Goal: Task Accomplishment & Management: Complete application form

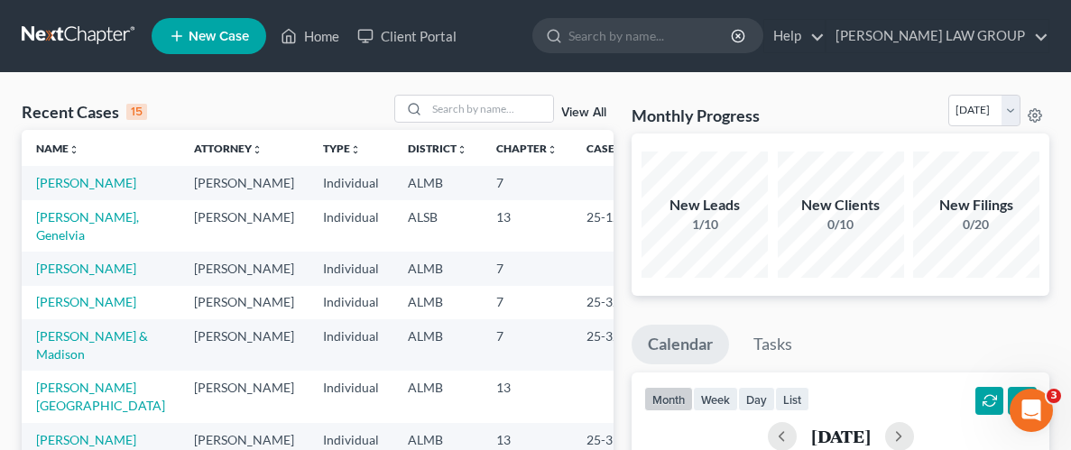
click at [216, 41] on span "New Case" at bounding box center [219, 37] width 60 height 14
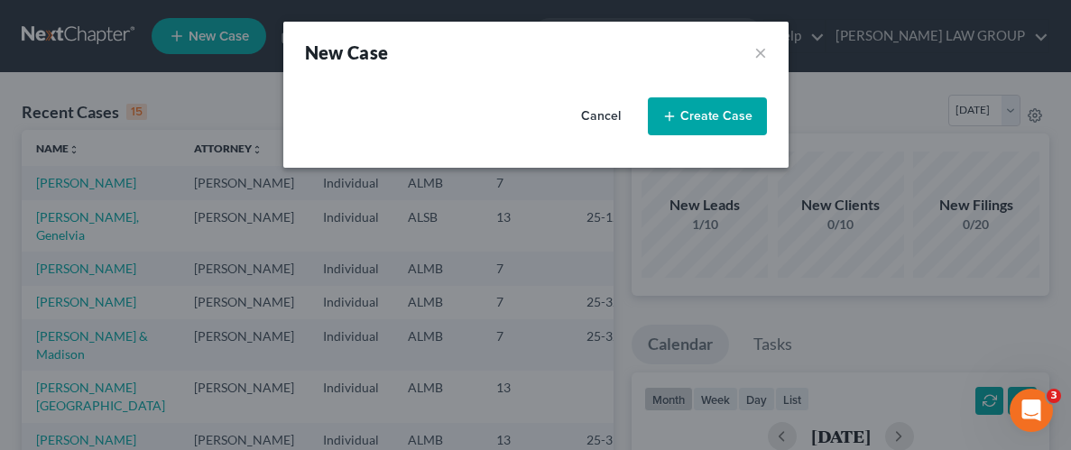
select select "0"
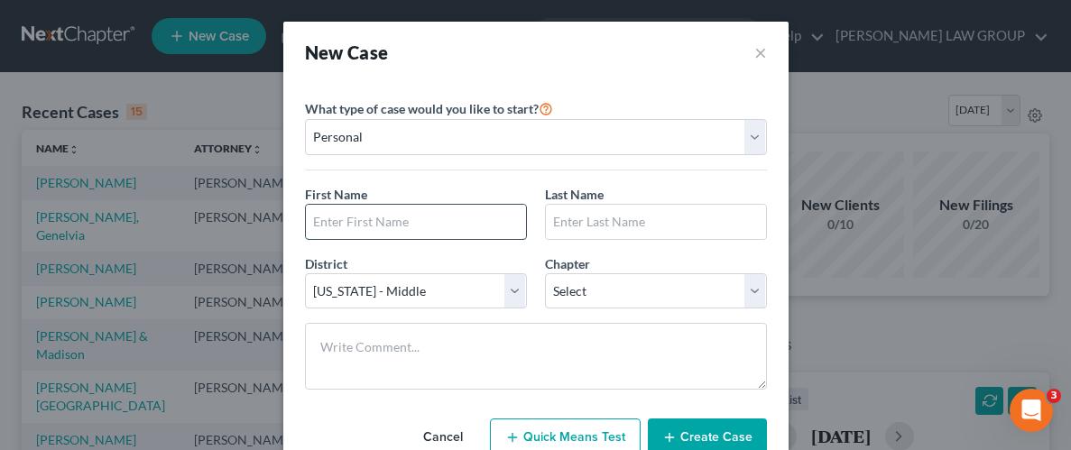
click at [423, 224] on input "text" at bounding box center [416, 222] width 220 height 34
type input "[PERSON_NAME]"
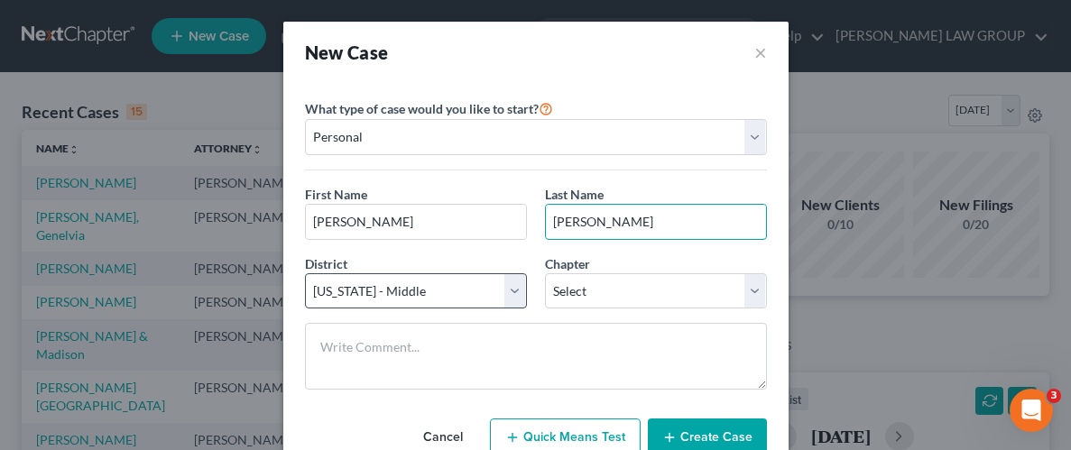
type input "[PERSON_NAME]"
click at [516, 289] on select "Select [US_STATE] - [GEOGRAPHIC_DATA] [US_STATE] - [GEOGRAPHIC_DATA][US_STATE] …" at bounding box center [416, 291] width 222 height 36
click at [432, 294] on select "Select [US_STATE] - [GEOGRAPHIC_DATA] [US_STATE] - [GEOGRAPHIC_DATA][US_STATE] …" at bounding box center [416, 291] width 222 height 36
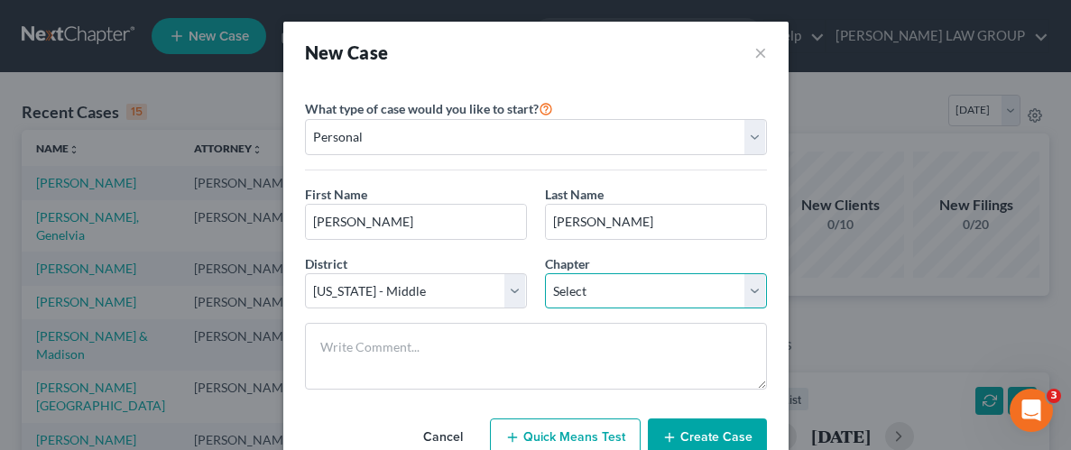
click at [642, 295] on select "Select 7 11 12 13" at bounding box center [656, 291] width 222 height 36
select select "0"
click at [545, 273] on select "Select 7 11 12 13" at bounding box center [656, 291] width 222 height 36
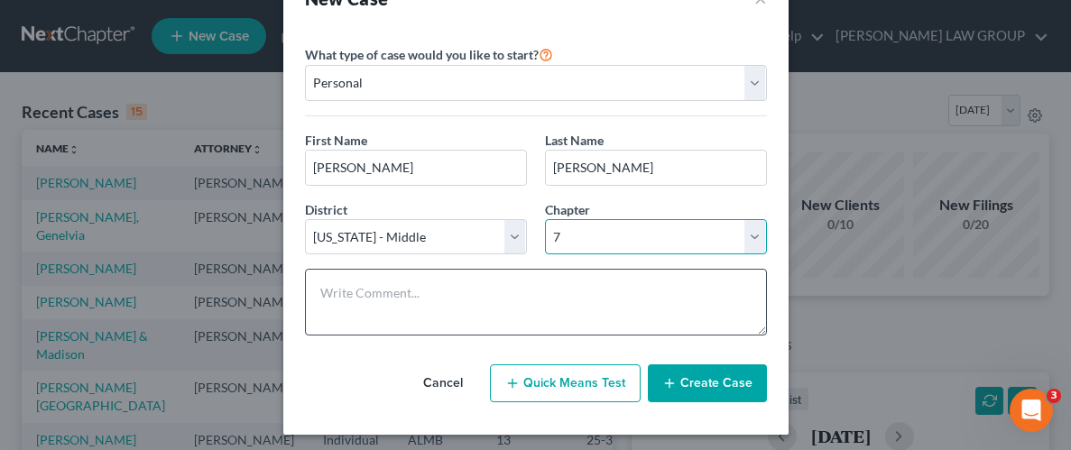
scroll to position [60, 0]
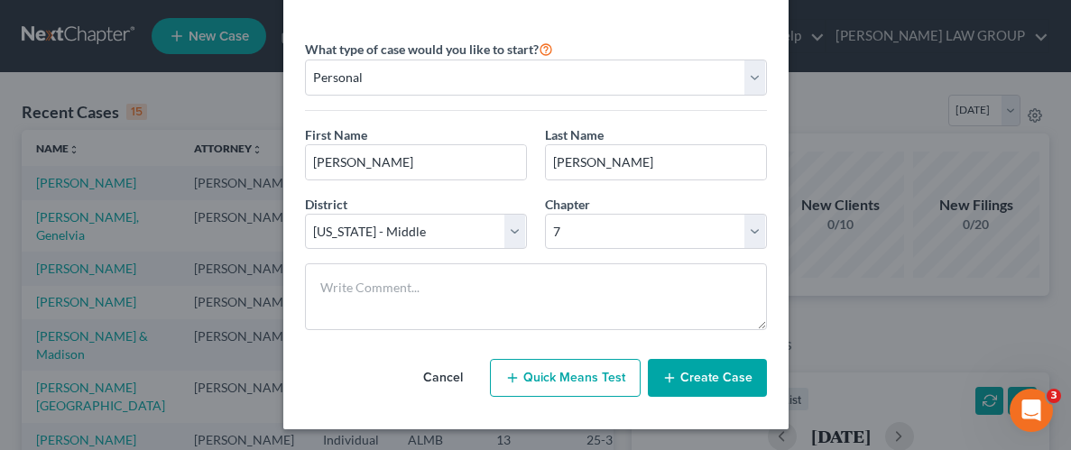
click at [702, 375] on button "Create Case" at bounding box center [707, 378] width 119 height 38
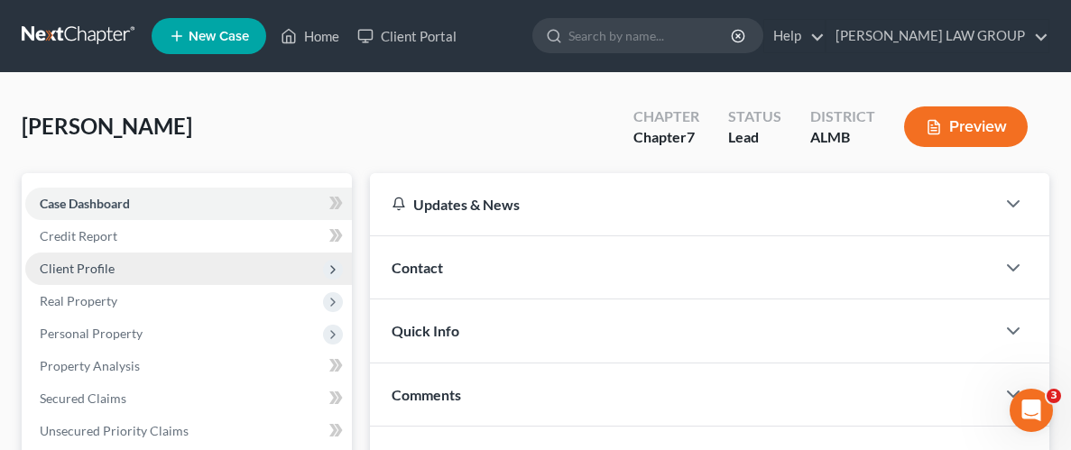
click at [93, 261] on span "Client Profile" at bounding box center [77, 268] width 75 height 15
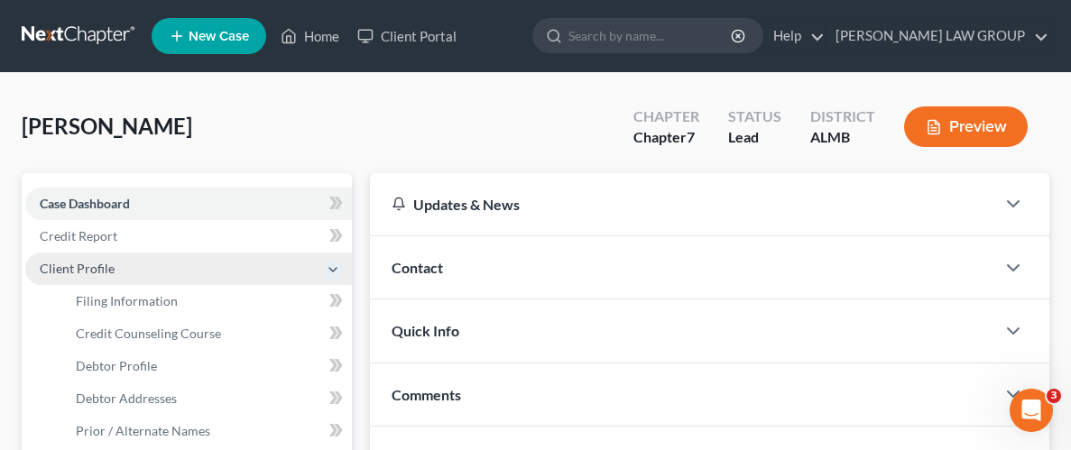
scroll to position [121, 0]
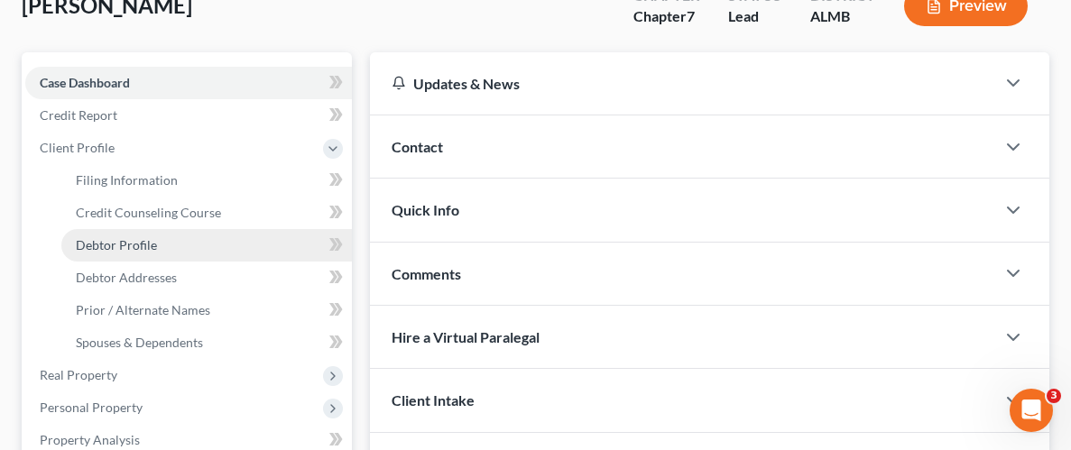
click at [132, 237] on span "Debtor Profile" at bounding box center [116, 244] width 81 height 15
select select "0"
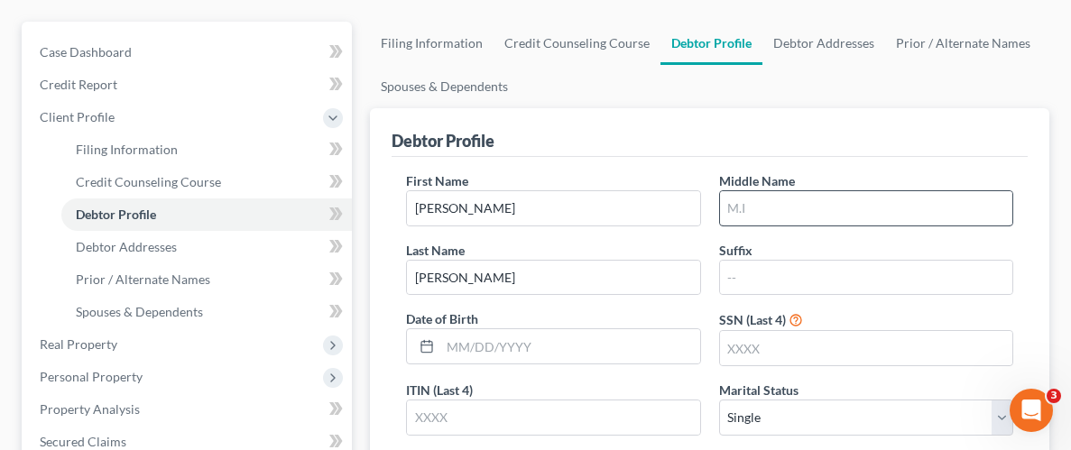
scroll to position [167, 0]
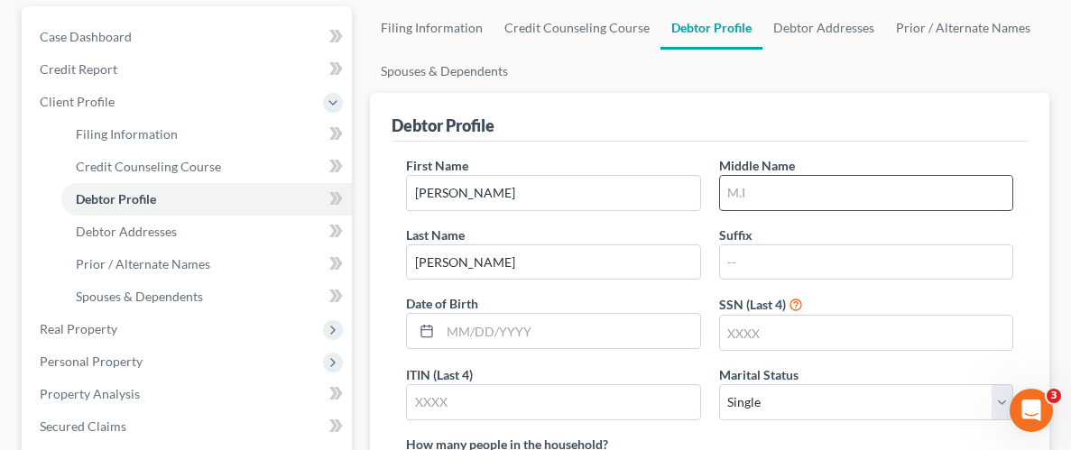
click at [792, 205] on input "text" at bounding box center [866, 193] width 292 height 34
type input "[PERSON_NAME]"
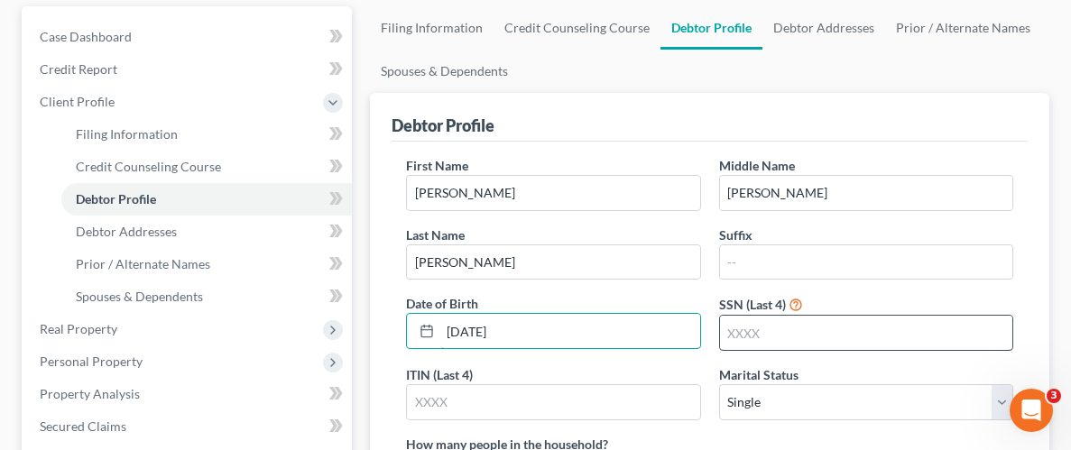
type input "[DATE]"
click at [773, 337] on input "text" at bounding box center [866, 333] width 292 height 34
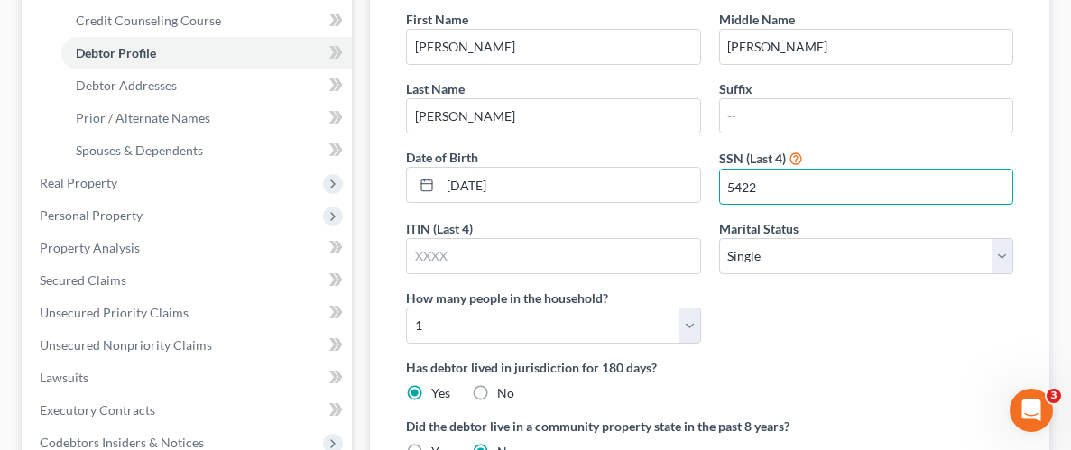
scroll to position [360, 0]
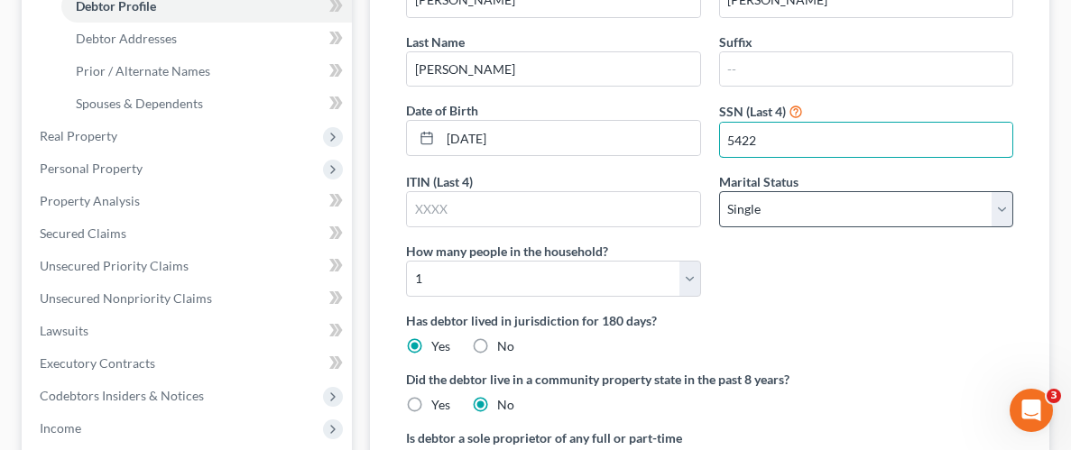
type input "5422"
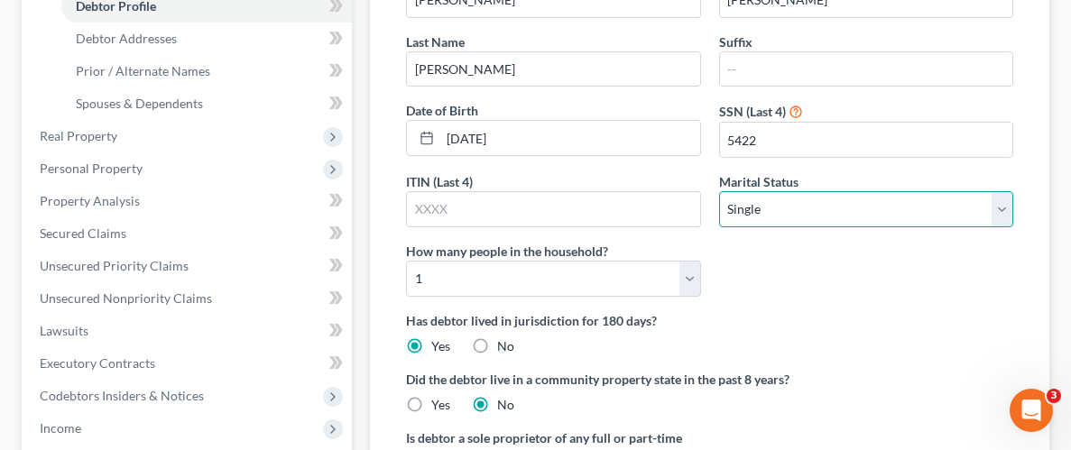
click at [956, 214] on select "Select Single Married Separated Divorced Widowed" at bounding box center [866, 209] width 294 height 36
select select "1"
click at [719, 191] on select "Select Single Married Separated Divorced Widowed" at bounding box center [866, 209] width 294 height 36
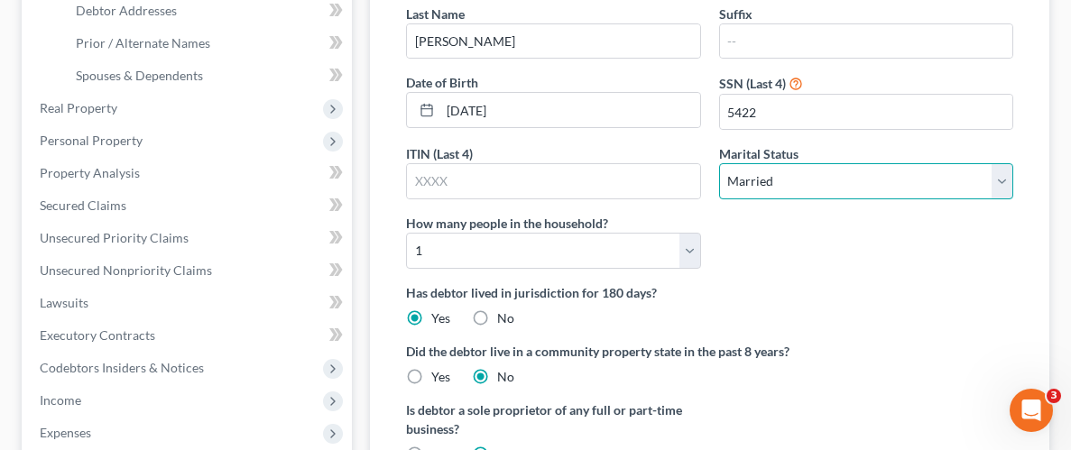
scroll to position [389, 0]
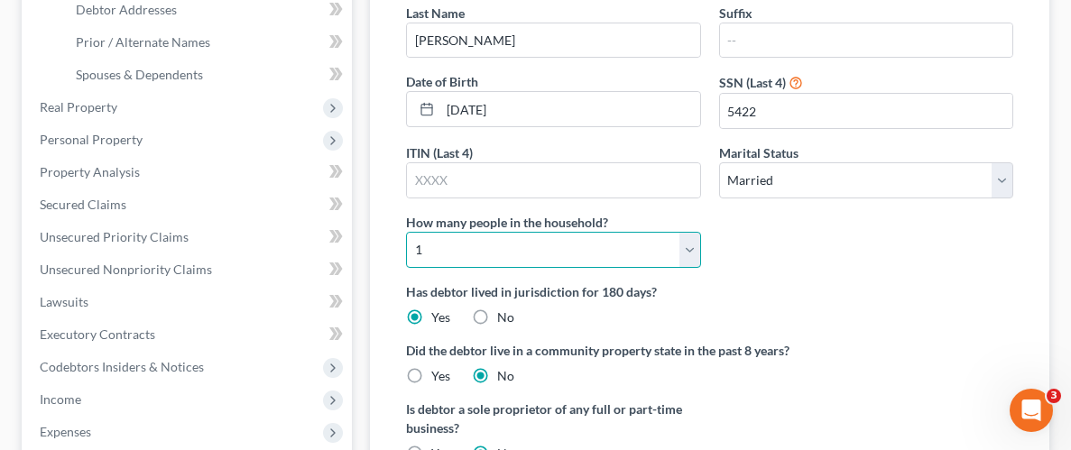
click at [697, 252] on select "Select 1 2 3 4 5 6 7 8 9 10 11 12 13 14 15 16 17 18 19 20" at bounding box center [553, 250] width 294 height 36
select select "4"
click at [406, 232] on select "Select 1 2 3 4 5 6 7 8 9 10 11 12 13 14 15 16 17 18 19 20" at bounding box center [553, 250] width 294 height 36
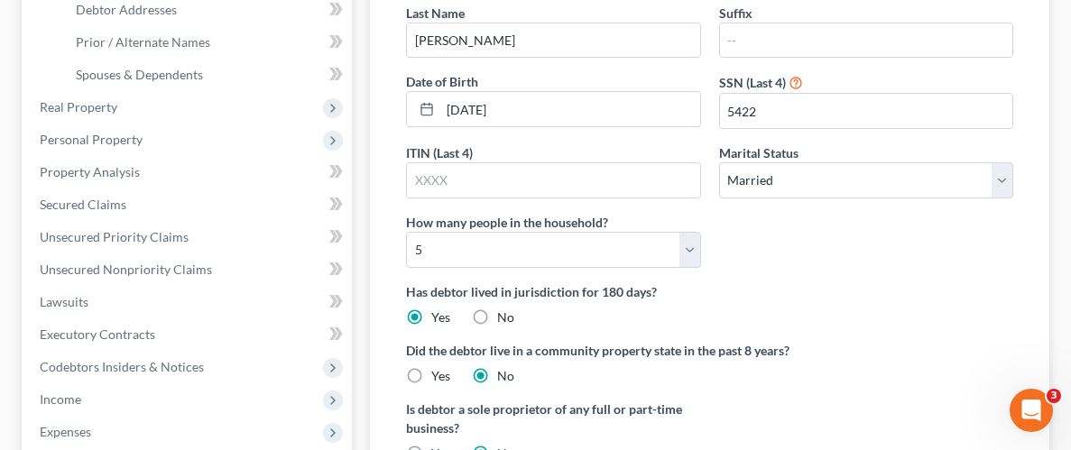
click at [752, 302] on div "Has debtor lived in jurisdiction for 180 days? Yes No Debtor must reside in jur…" at bounding box center [709, 304] width 607 height 44
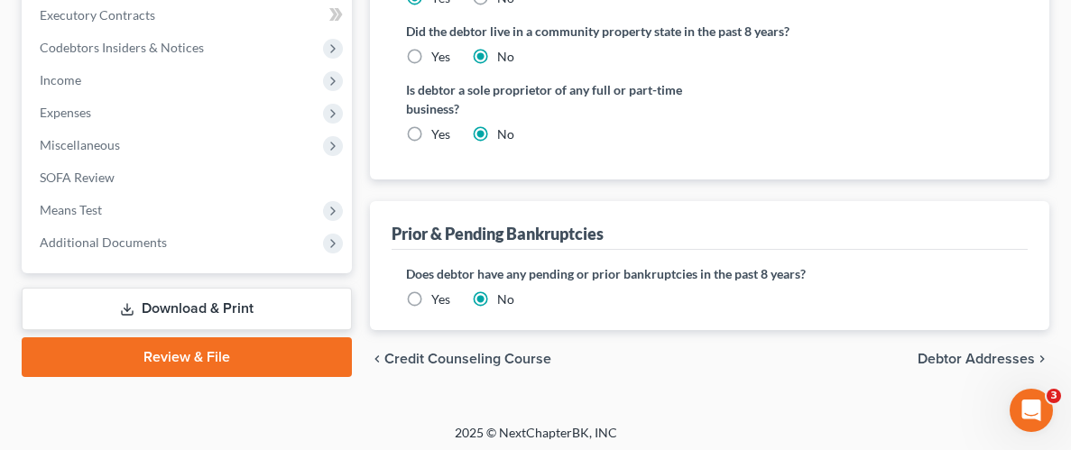
scroll to position [712, 0]
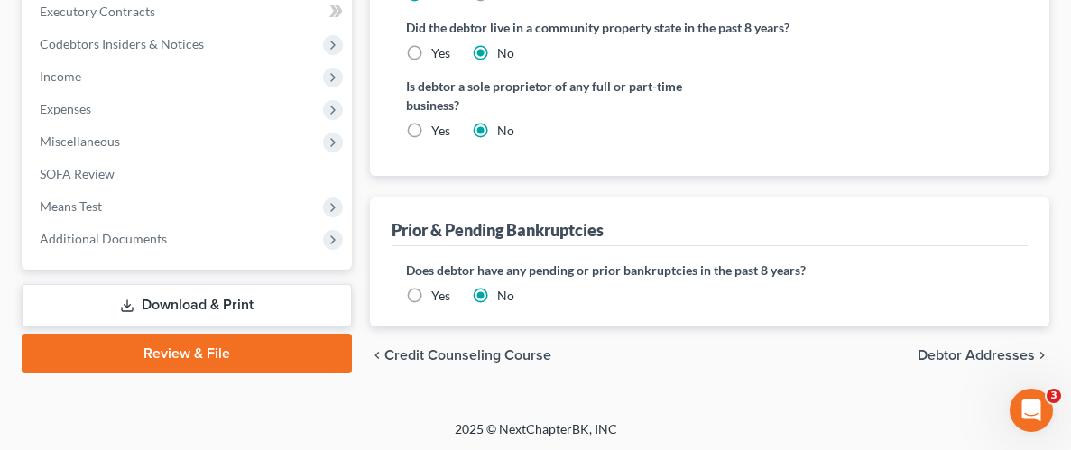
click at [960, 348] on span "Debtor Addresses" at bounding box center [976, 355] width 117 height 14
select select "0"
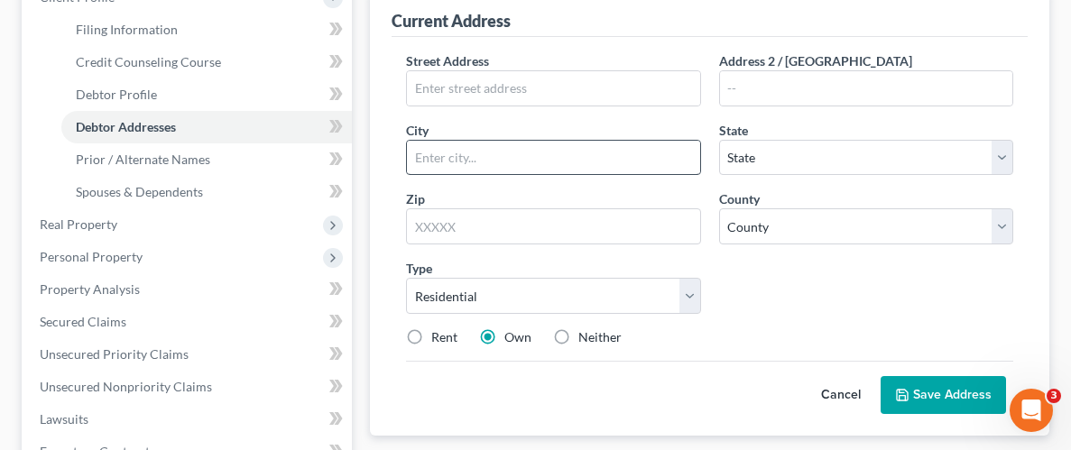
scroll to position [263, 0]
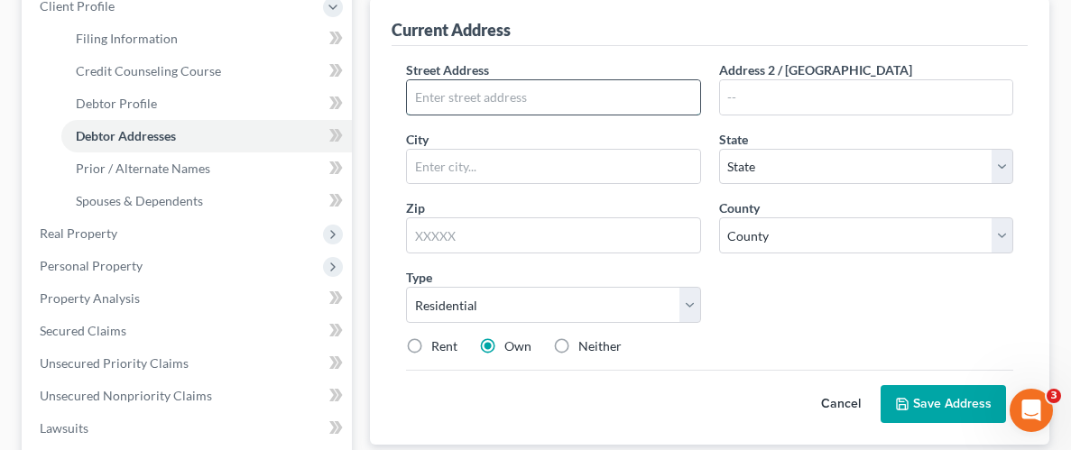
click at [509, 86] on input "text" at bounding box center [553, 97] width 292 height 34
type input "[STREET_ADDRESS]"
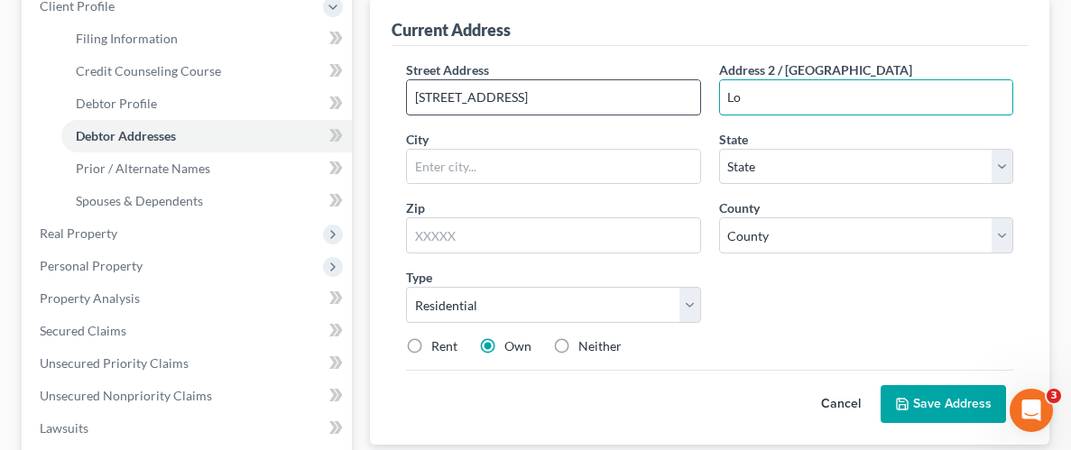
type input "L"
click at [590, 98] on input "[STREET_ADDRESS]" at bounding box center [553, 97] width 292 height 34
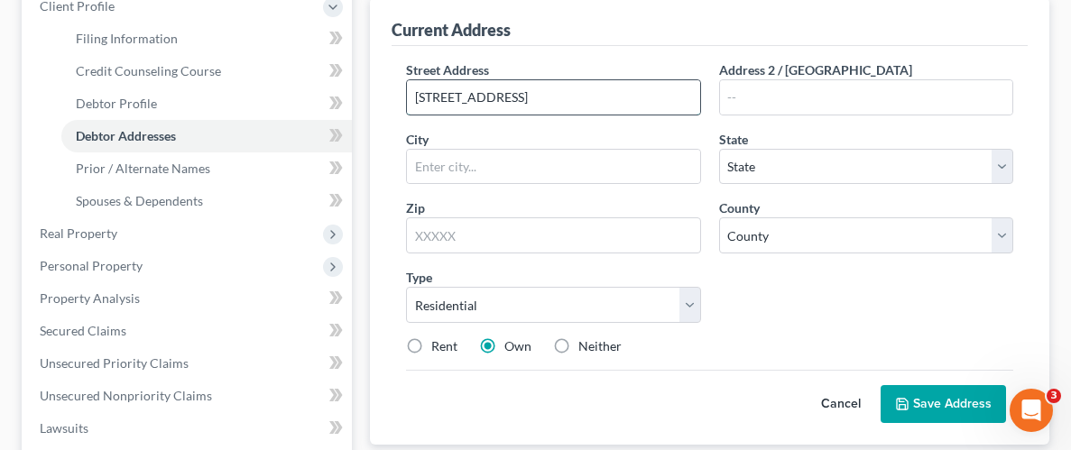
type input "[STREET_ADDRESS]"
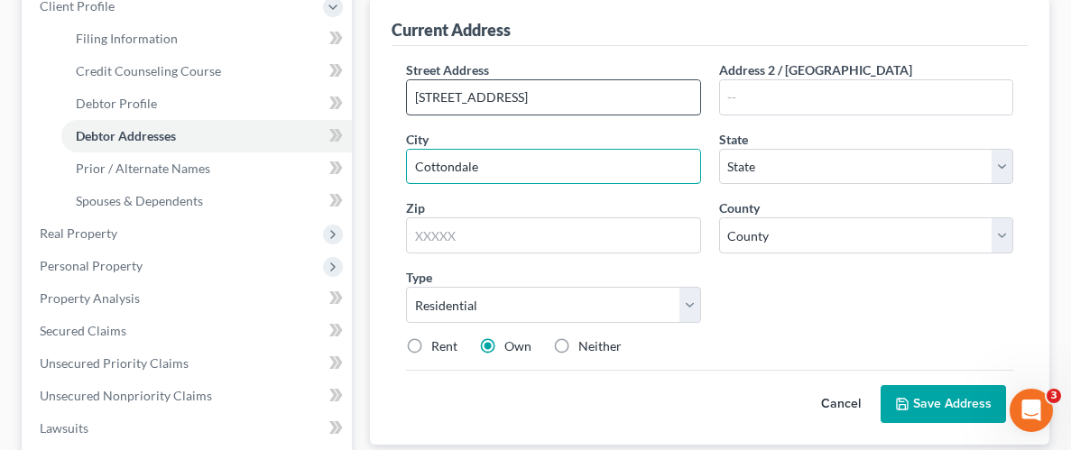
type input "Cottondale"
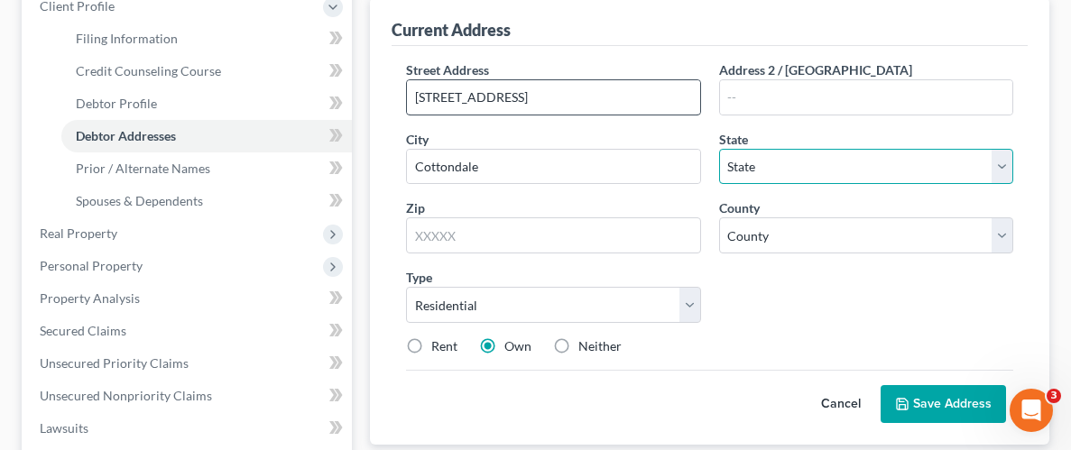
select select "0"
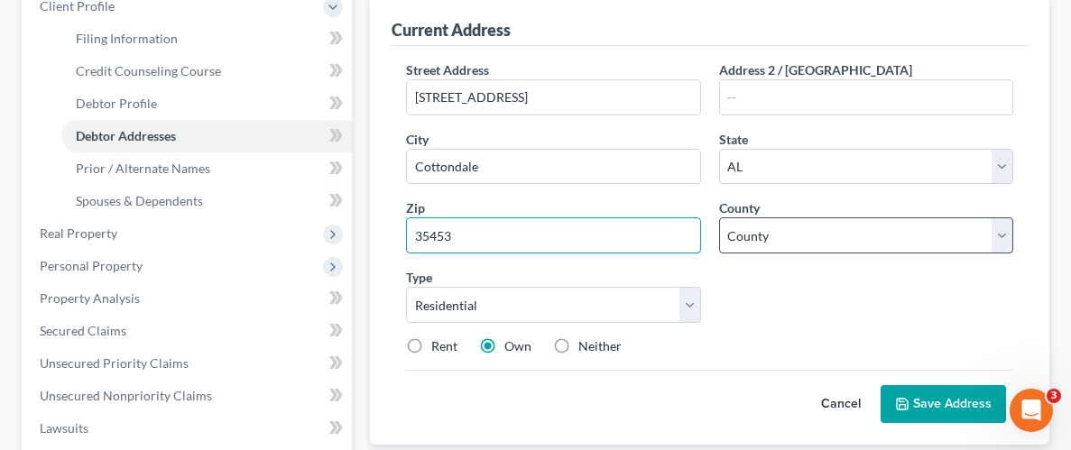
type input "35453"
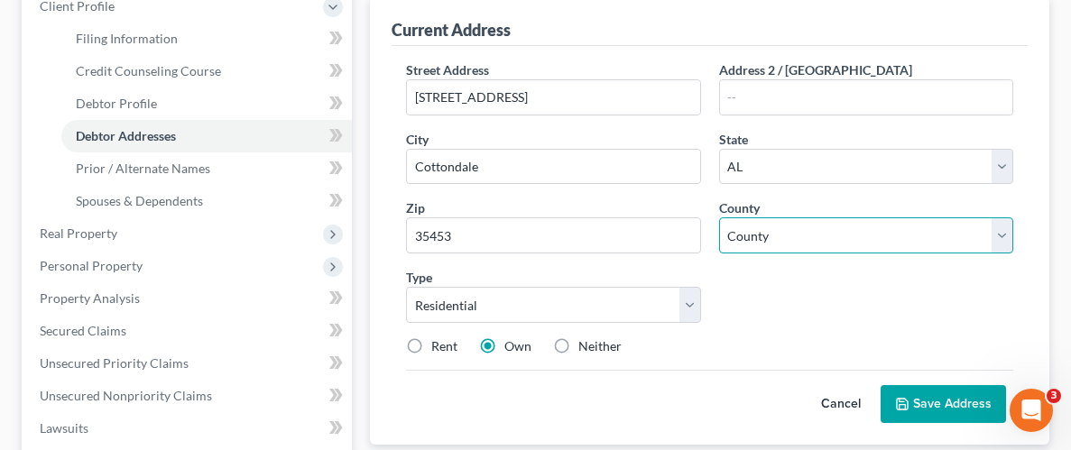
click at [1005, 234] on select "County [GEOGRAPHIC_DATA] [GEOGRAPHIC_DATA] [GEOGRAPHIC_DATA] [GEOGRAPHIC_DATA] …" at bounding box center [866, 235] width 294 height 36
click at [1000, 235] on select "County [GEOGRAPHIC_DATA] [GEOGRAPHIC_DATA] [GEOGRAPHIC_DATA] [GEOGRAPHIC_DATA] …" at bounding box center [866, 235] width 294 height 36
select select "62"
click at [719, 217] on select "County [GEOGRAPHIC_DATA] [GEOGRAPHIC_DATA] [GEOGRAPHIC_DATA] [GEOGRAPHIC_DATA] …" at bounding box center [866, 235] width 294 height 36
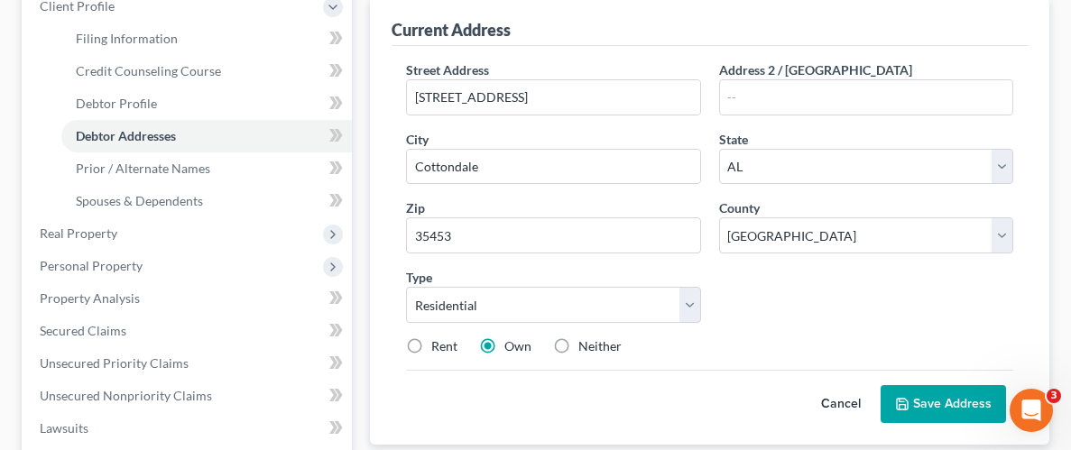
click at [431, 344] on label "Rent" at bounding box center [444, 346] width 26 height 18
click at [439, 344] on input "Rent" at bounding box center [445, 343] width 12 height 12
radio input "true"
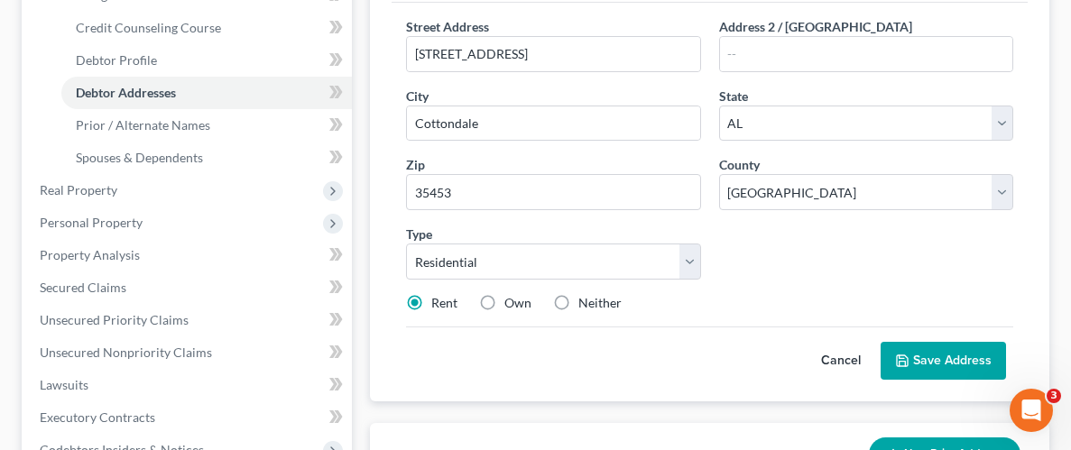
scroll to position [353, 0]
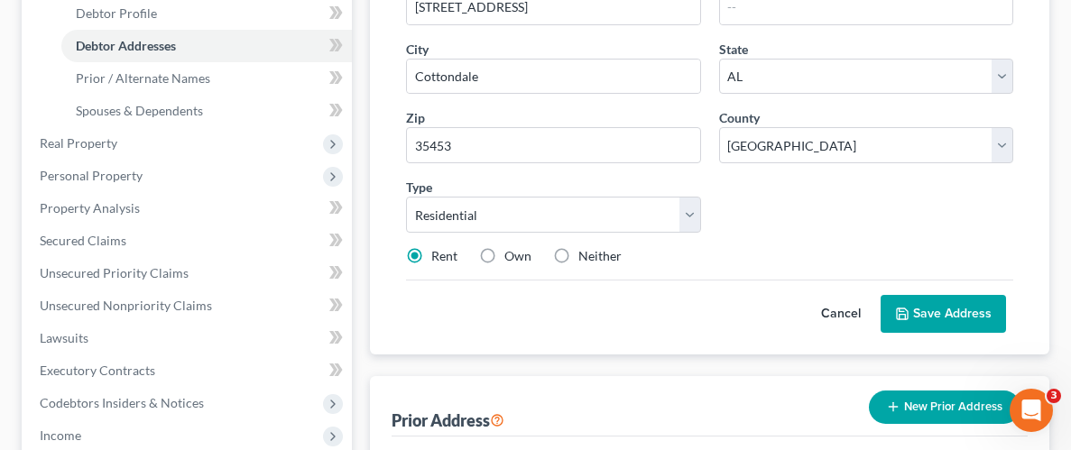
click at [957, 310] on button "Save Address" at bounding box center [943, 314] width 125 height 38
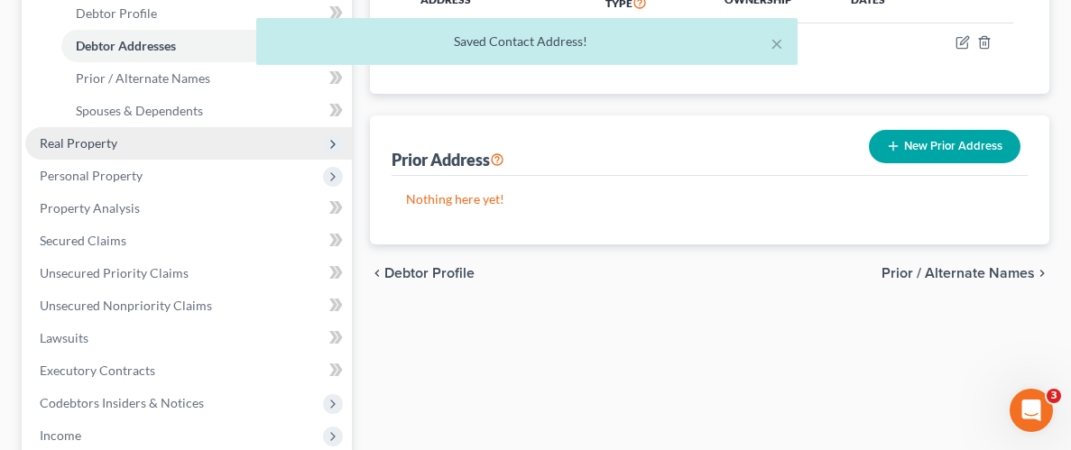
click at [91, 146] on span "Real Property" at bounding box center [79, 142] width 78 height 15
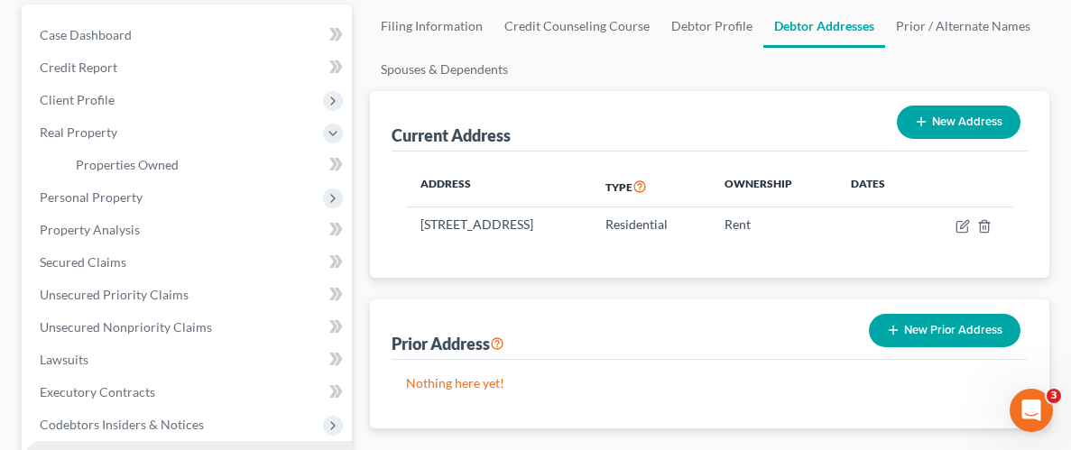
scroll to position [167, 0]
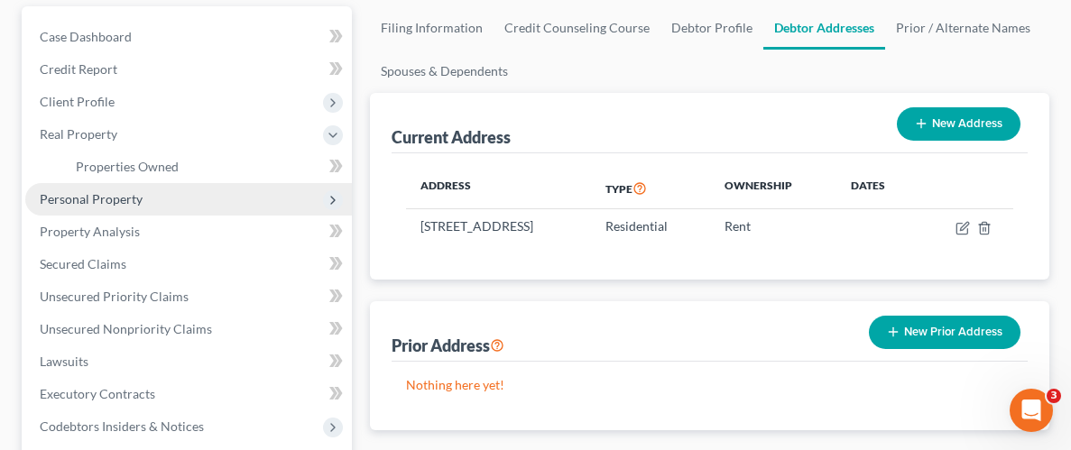
click at [111, 206] on span "Personal Property" at bounding box center [188, 199] width 327 height 32
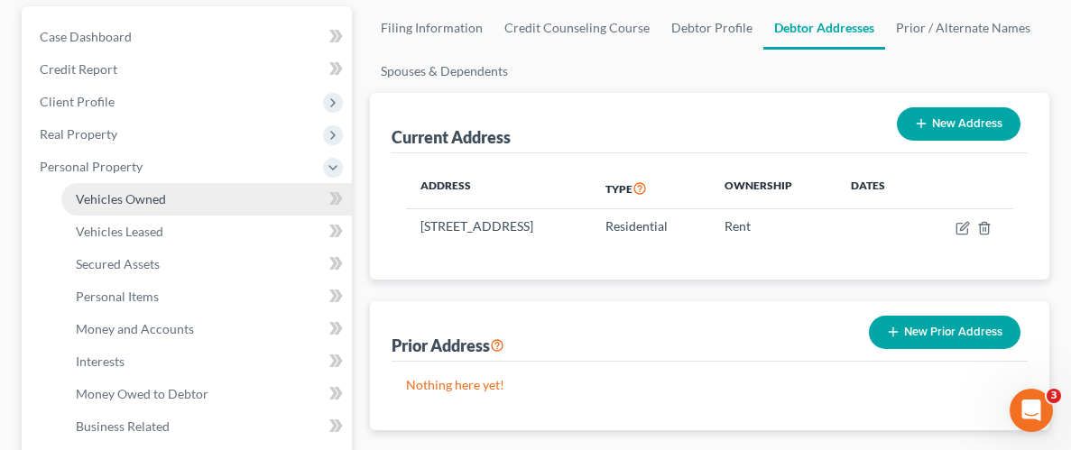
click at [135, 197] on span "Vehicles Owned" at bounding box center [121, 198] width 90 height 15
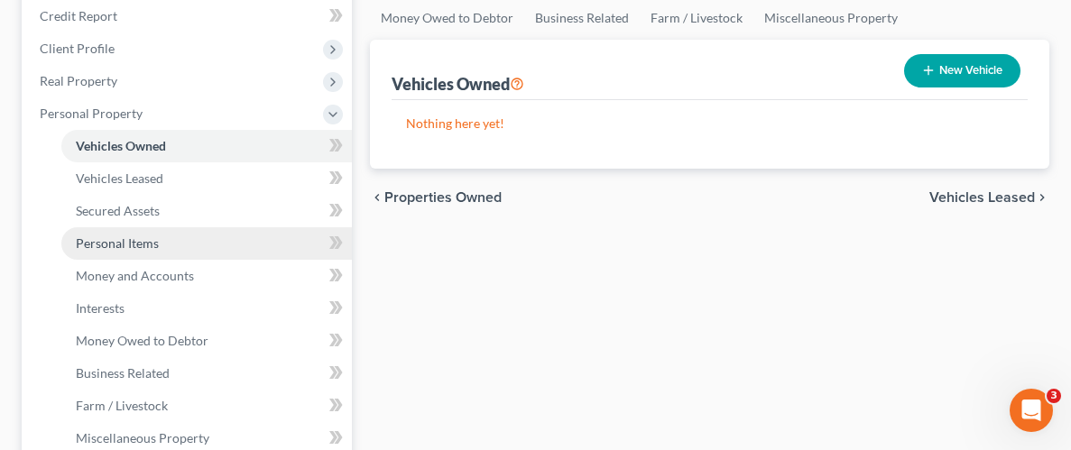
scroll to position [222, 0]
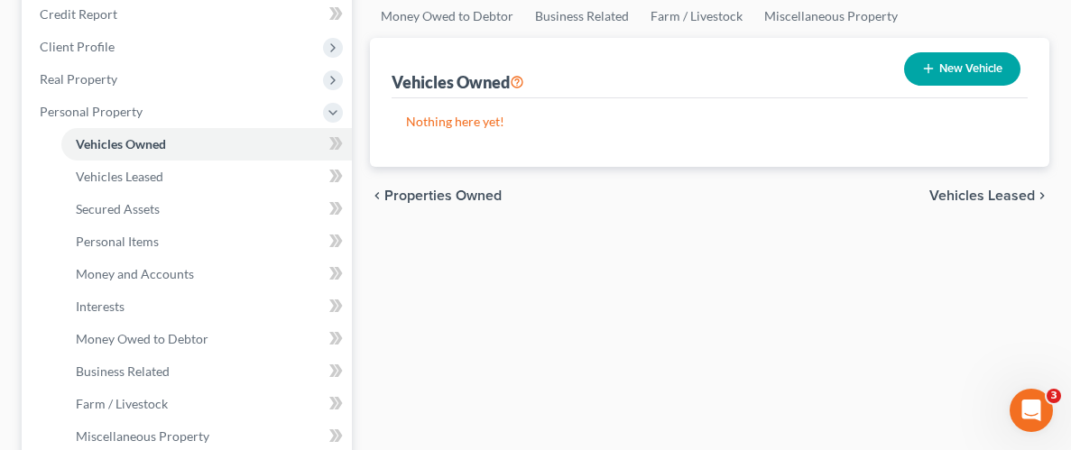
click at [996, 66] on button "New Vehicle" at bounding box center [962, 68] width 116 height 33
select select "0"
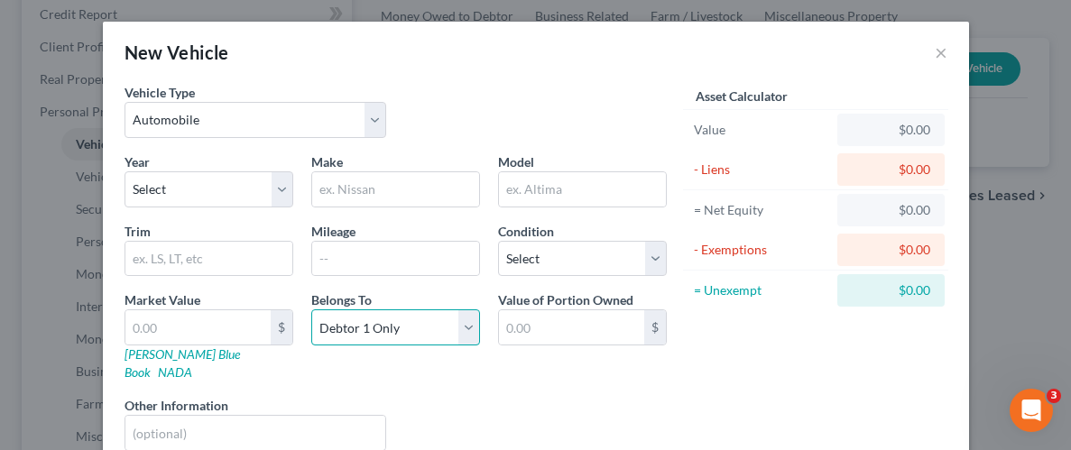
click at [470, 326] on select "Select Debtor 1 Only Debtor 2 Only Debtor 1 And Debtor 2 Only At Least One Of T…" at bounding box center [395, 327] width 169 height 36
select select "3"
click at [311, 309] on select "Select Debtor 1 Only Debtor 2 Only Debtor 1 And Debtor 2 Only At Least One Of T…" at bounding box center [395, 327] width 169 height 36
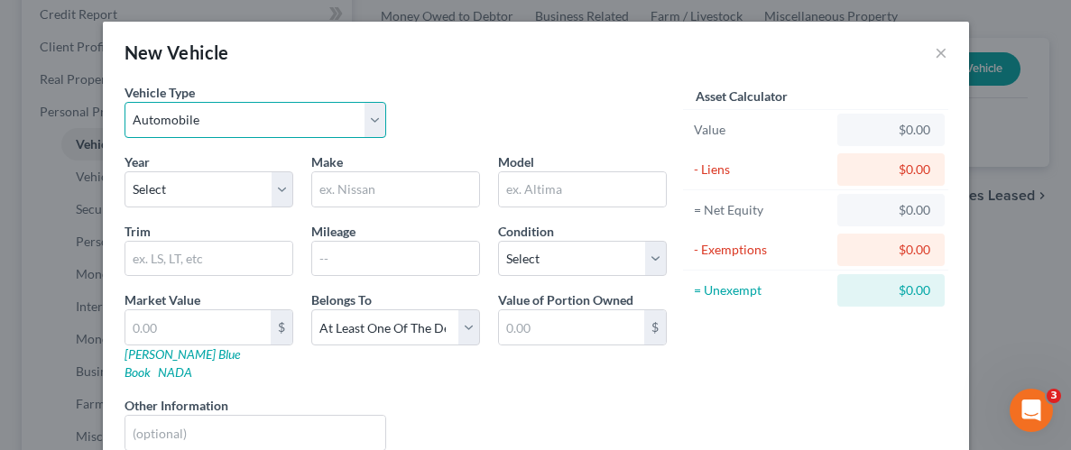
click at [369, 122] on select "Select Automobile Truck Trailer Watercraft Aircraft Motor Home Atv Other Vehicle" at bounding box center [256, 120] width 263 height 36
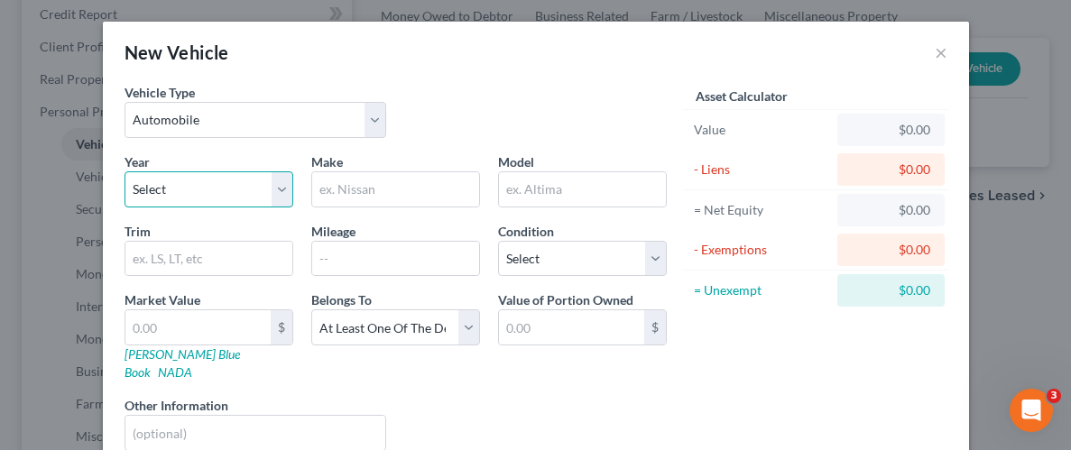
click at [279, 188] on select "Select 2026 2025 2024 2023 2022 2021 2020 2019 2018 2017 2016 2015 2014 2013 20…" at bounding box center [209, 189] width 169 height 36
select select "30"
click at [125, 171] on select "Select 2026 2025 2024 2023 2022 2021 2020 2019 2018 2017 2016 2015 2014 2013 20…" at bounding box center [209, 189] width 169 height 36
click at [412, 196] on input "text" at bounding box center [395, 189] width 167 height 34
click at [391, 196] on input "text" at bounding box center [395, 189] width 167 height 34
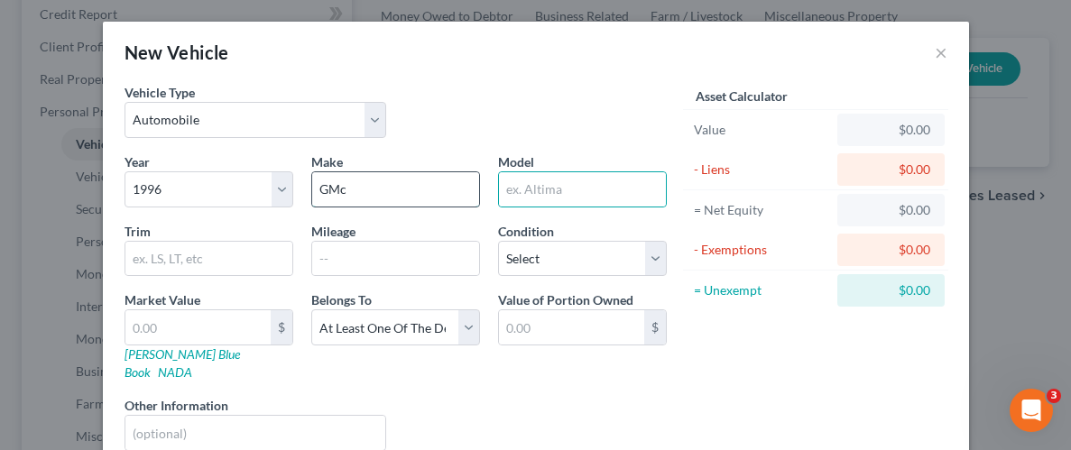
click at [378, 196] on input "GMc" at bounding box center [395, 189] width 167 height 34
type input "GMC"
type input "Suburban"
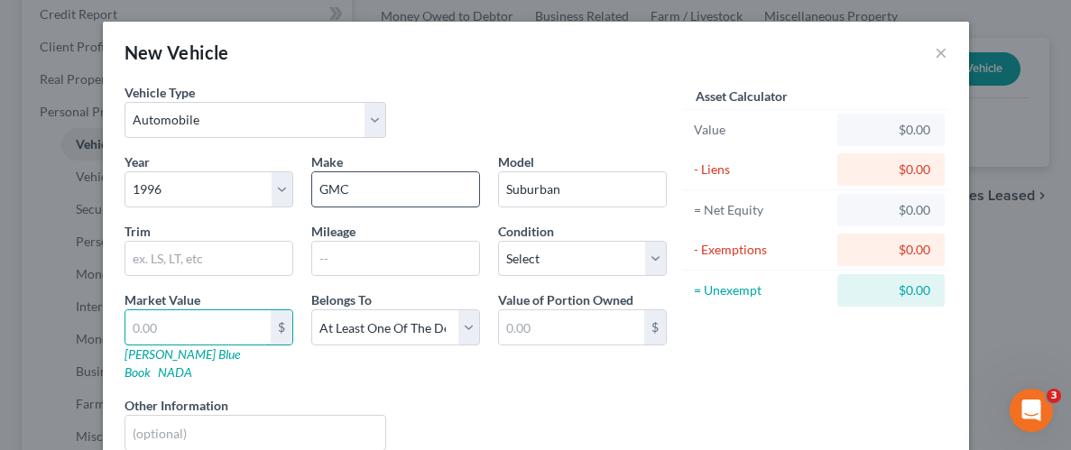
type input "2"
type input "2.00"
type input "25"
type input "25.00"
type input "250"
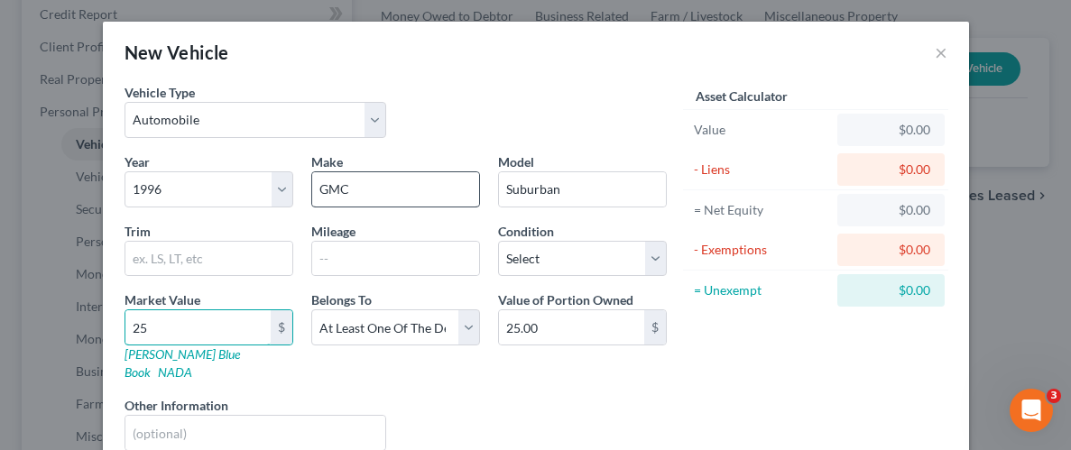
type input "250.00"
type input "2500"
type input "2,500.00"
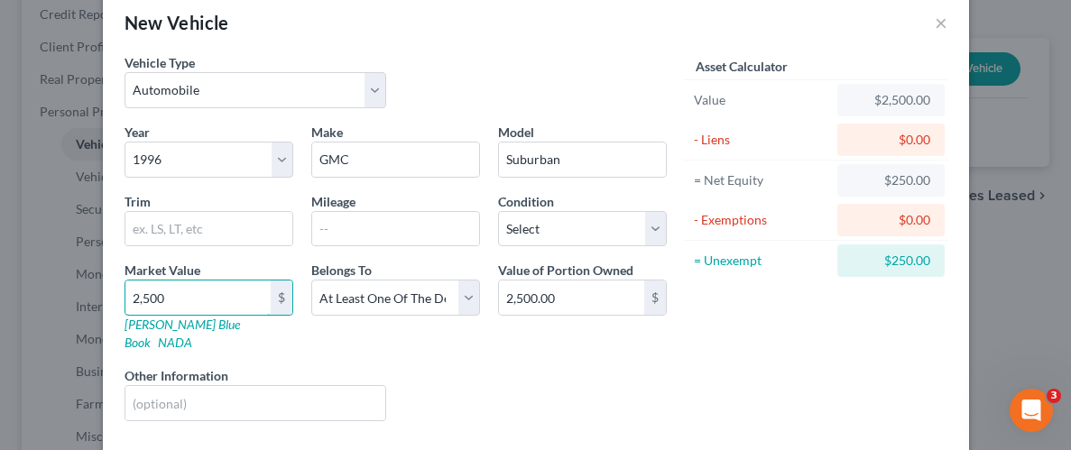
scroll to position [50, 0]
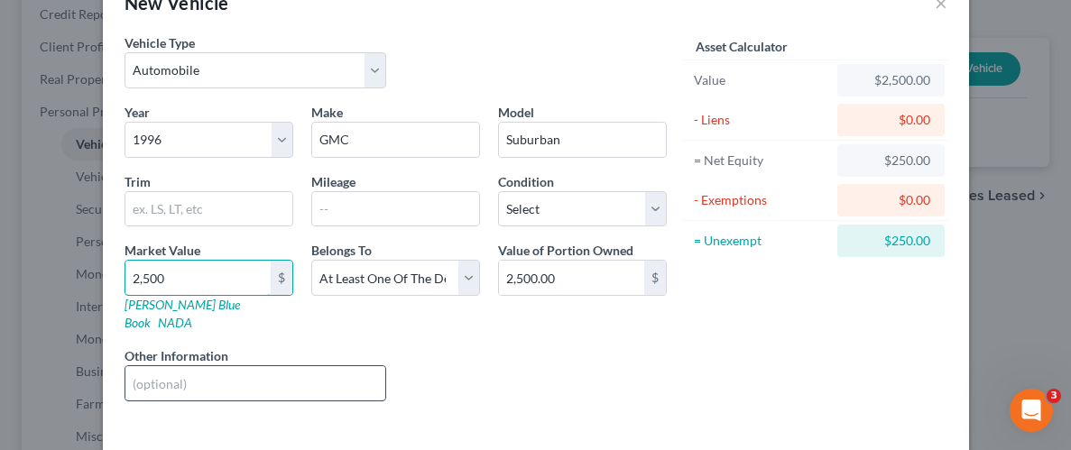
type input "2,500"
click at [302, 366] on input "text" at bounding box center [255, 383] width 261 height 34
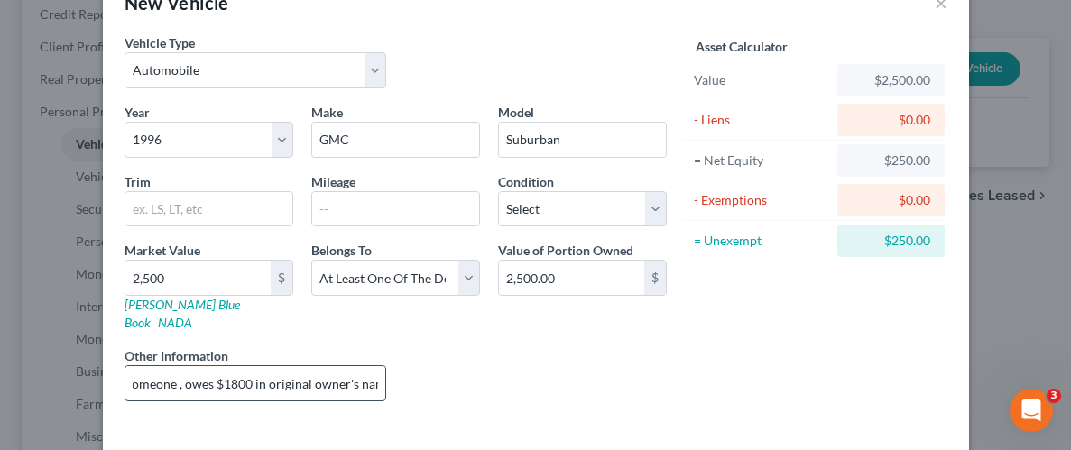
scroll to position [0, 86]
type input "Buying from someone , owes $1800 in original owner's name"
click at [582, 346] on div "Liens Select" at bounding box center [535, 373] width 281 height 55
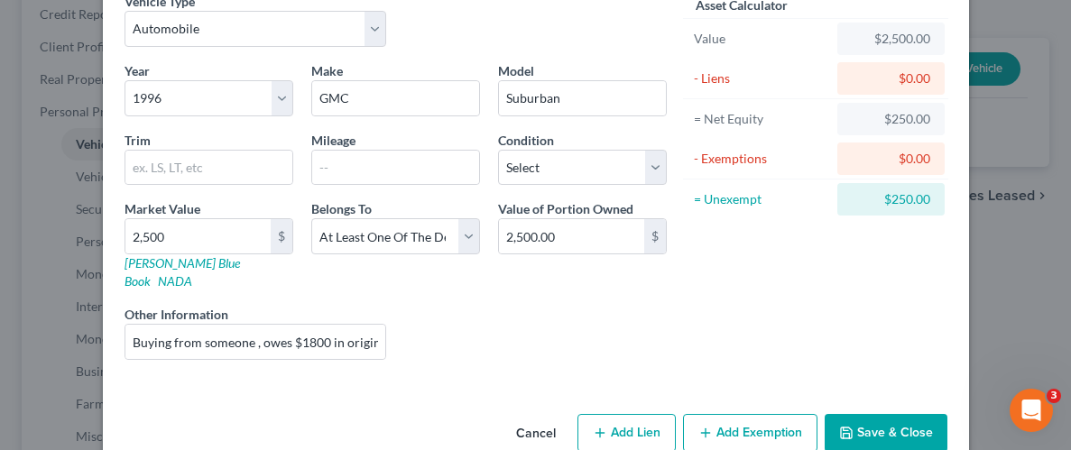
scroll to position [109, 0]
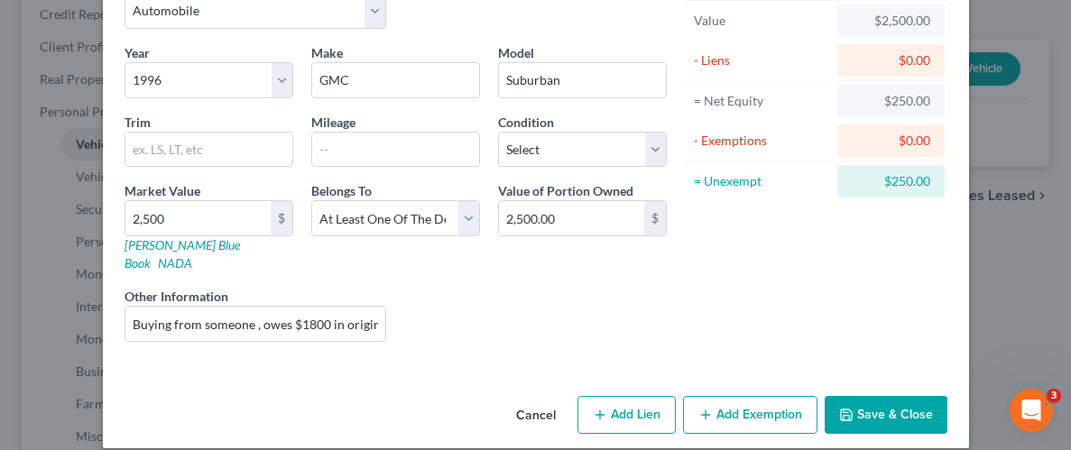
click at [744, 396] on button "Add Exemption" at bounding box center [750, 415] width 134 height 38
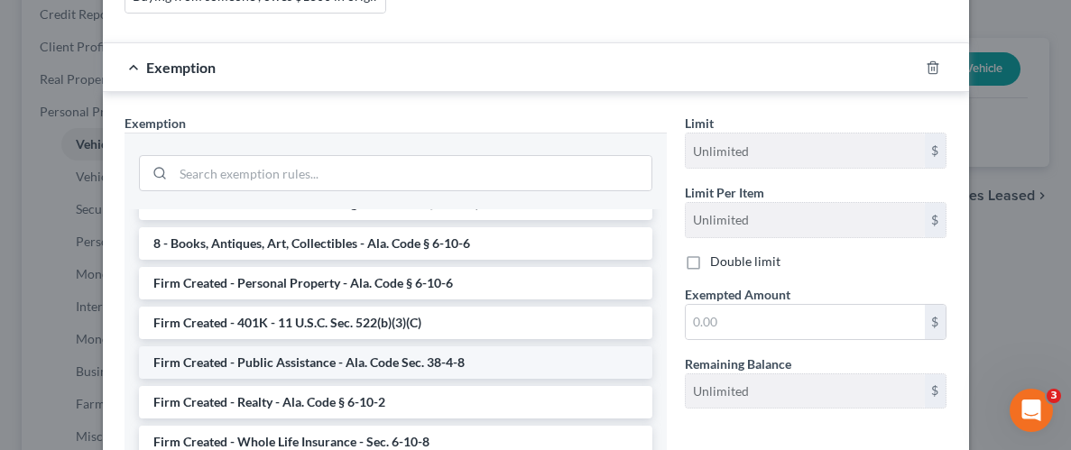
scroll to position [1362, 0]
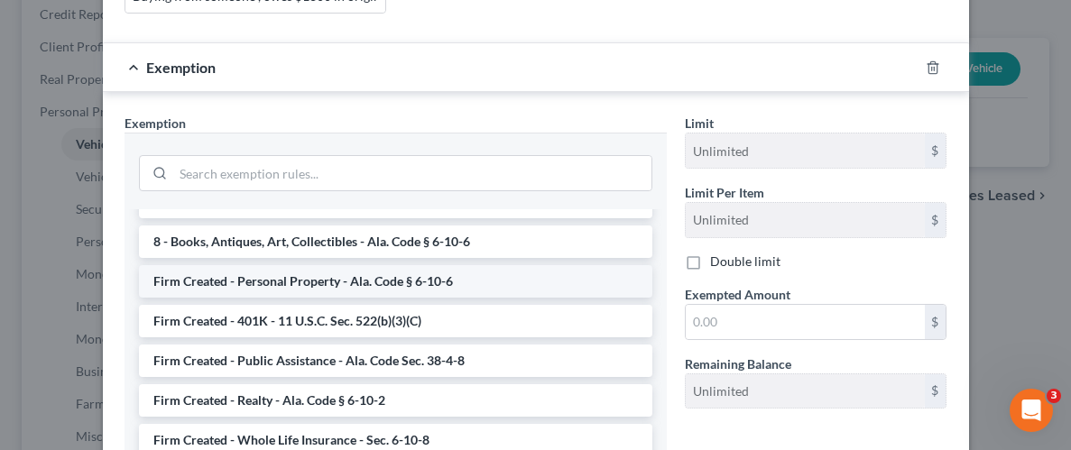
click at [312, 265] on li "Firm Created - Personal Property - Ala. Code § 6-10-6" at bounding box center [395, 281] width 513 height 32
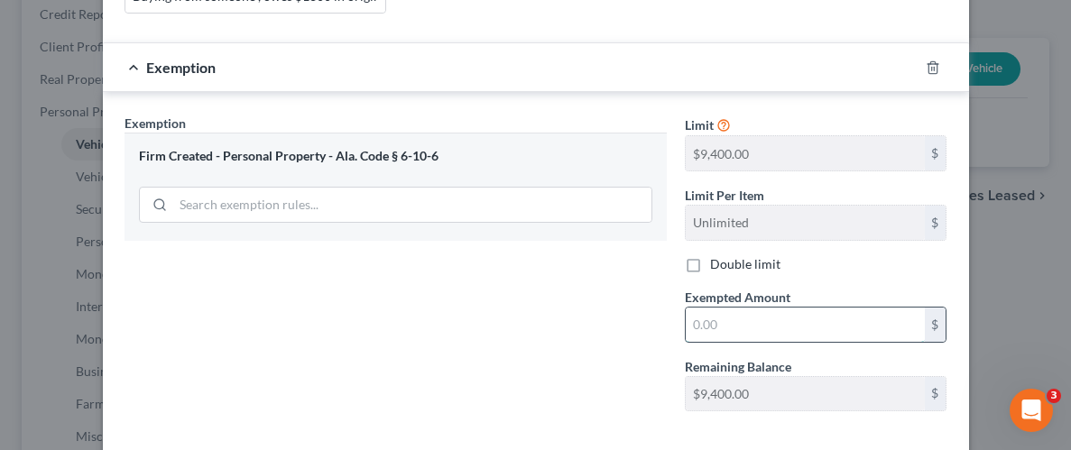
click at [869, 308] on input "text" at bounding box center [805, 325] width 239 height 34
click at [888, 311] on input "text" at bounding box center [805, 325] width 239 height 34
type input "700.00"
click at [660, 349] on div "Exemption Set must be selected for CA. Exemption * Firm Created - Personal Prop…" at bounding box center [395, 270] width 560 height 312
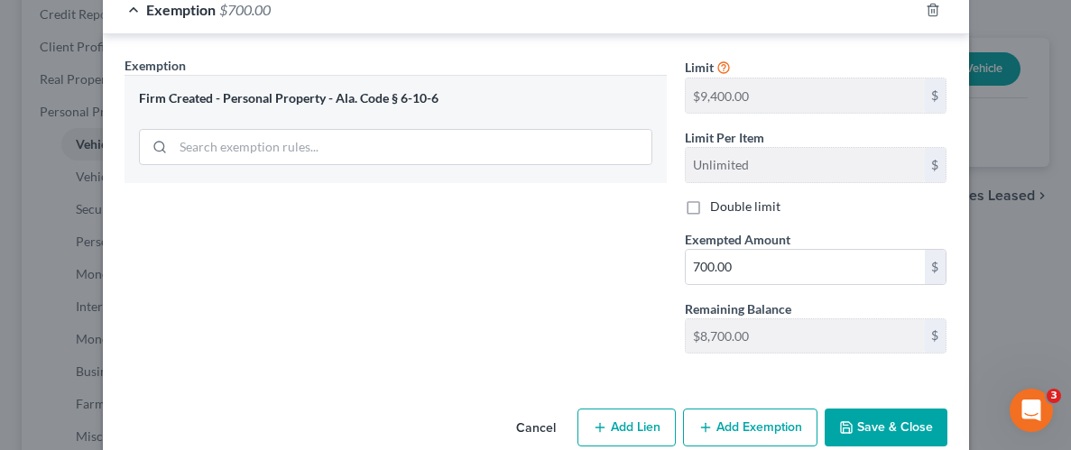
scroll to position [507, 0]
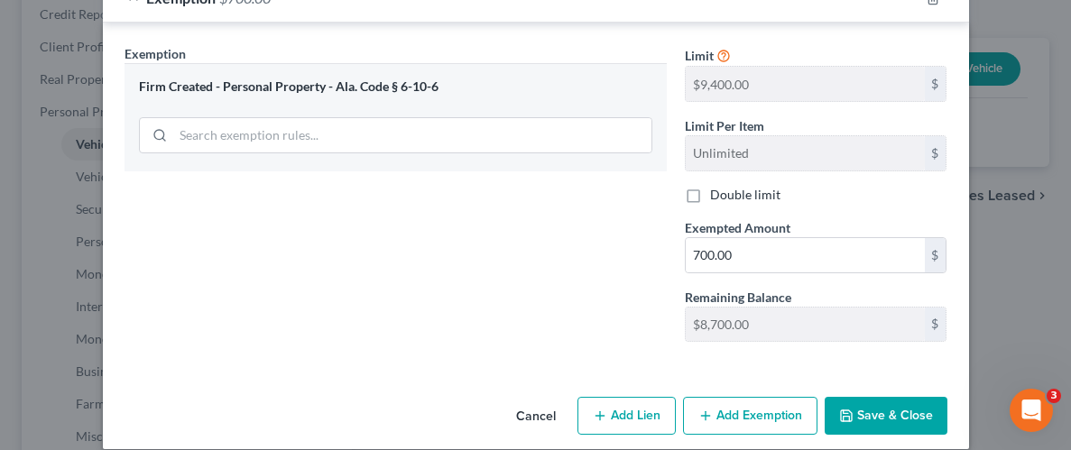
click at [876, 397] on button "Save & Close" at bounding box center [886, 416] width 123 height 38
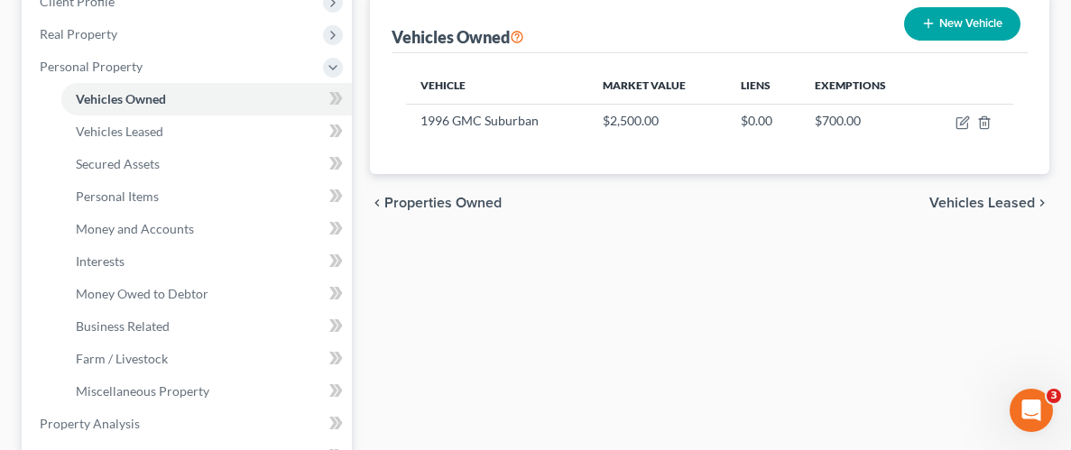
scroll to position [244, 0]
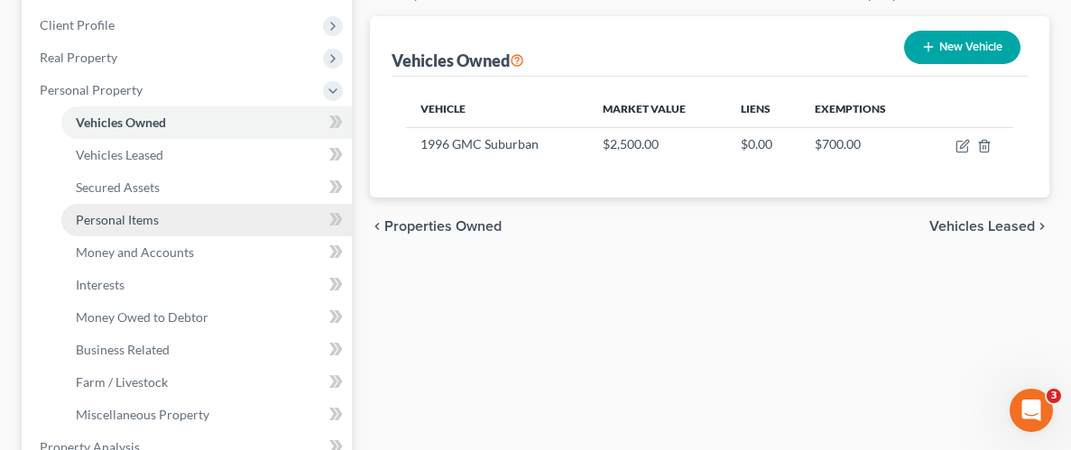
drag, startPoint x: 130, startPoint y: 219, endPoint x: 140, endPoint y: 219, distance: 9.9
click at [130, 220] on span "Personal Items" at bounding box center [117, 219] width 83 height 15
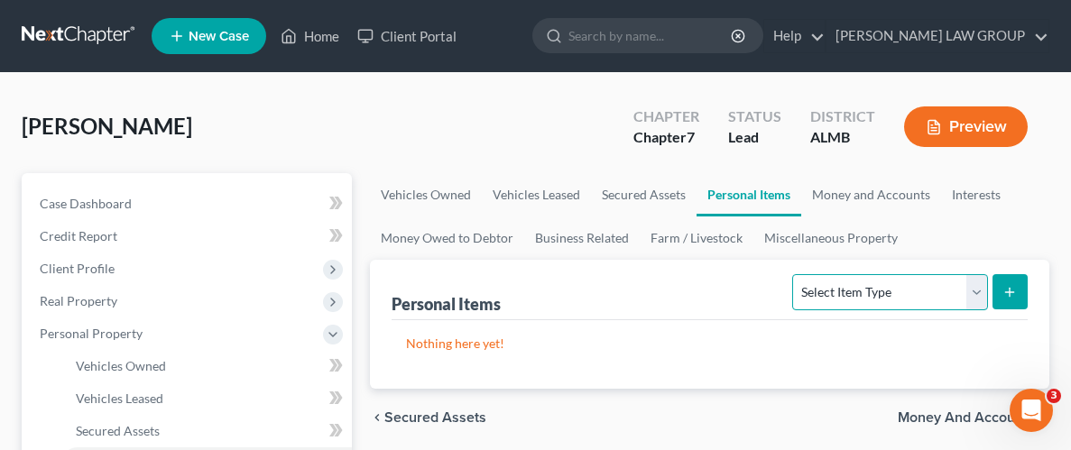
click at [975, 291] on select "Select Item Type Clothing Collectibles Of Value Electronics Firearms Household …" at bounding box center [889, 292] width 195 height 36
select select "household_goods"
click at [795, 274] on select "Select Item Type Clothing Collectibles Of Value Electronics Firearms Household …" at bounding box center [889, 292] width 195 height 36
click at [1004, 291] on icon "submit" at bounding box center [1009, 292] width 14 height 14
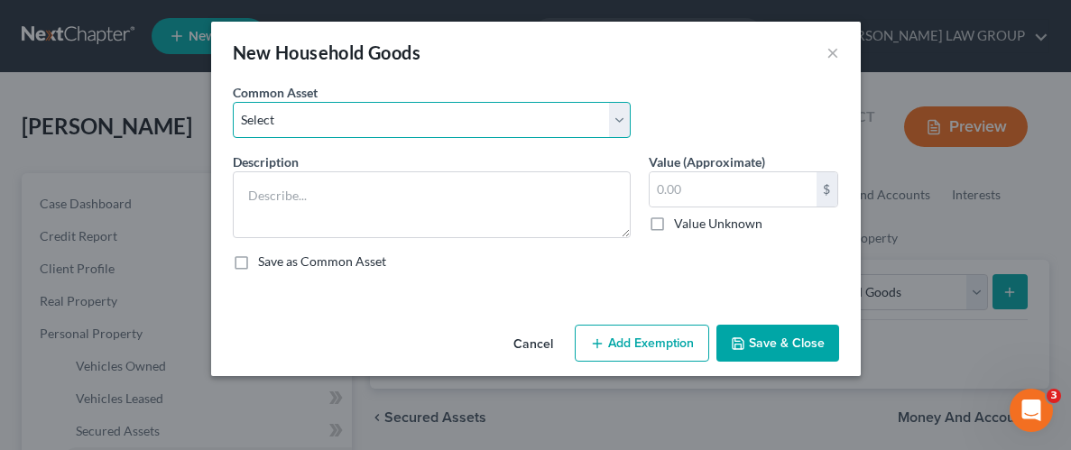
click at [627, 123] on select "Select Household Goods Household Goods" at bounding box center [432, 120] width 398 height 36
select select "0"
click at [233, 102] on select "Select Household Goods Household Goods" at bounding box center [432, 120] width 398 height 36
type textarea "Household Goods"
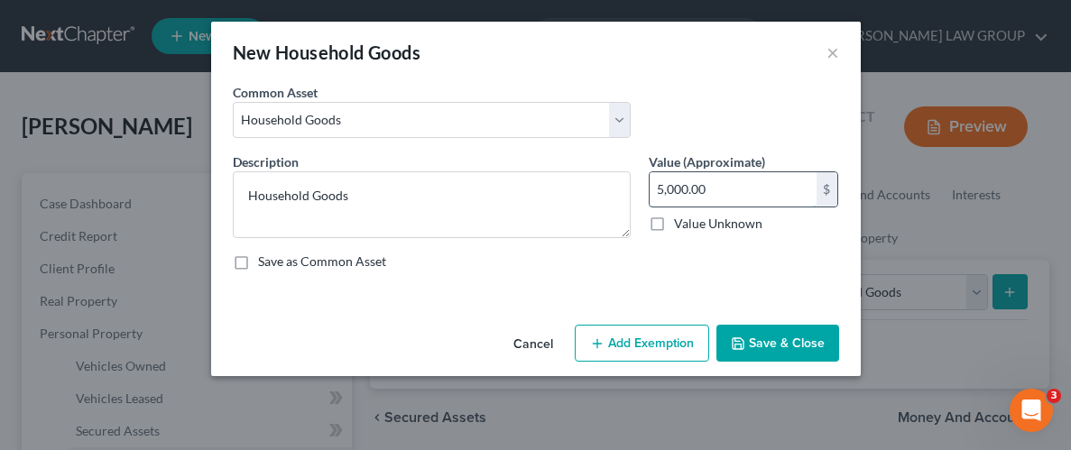
click at [721, 186] on input "5,000.00" at bounding box center [733, 189] width 167 height 34
click at [721, 184] on input "5,000.00" at bounding box center [733, 189] width 167 height 34
type input "500.00"
click at [672, 347] on button "Add Exemption" at bounding box center [642, 344] width 134 height 38
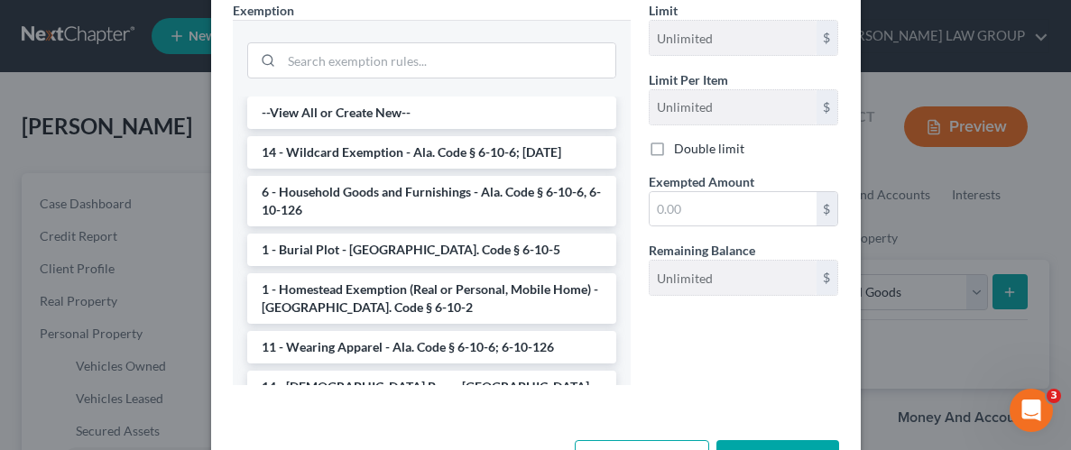
scroll to position [376, 0]
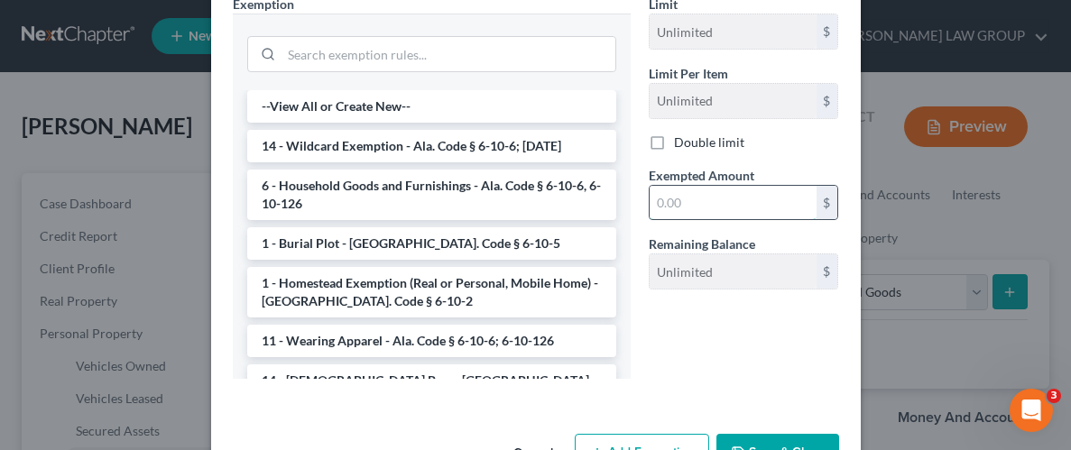
click at [748, 196] on input "text" at bounding box center [733, 203] width 167 height 34
type input "500.00"
click at [683, 336] on div "Limit Unlimited $ Limit Per Item Unlimited $ Double limit Exempted Amount * 500…" at bounding box center [744, 194] width 208 height 399
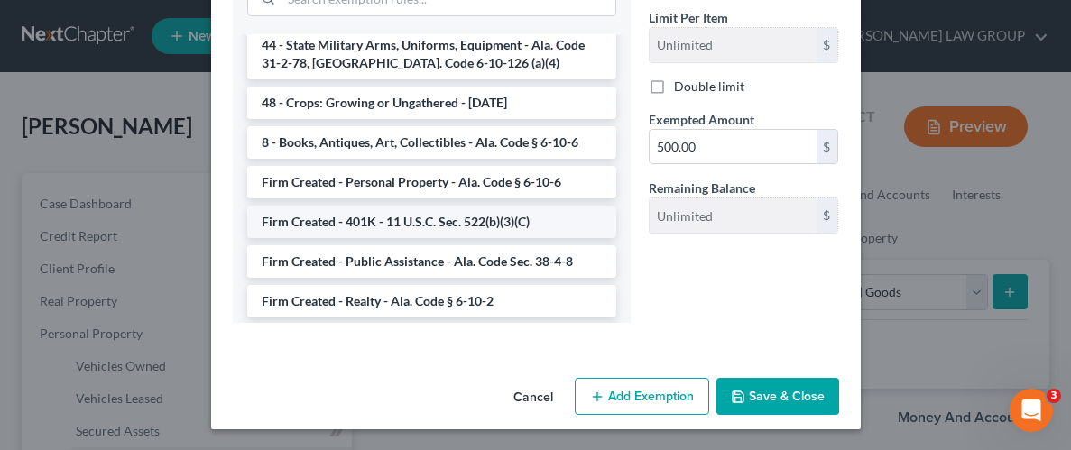
scroll to position [1435, 0]
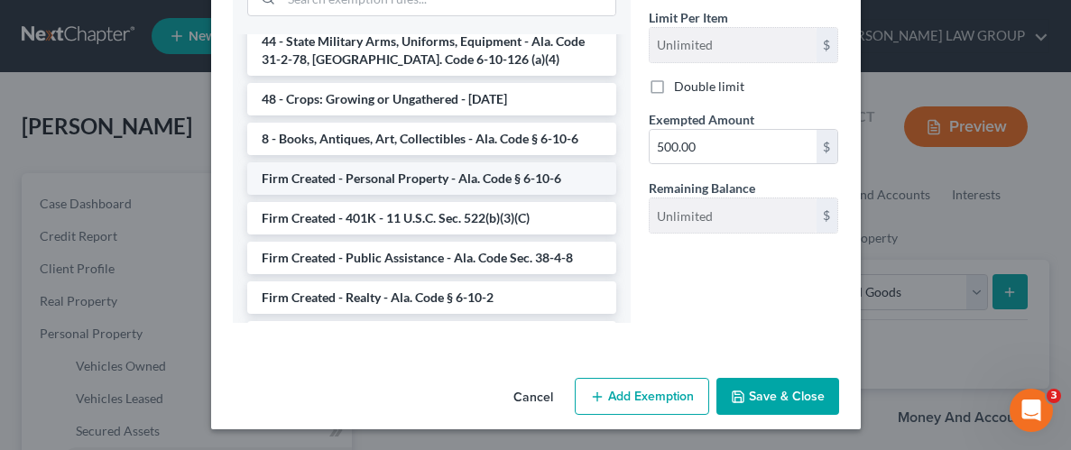
click at [429, 162] on li "Firm Created - Personal Property - Ala. Code § 6-10-6" at bounding box center [431, 178] width 369 height 32
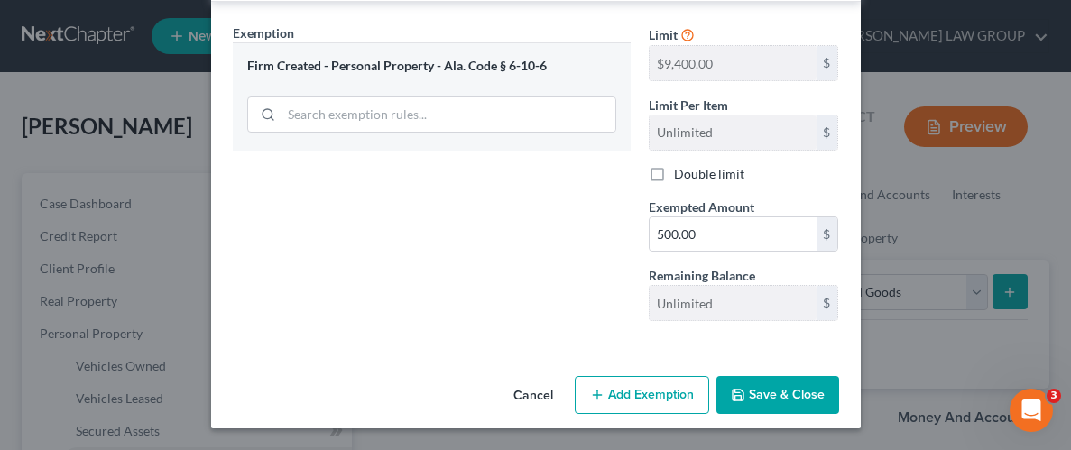
scroll to position [346, 0]
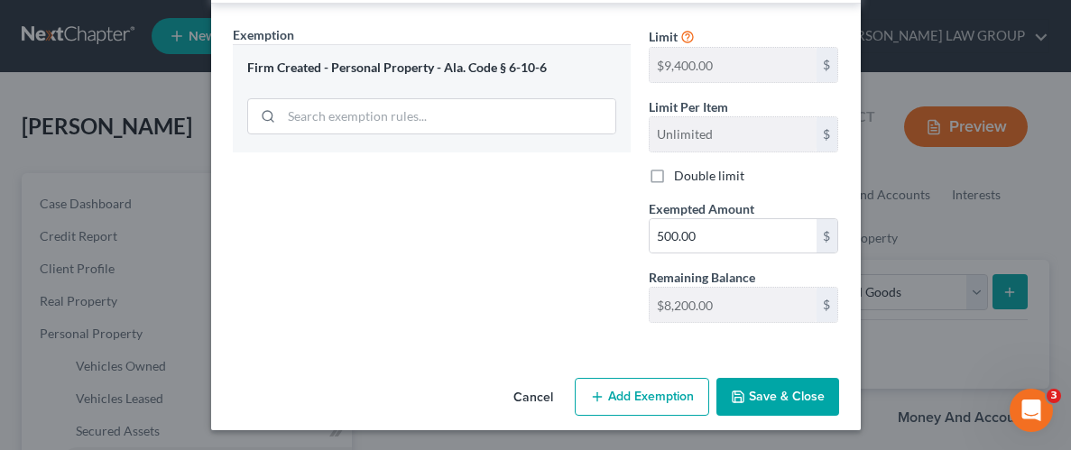
click at [797, 402] on button "Save & Close" at bounding box center [777, 397] width 123 height 38
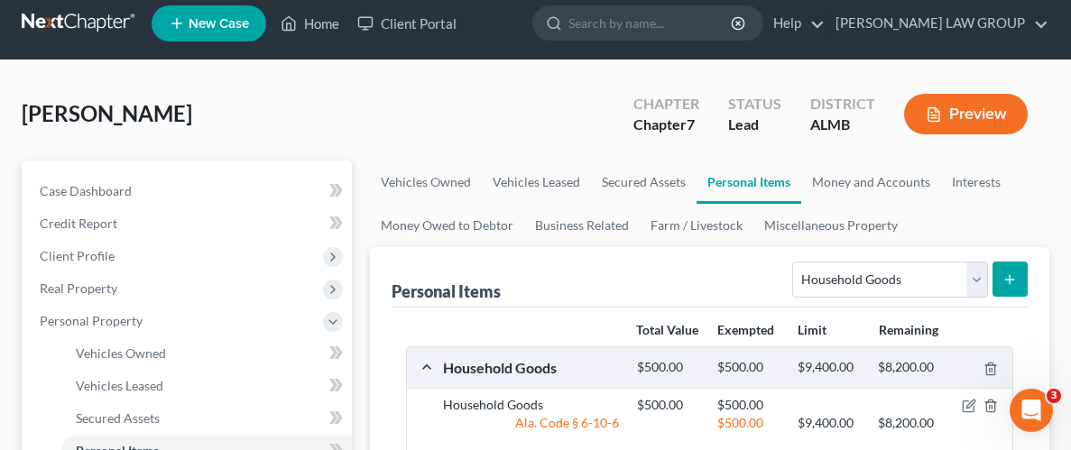
scroll to position [18, 0]
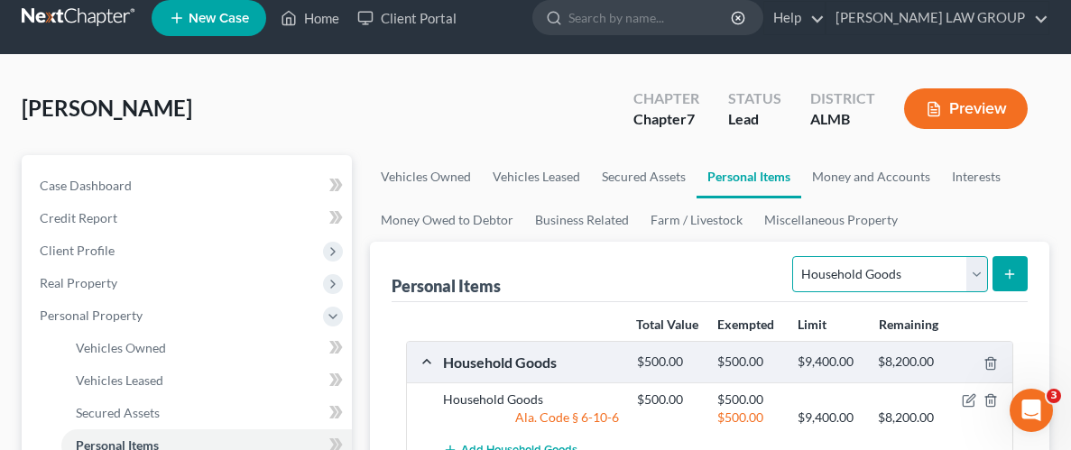
click at [979, 271] on select "Select Item Type Clothing Collectibles Of Value Electronics Firearms Household …" at bounding box center [889, 274] width 195 height 36
select select "clothing"
click at [795, 256] on select "Select Item Type Clothing Collectibles Of Value Electronics Firearms Household …" at bounding box center [889, 274] width 195 height 36
click at [1015, 267] on icon "submit" at bounding box center [1009, 274] width 14 height 14
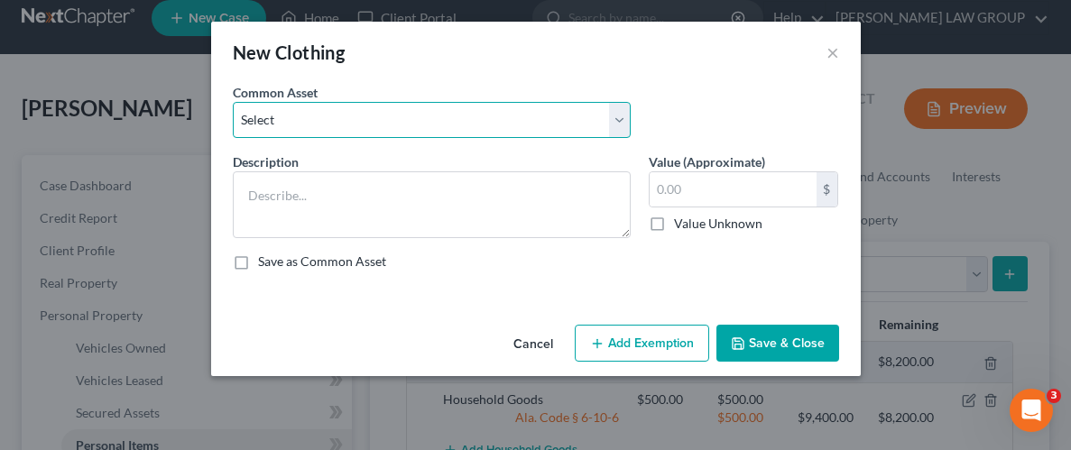
click at [620, 125] on select "Select Wearing apparel" at bounding box center [432, 120] width 398 height 36
select select "0"
click at [233, 102] on select "Select Wearing apparel" at bounding box center [432, 120] width 398 height 36
type textarea "Wearing apparel"
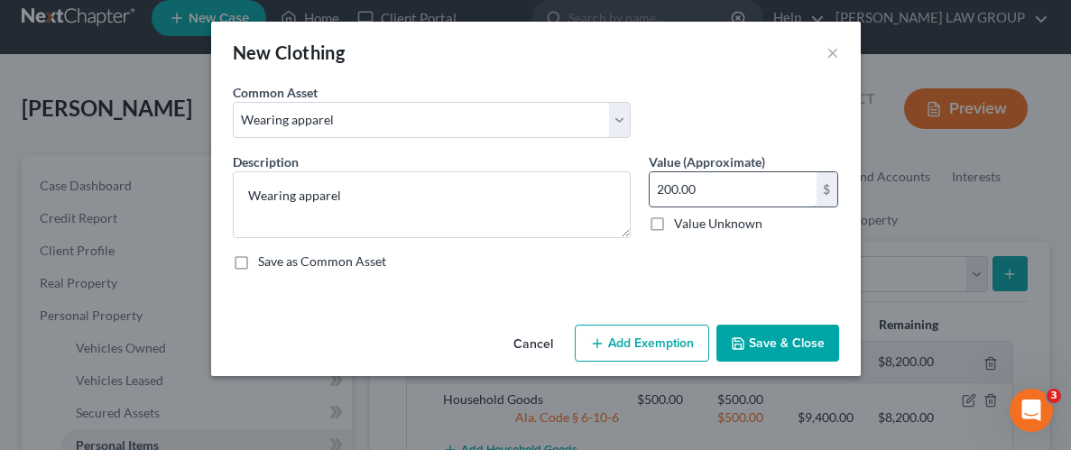
click at [796, 194] on input "200.00" at bounding box center [733, 189] width 167 height 34
type input "3,000"
click at [675, 346] on button "Add Exemption" at bounding box center [642, 344] width 134 height 38
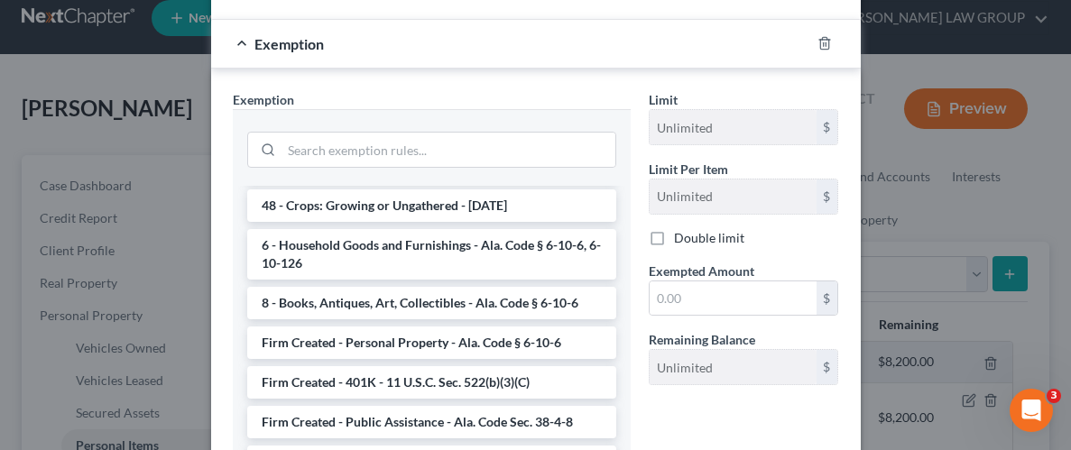
scroll to position [1465, 0]
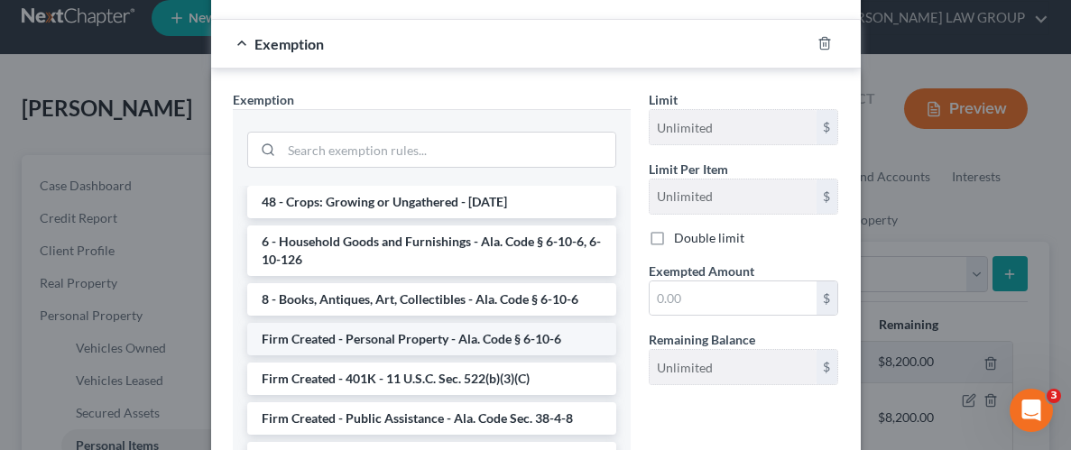
click at [416, 323] on li "Firm Created - Personal Property - Ala. Code § 6-10-6" at bounding box center [431, 339] width 369 height 32
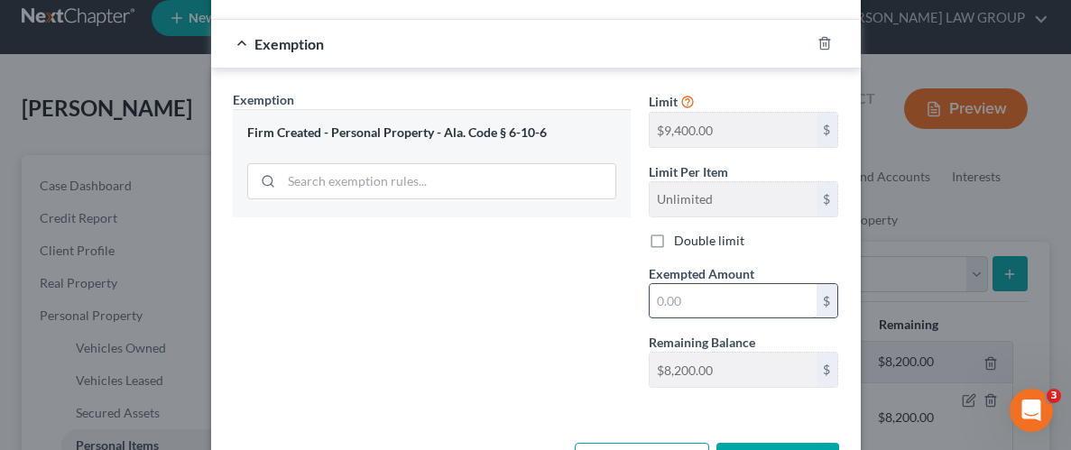
click at [788, 294] on input "text" at bounding box center [733, 301] width 167 height 34
type input "3,000"
click at [592, 306] on div "Exemption Set must be selected for CA. Exemption * Firm Created - Personal Prop…" at bounding box center [432, 246] width 416 height 312
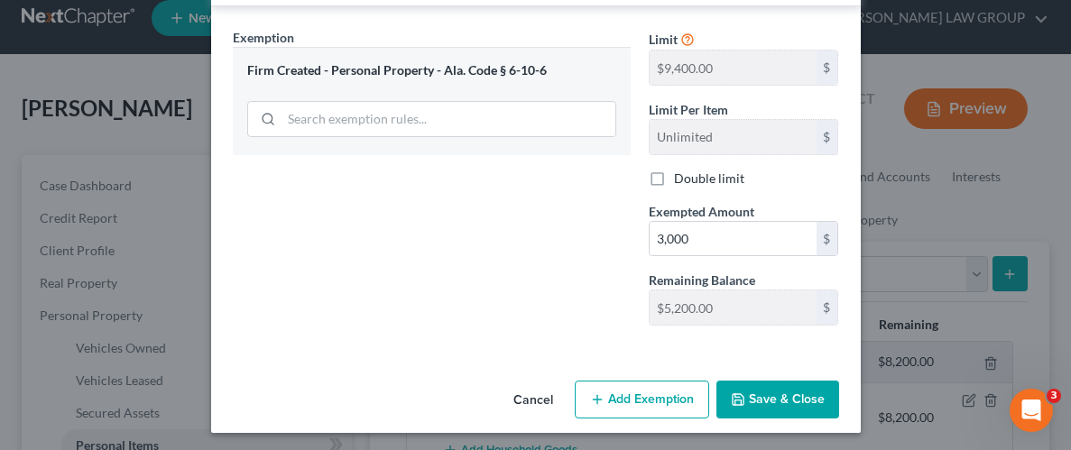
scroll to position [346, 0]
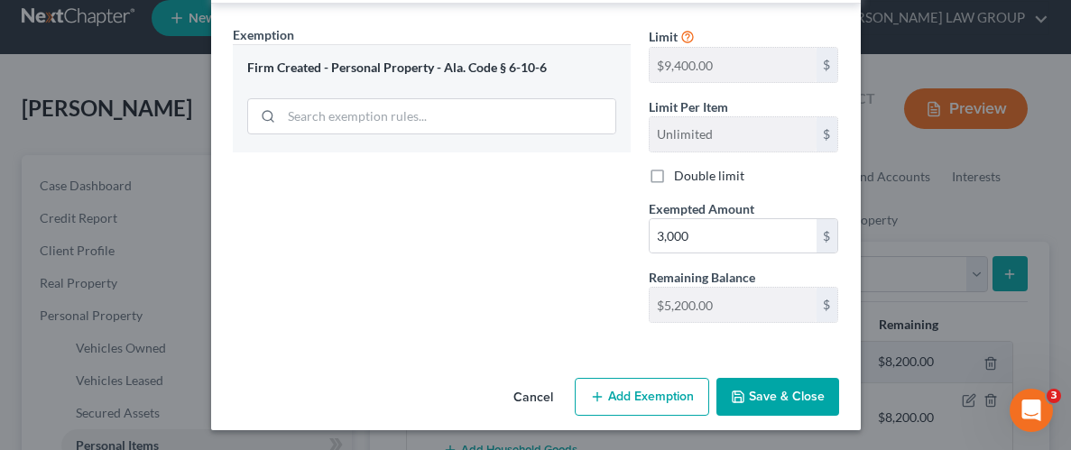
click at [759, 391] on button "Save & Close" at bounding box center [777, 397] width 123 height 38
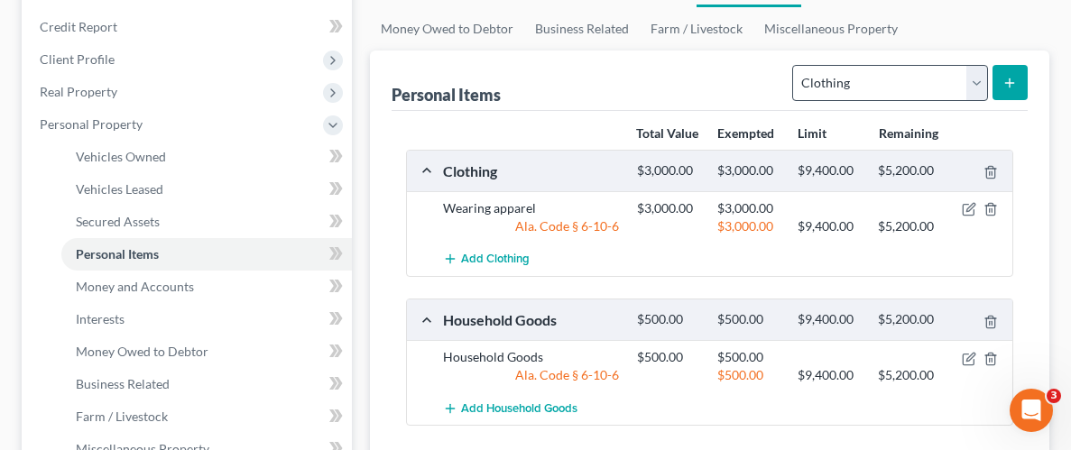
scroll to position [214, 0]
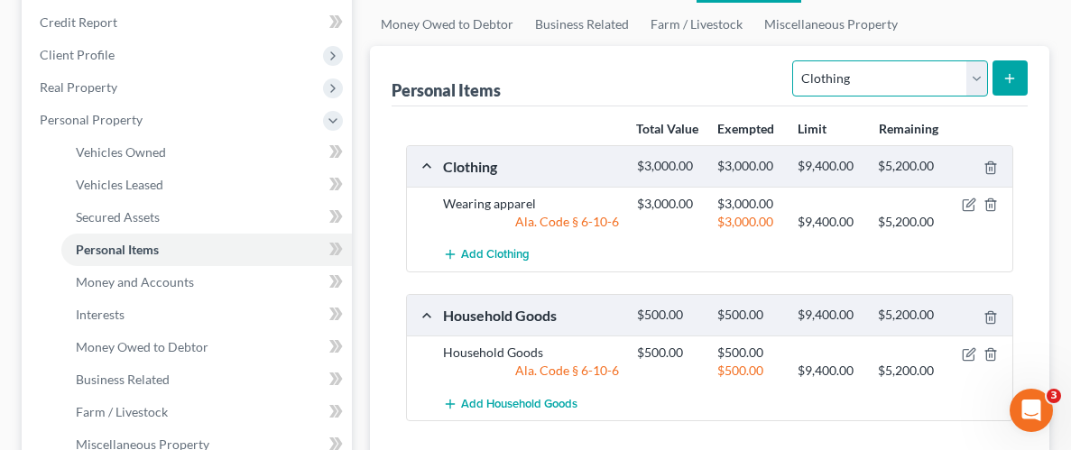
click at [977, 77] on select "Select Item Type Clothing Collectibles Of Value Electronics Firearms Household …" at bounding box center [889, 78] width 195 height 36
select select "firearms"
click at [795, 60] on select "Select Item Type Clothing Collectibles Of Value Electronics Firearms Household …" at bounding box center [889, 78] width 195 height 36
click at [1020, 71] on button "submit" at bounding box center [1010, 77] width 35 height 35
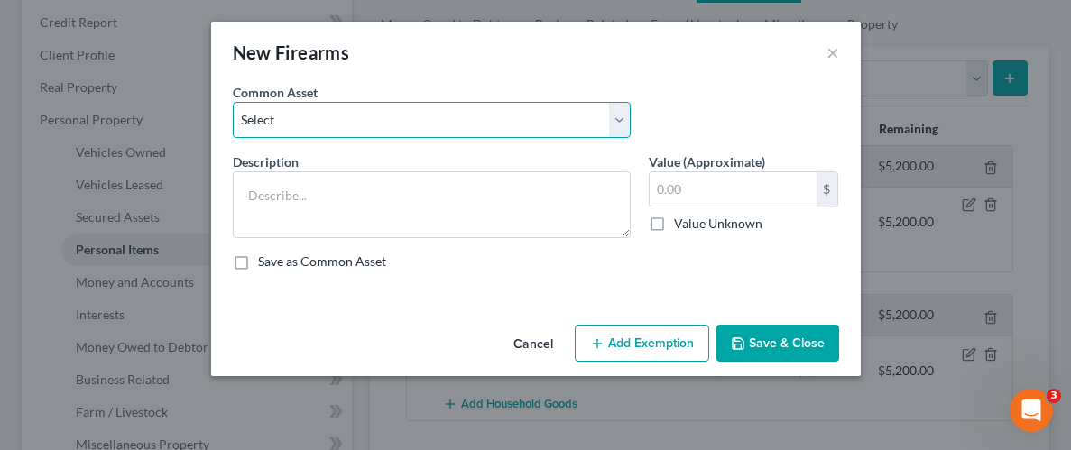
click at [617, 115] on select "Select 2 rifles / 1 shotgun" at bounding box center [432, 120] width 398 height 36
click at [233, 102] on select "Select 2 rifles / 1 shotgun" at bounding box center [432, 120] width 398 height 36
click at [353, 118] on select "Select 2 rifles / 1 shotgun" at bounding box center [432, 120] width 398 height 36
click at [352, 117] on select "Select 2 rifles / 1 shotgun" at bounding box center [432, 120] width 398 height 36
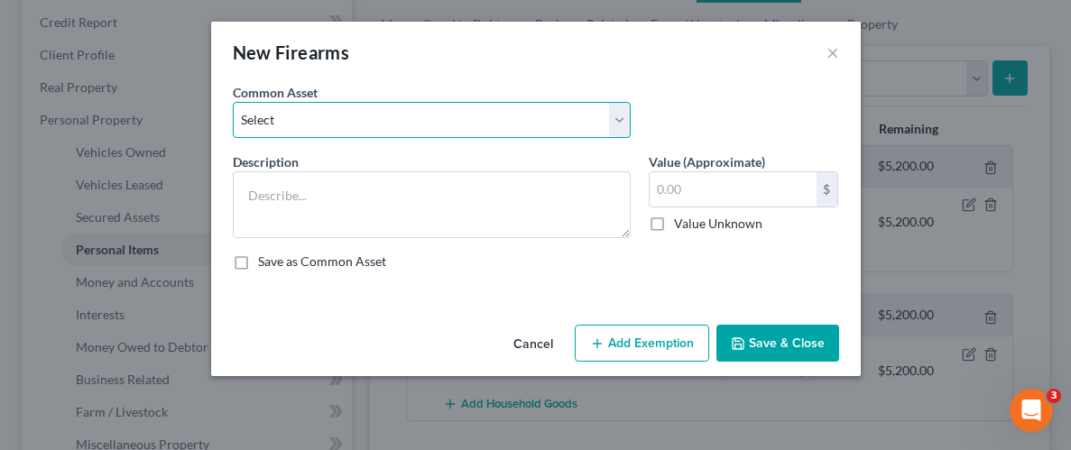
click at [352, 117] on select "Select 2 rifles / 1 shotgun" at bounding box center [432, 120] width 398 height 36
click at [614, 121] on select "Select 2 rifles / 1 shotgun" at bounding box center [432, 120] width 398 height 36
select select "0"
click at [233, 102] on select "Select 2 rifles / 1 shotgun" at bounding box center [432, 120] width 398 height 36
type textarea "2 rifles / 1 shotgun"
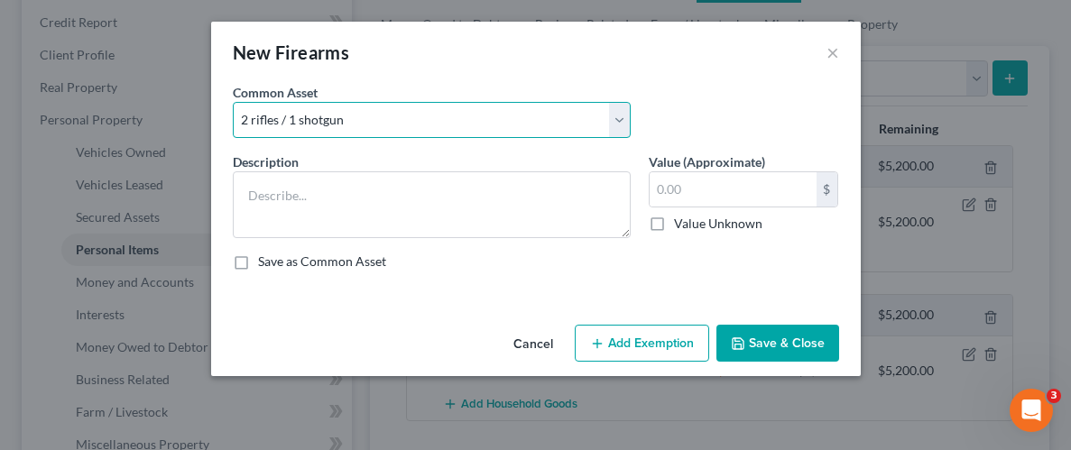
type input "300.00"
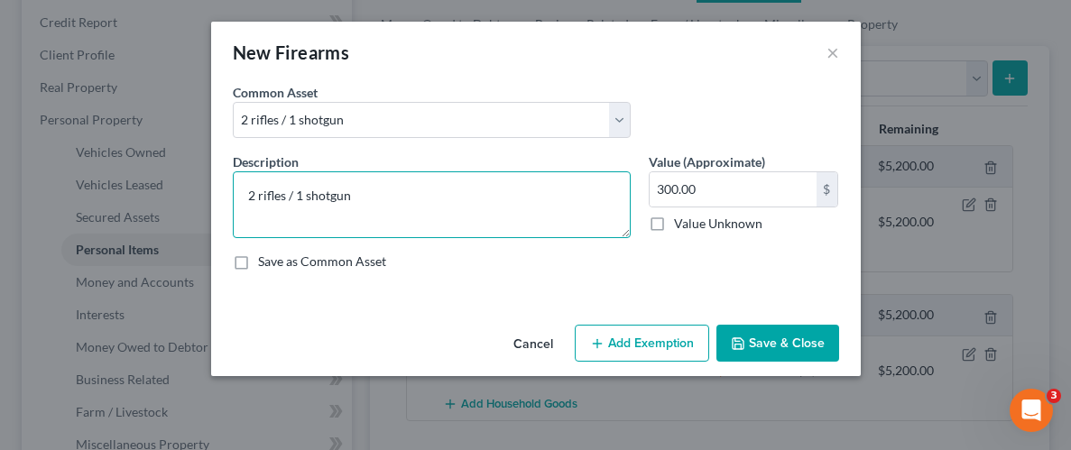
click at [352, 196] on textarea "2 rifles / 1 shotgun" at bounding box center [432, 204] width 398 height 67
type textarea "2"
type textarea "Ruger 9mm"
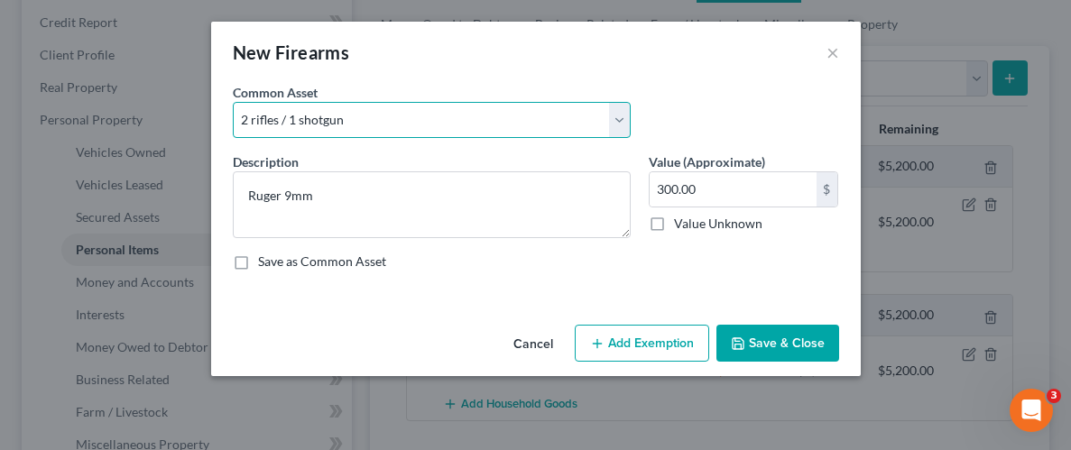
click at [346, 119] on select "Select 2 rifles / 1 shotgun" at bounding box center [432, 120] width 398 height 36
click at [346, 118] on select "Select 2 rifles / 1 shotgun" at bounding box center [432, 120] width 398 height 36
click at [359, 106] on select "Select 2 rifles / 1 shotgun" at bounding box center [432, 120] width 398 height 36
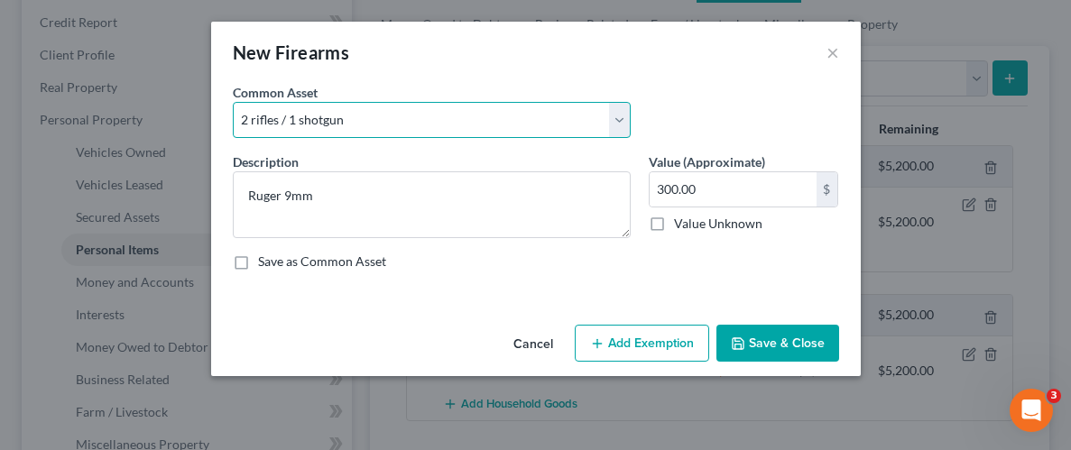
select select
click at [233, 102] on select "Select 2 rifles / 1 shotgun" at bounding box center [432, 120] width 398 height 36
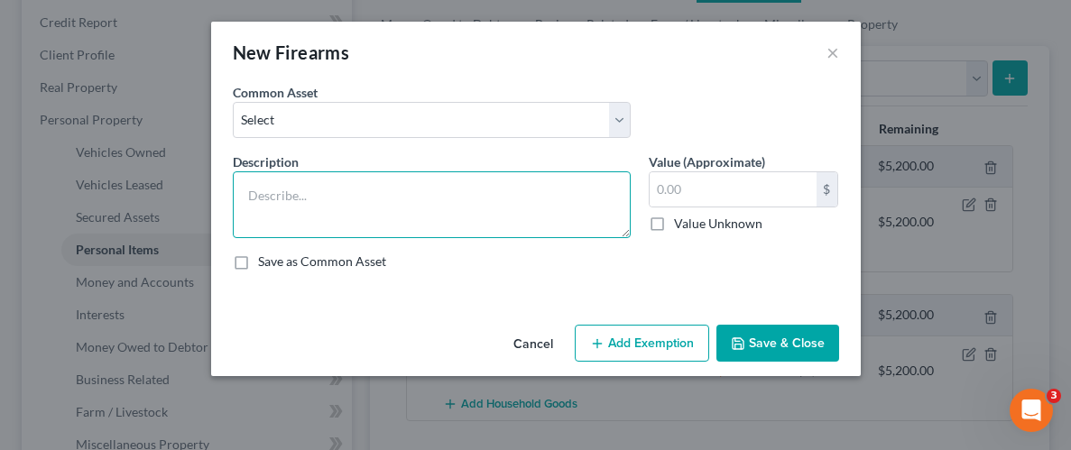
click at [455, 189] on textarea at bounding box center [432, 204] width 398 height 67
type textarea "Ruger 9mm"
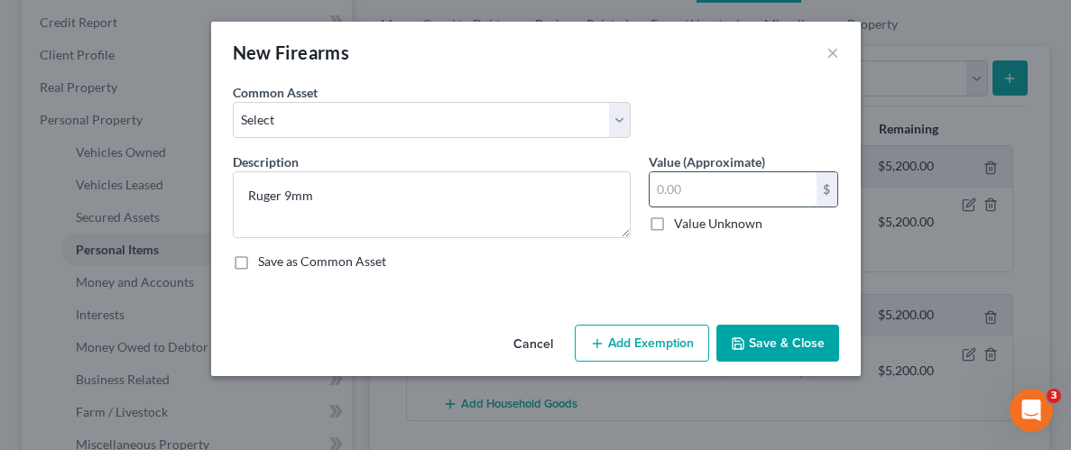
click at [795, 199] on input "text" at bounding box center [733, 189] width 167 height 34
type input "300.00"
click at [663, 345] on button "Add Exemption" at bounding box center [642, 344] width 134 height 38
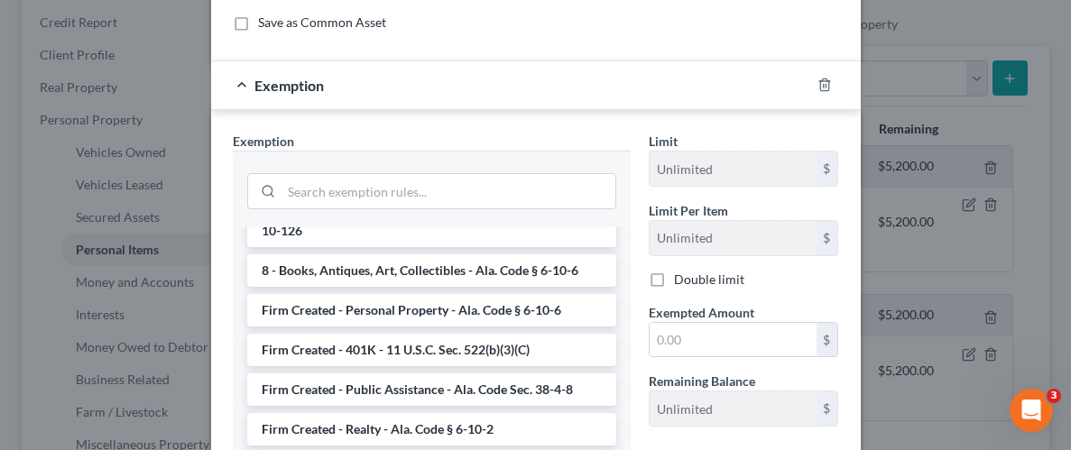
scroll to position [1521, 0]
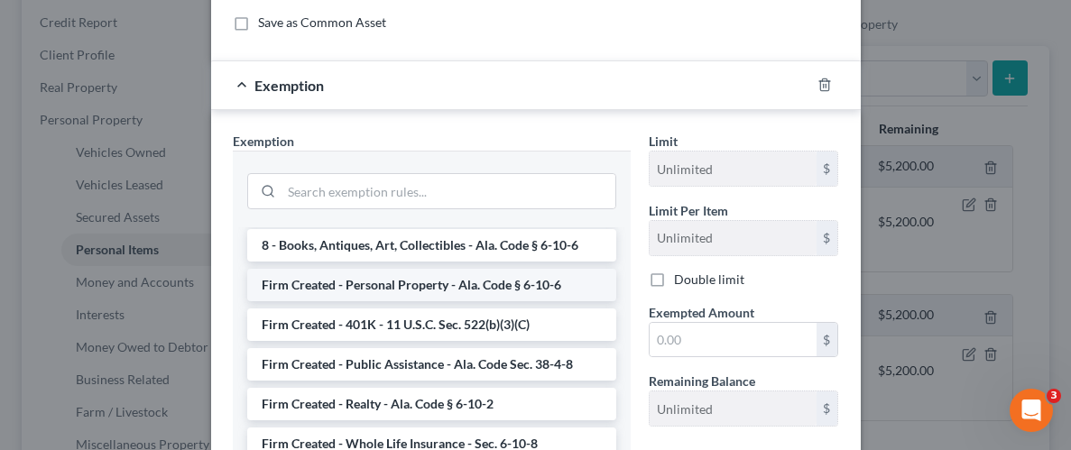
click at [410, 269] on li "Firm Created - Personal Property - Ala. Code § 6-10-6" at bounding box center [431, 285] width 369 height 32
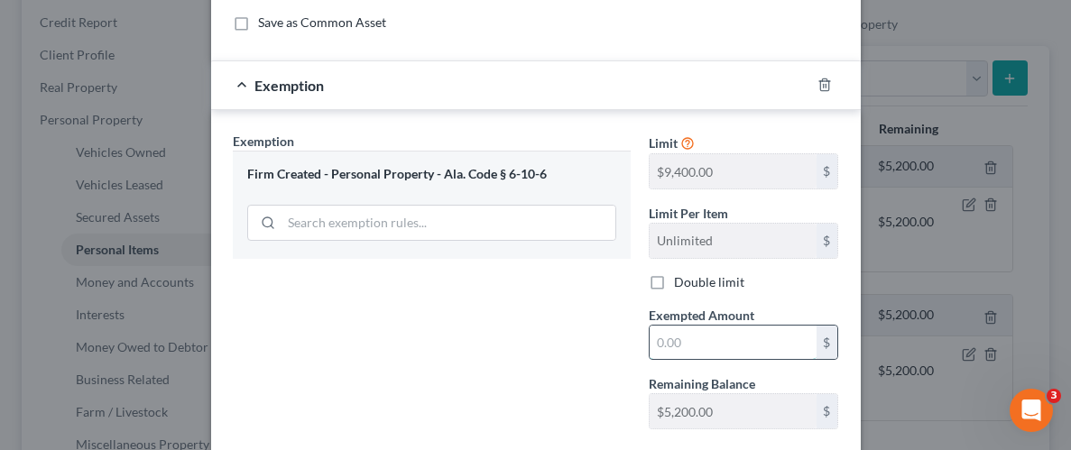
click at [774, 348] on input "text" at bounding box center [733, 343] width 167 height 34
type input "300.00"
click at [545, 354] on div "Exemption Set must be selected for CA. Exemption * Firm Created - Personal Prop…" at bounding box center [432, 288] width 416 height 312
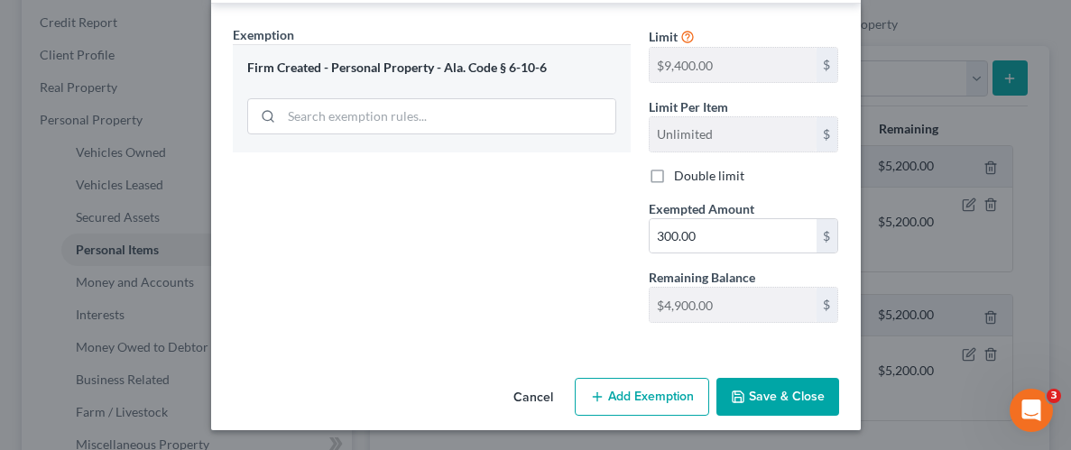
click at [766, 396] on button "Save & Close" at bounding box center [777, 397] width 123 height 38
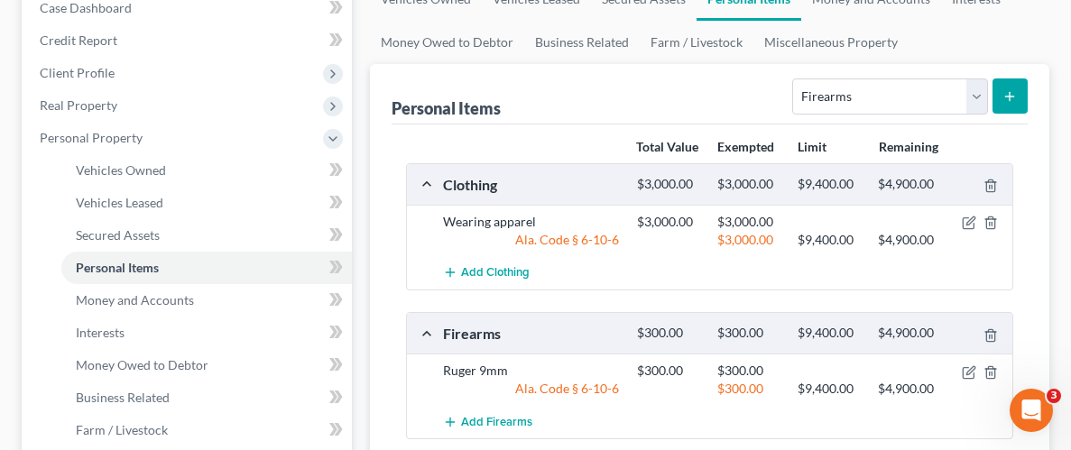
scroll to position [162, 0]
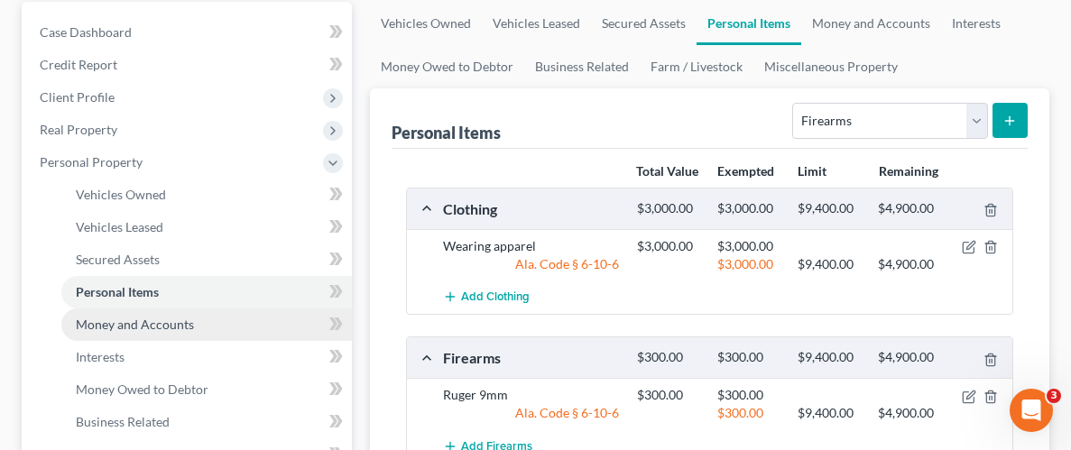
click at [118, 317] on span "Money and Accounts" at bounding box center [135, 324] width 118 height 15
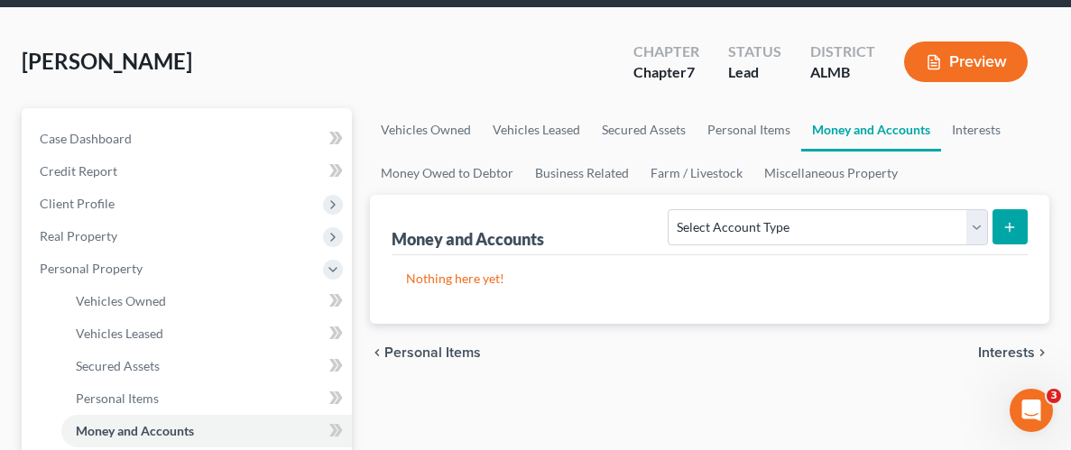
scroll to position [71, 0]
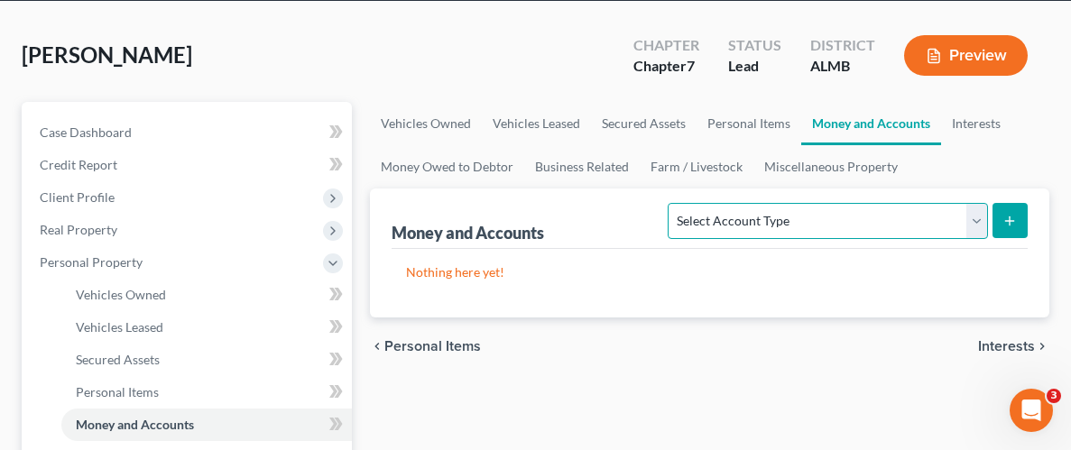
click at [972, 214] on select "Select Account Type Brokerage Cash on Hand Certificates of Deposit Checking Acc…" at bounding box center [827, 221] width 319 height 36
select select "cash_on_hand"
click at [672, 203] on select "Select Account Type Brokerage Cash on Hand Certificates of Deposit Checking Acc…" at bounding box center [827, 221] width 319 height 36
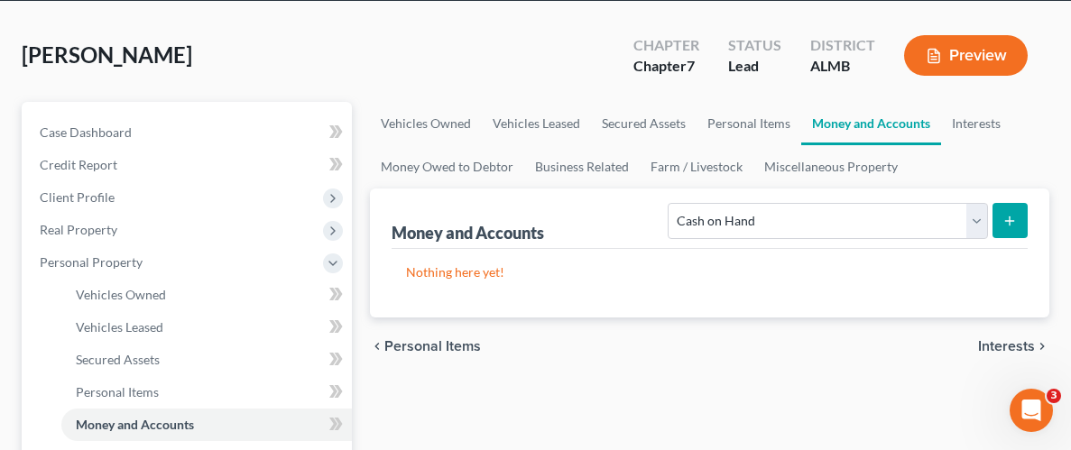
click at [1019, 217] on button "submit" at bounding box center [1010, 220] width 35 height 35
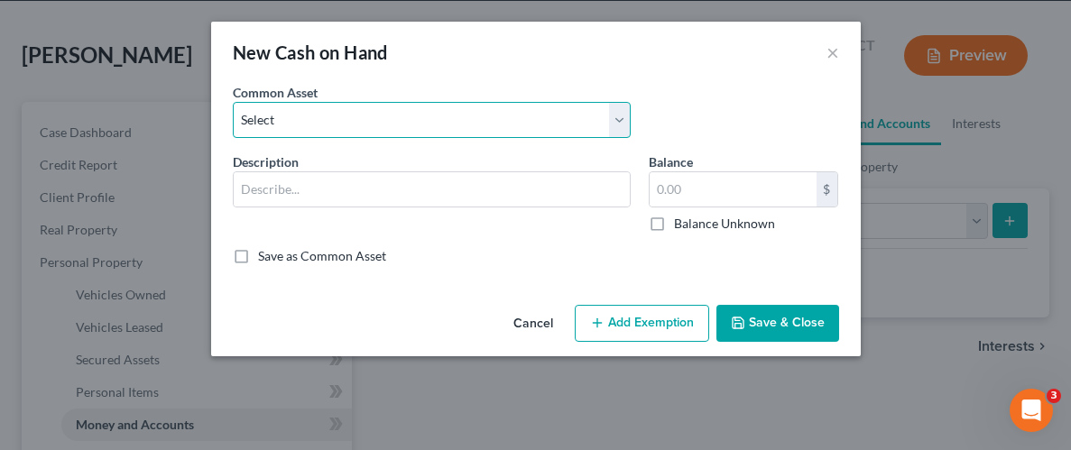
click at [621, 117] on select "Select Cash on Hand" at bounding box center [432, 120] width 398 height 36
select select "0"
click at [233, 102] on select "Select Cash on Hand" at bounding box center [432, 120] width 398 height 36
type input "Cash on Hand"
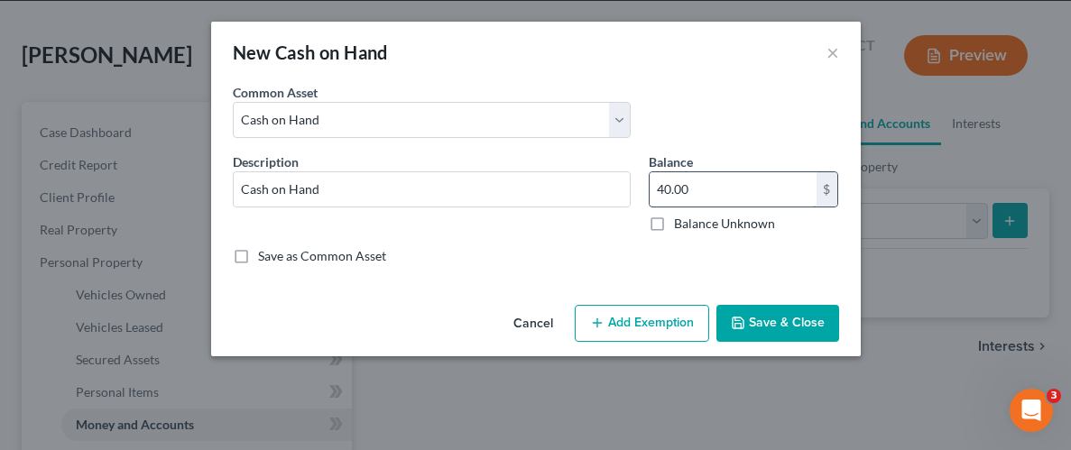
click at [758, 190] on input "40.00" at bounding box center [733, 189] width 167 height 34
type input "20.00"
click at [666, 312] on button "Add Exemption" at bounding box center [642, 324] width 134 height 38
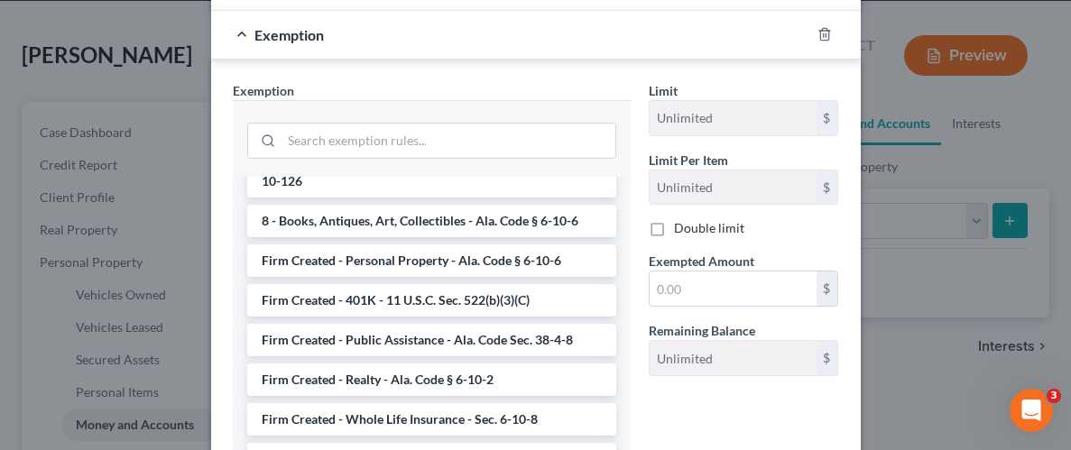
scroll to position [1493, 0]
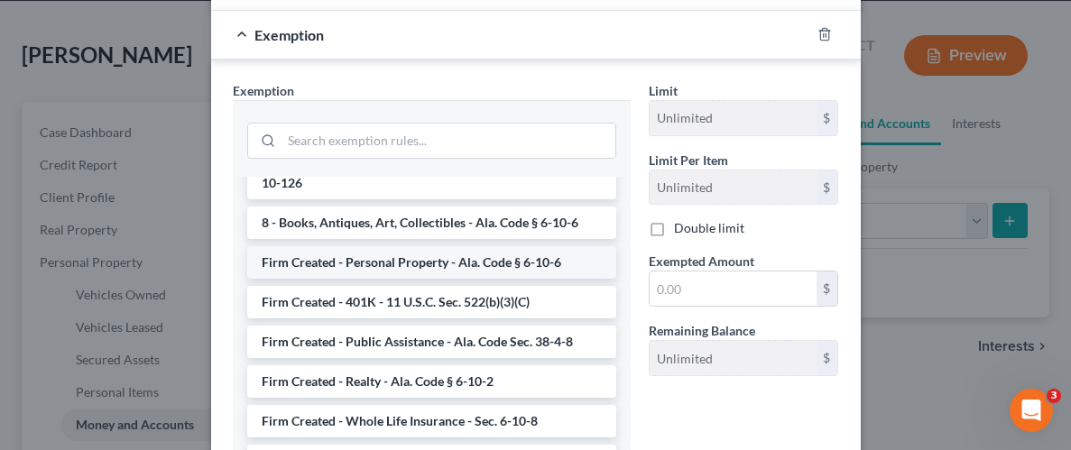
click at [383, 246] on li "Firm Created - Personal Property - Ala. Code § 6-10-6" at bounding box center [431, 262] width 369 height 32
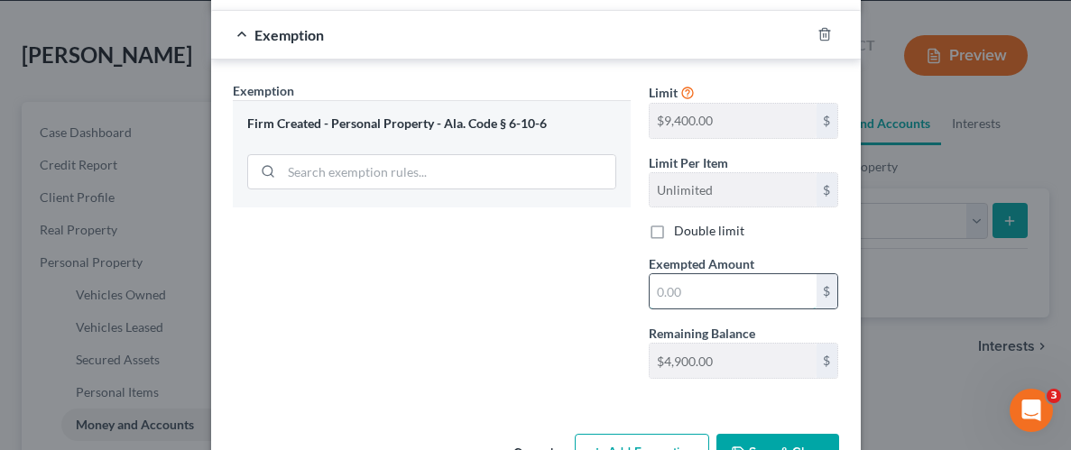
click at [750, 291] on input "text" at bounding box center [733, 291] width 167 height 34
type input "20.00"
click at [568, 357] on div "Exemption Set must be selected for CA. Exemption * Firm Created - Personal Prop…" at bounding box center [432, 237] width 416 height 312
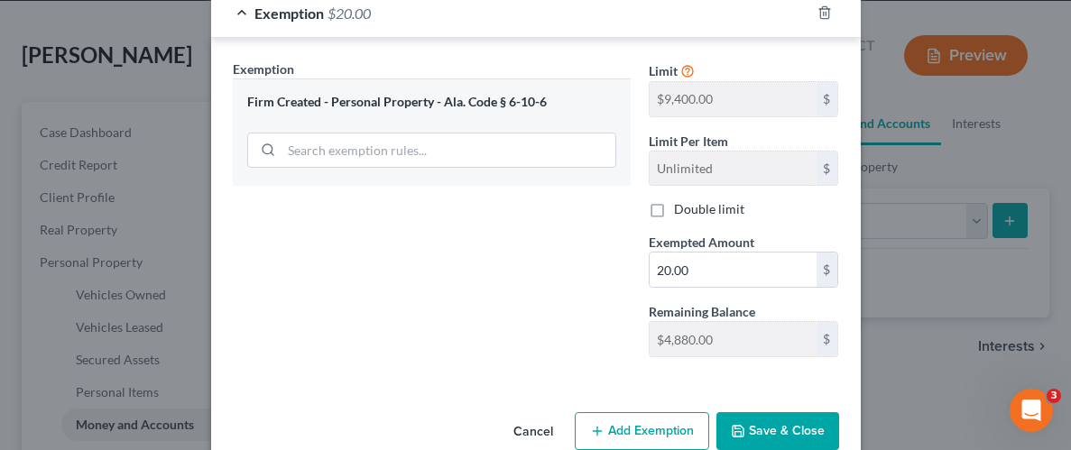
scroll to position [325, 0]
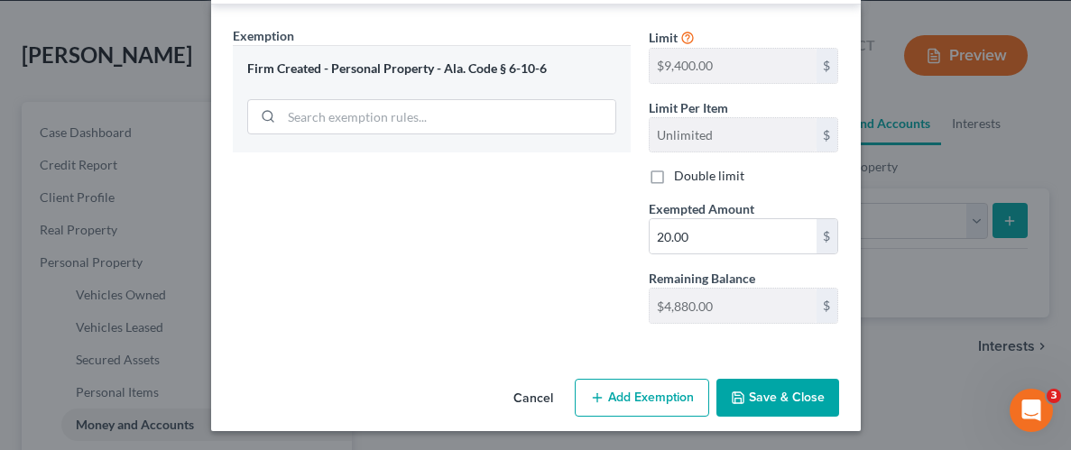
click at [799, 403] on button "Save & Close" at bounding box center [777, 398] width 123 height 38
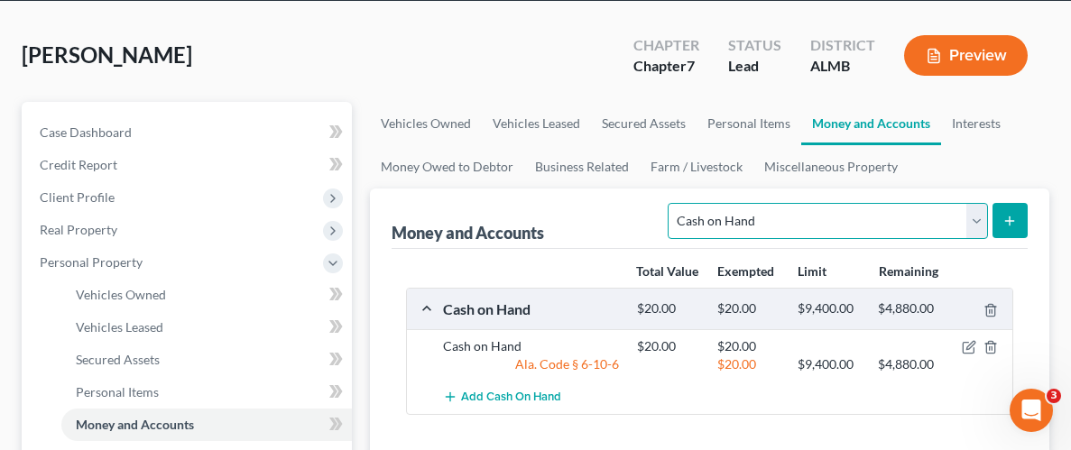
click at [974, 222] on select "Select Account Type Brokerage Cash on Hand Certificates of Deposit Checking Acc…" at bounding box center [827, 221] width 319 height 36
select select "checking"
click at [672, 203] on select "Select Account Type Brokerage Cash on Hand Certificates of Deposit Checking Acc…" at bounding box center [827, 221] width 319 height 36
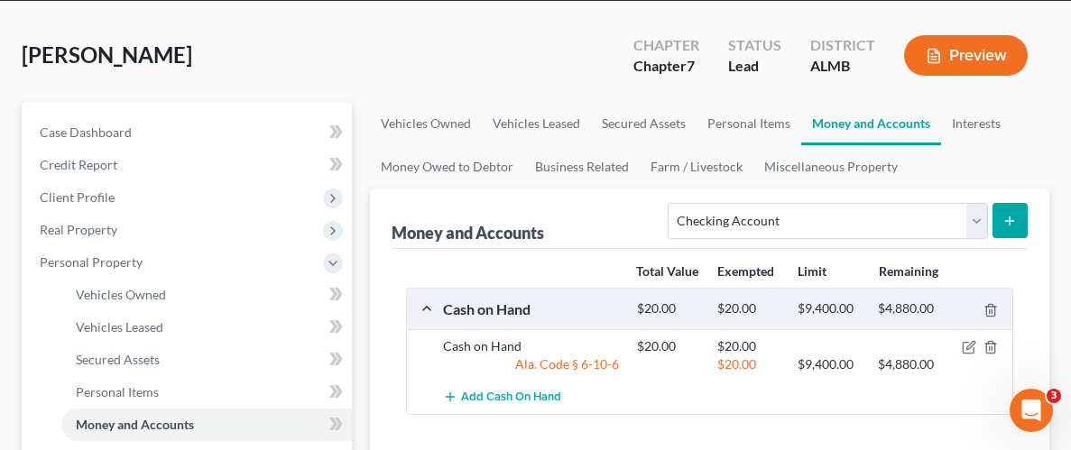
click at [1001, 221] on button "submit" at bounding box center [1010, 220] width 35 height 35
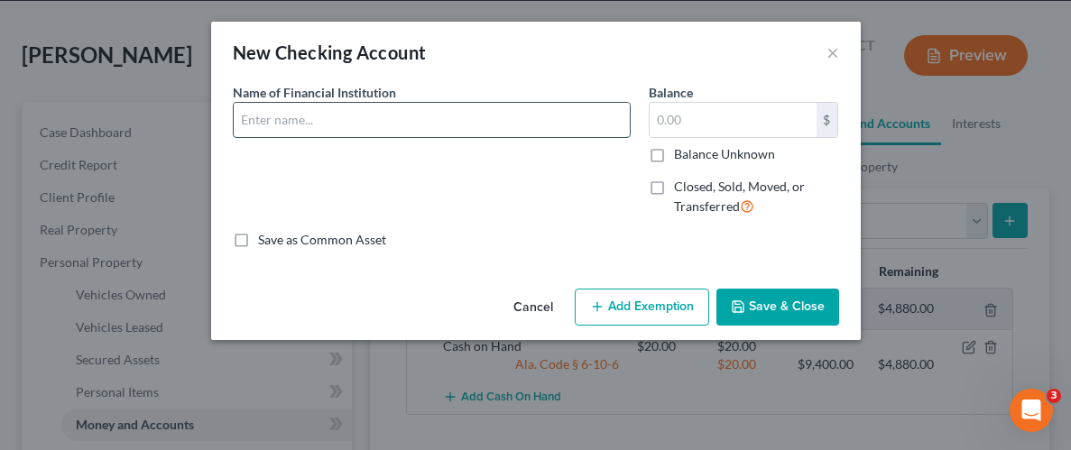
click at [375, 125] on input "text" at bounding box center [432, 120] width 396 height 34
type input "Navy Federal Credit Union"
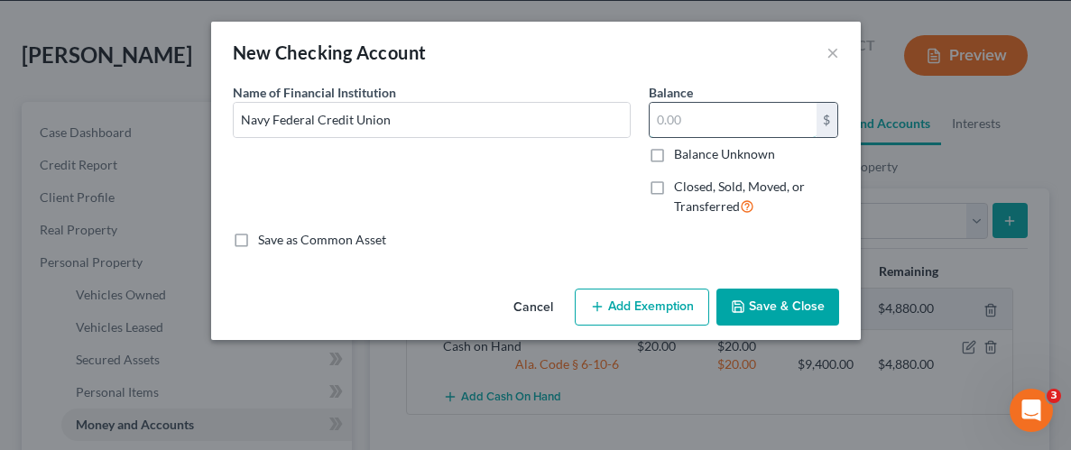
click at [721, 118] on input "text" at bounding box center [733, 120] width 167 height 34
type input "0"
click at [791, 309] on button "Save & Close" at bounding box center [777, 308] width 123 height 38
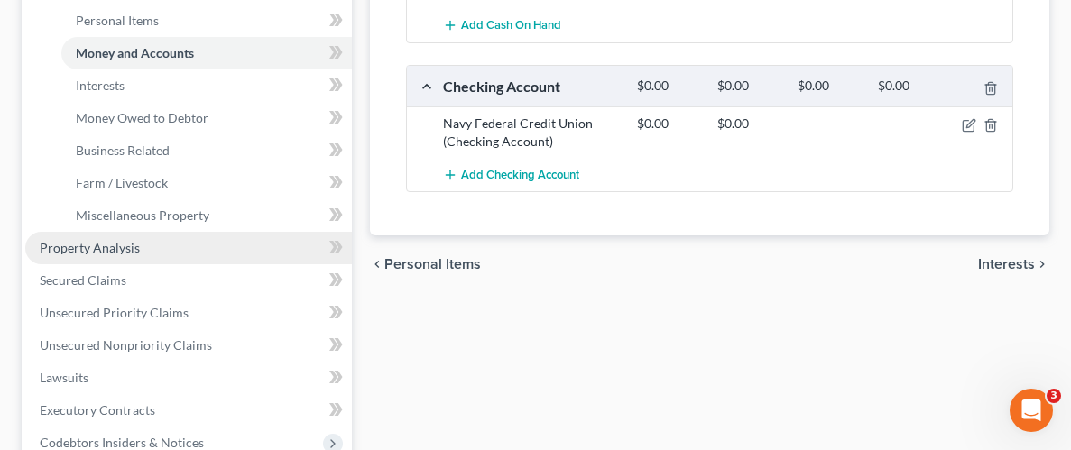
scroll to position [448, 0]
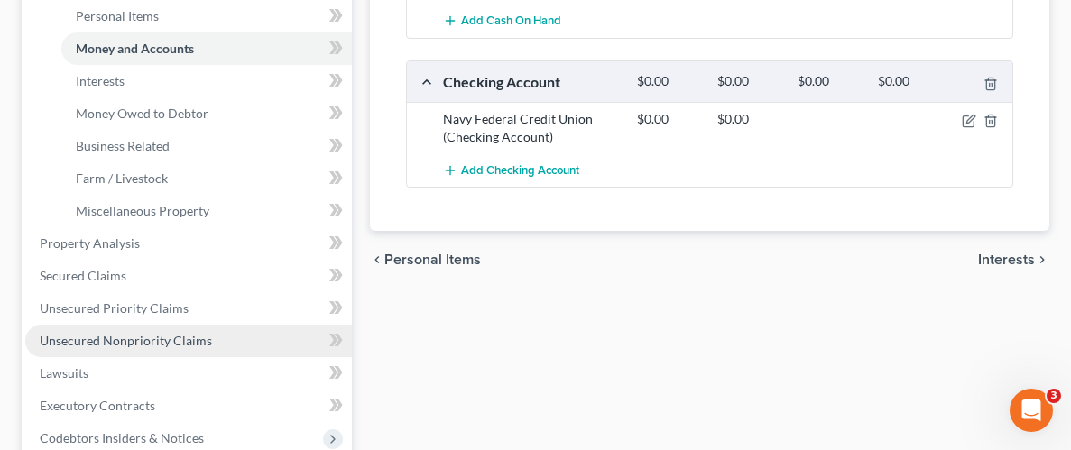
click at [146, 348] on link "Unsecured Nonpriority Claims" at bounding box center [188, 341] width 327 height 32
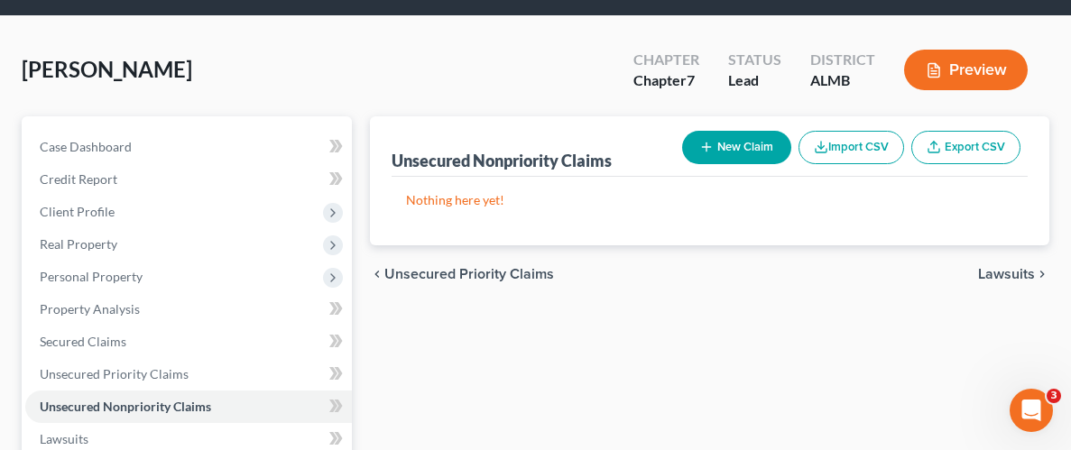
scroll to position [58, 0]
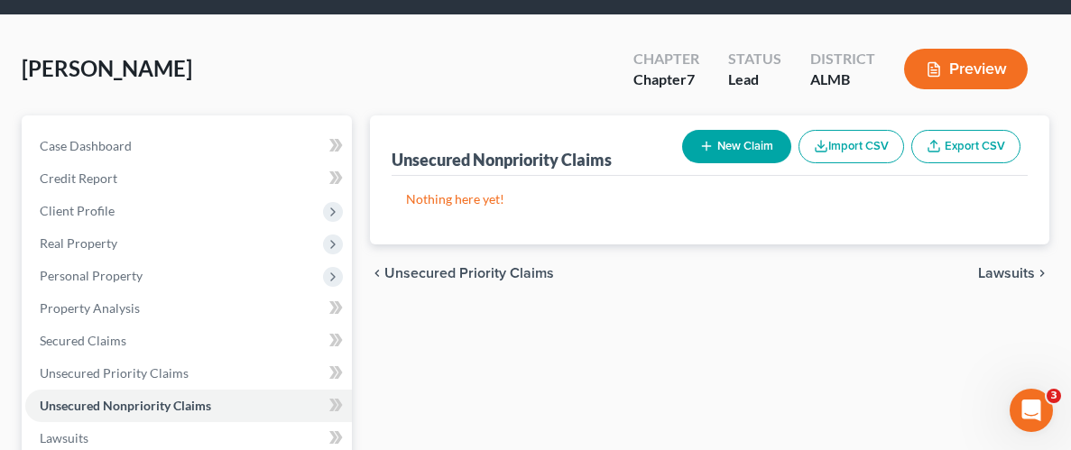
click at [750, 153] on button "New Claim" at bounding box center [736, 146] width 109 height 33
select select "0"
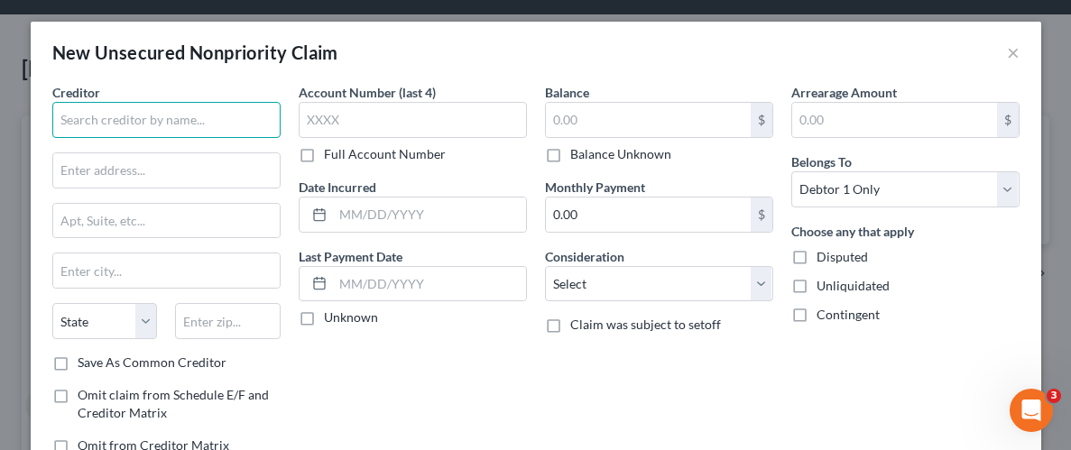
click at [189, 114] on input "text" at bounding box center [166, 120] width 228 height 36
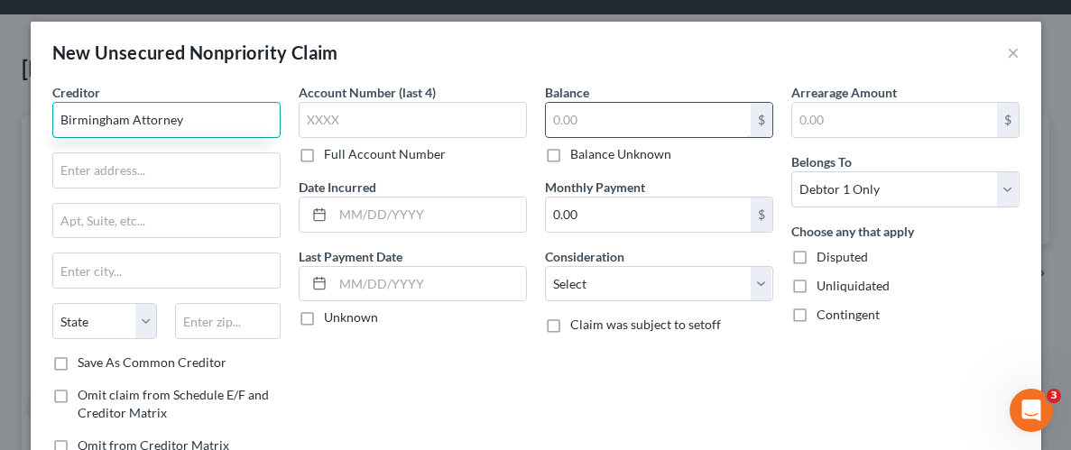
type input "Birmingham Attorney"
click at [617, 134] on input "text" at bounding box center [648, 120] width 205 height 34
type input "18,000"
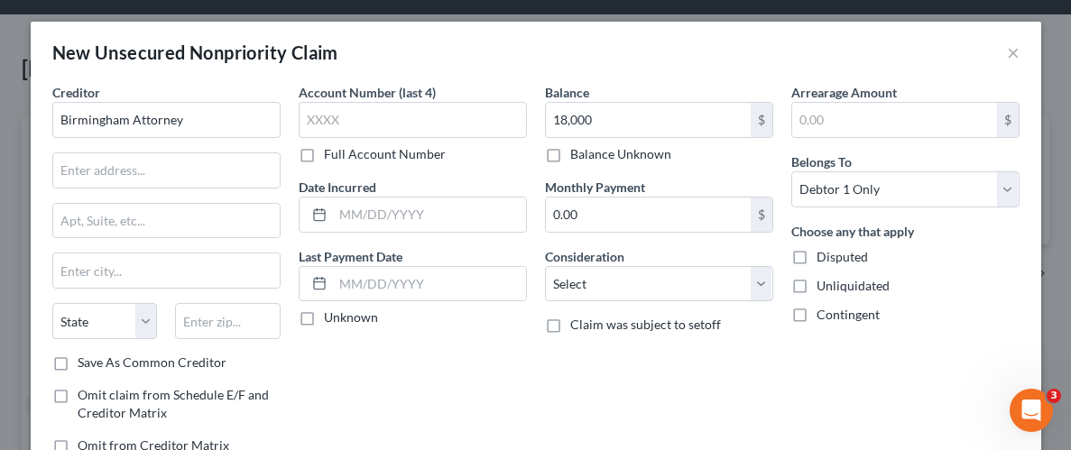
click at [710, 357] on div "Balance 18,000.00 $ Balance Unknown Balance Undetermined 18,000 $ Balance Unkno…" at bounding box center [659, 276] width 246 height 386
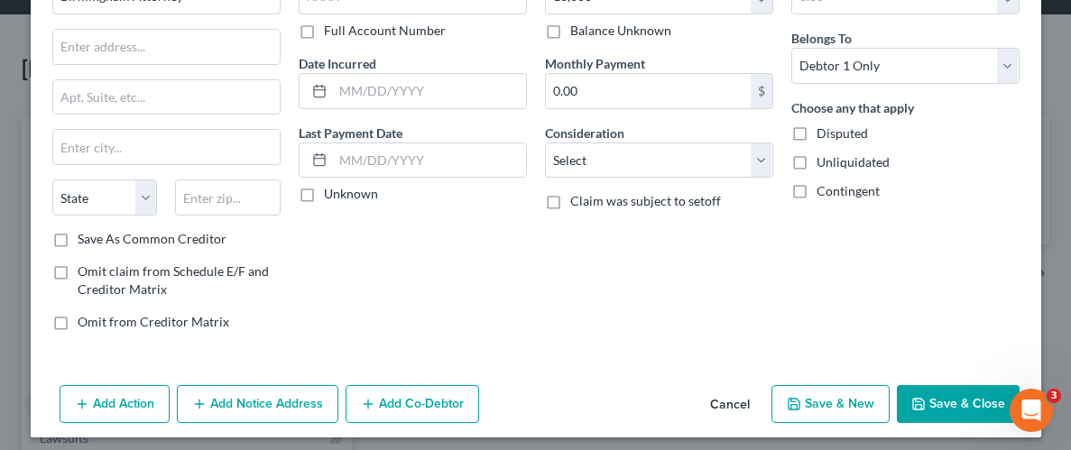
scroll to position [131, 0]
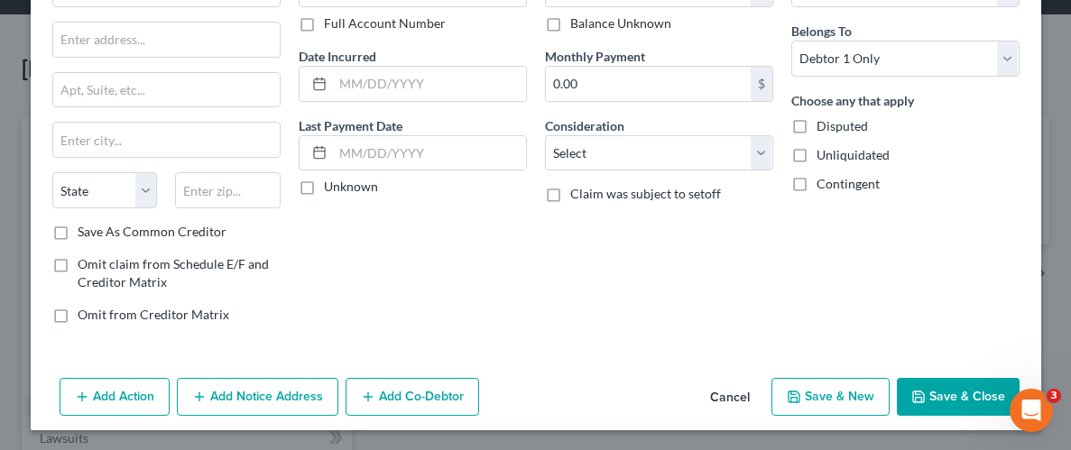
click at [970, 393] on button "Save & Close" at bounding box center [958, 397] width 123 height 38
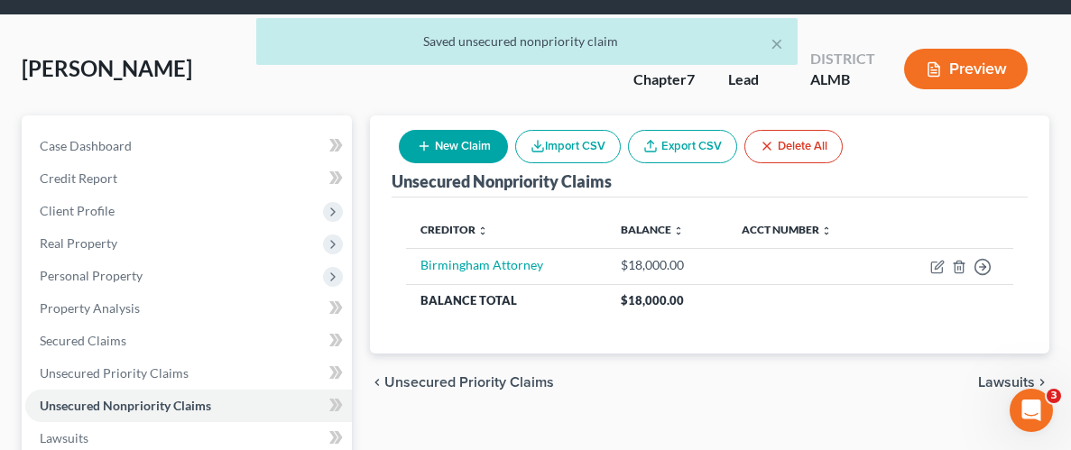
click at [474, 155] on button "New Claim" at bounding box center [453, 146] width 109 height 33
select select "0"
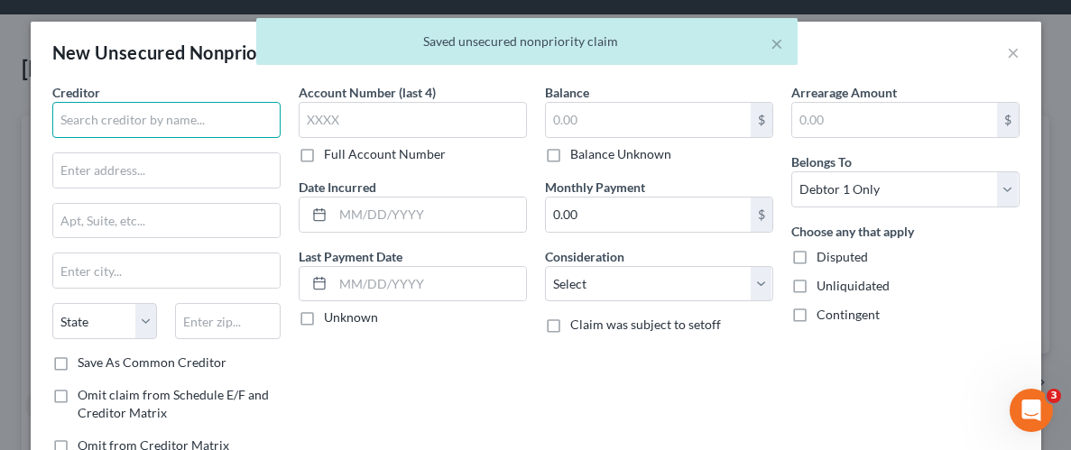
click at [189, 125] on input "text" at bounding box center [166, 120] width 228 height 36
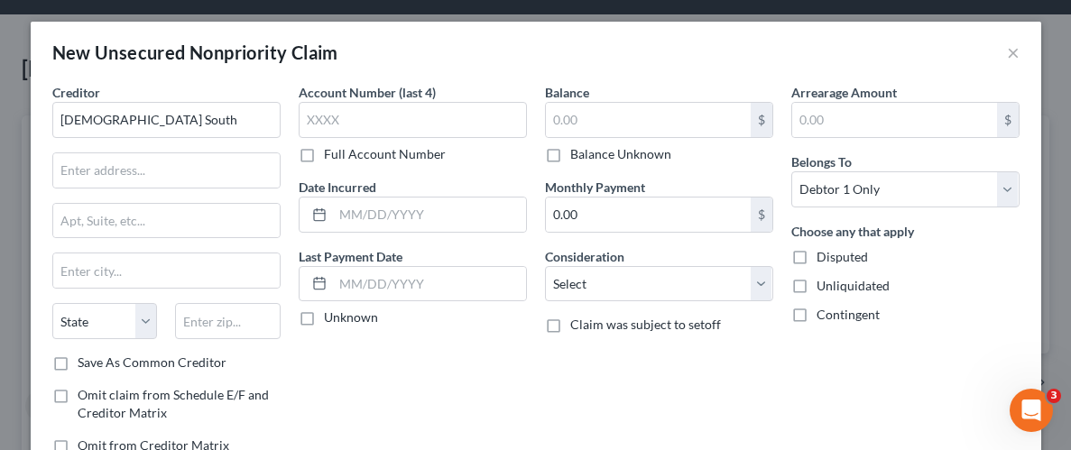
type input "[DEMOGRAPHIC_DATA] South"
click at [180, 174] on input "text" at bounding box center [166, 170] width 226 height 34
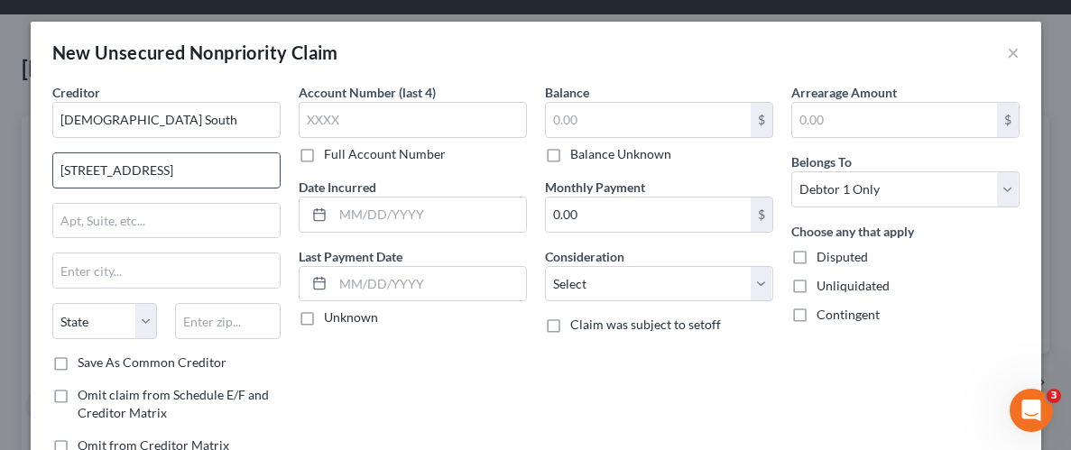
type input "[STREET_ADDRESS]"
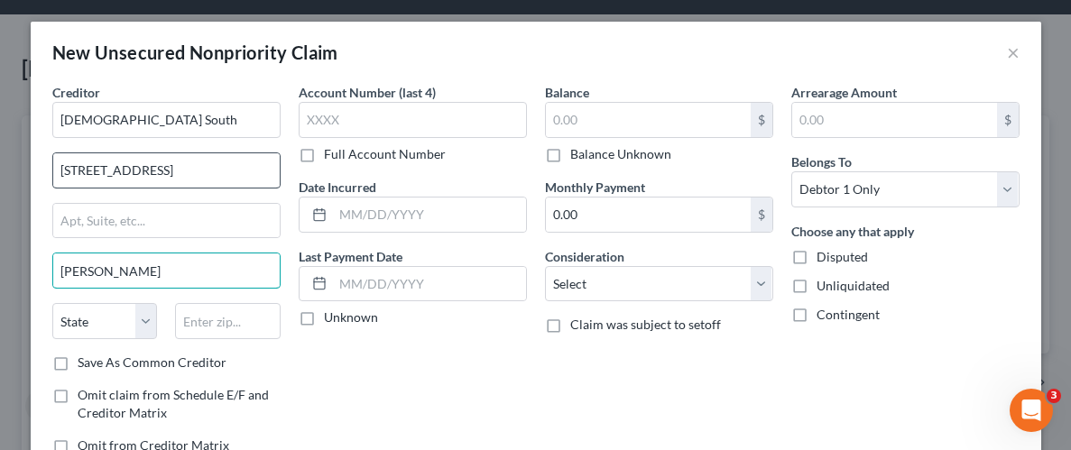
type input "[PERSON_NAME]"
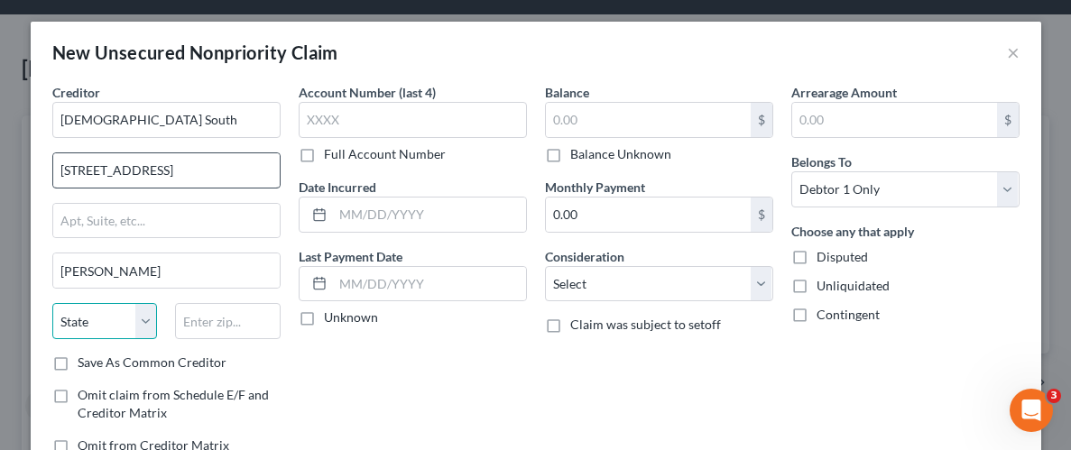
select select "0"
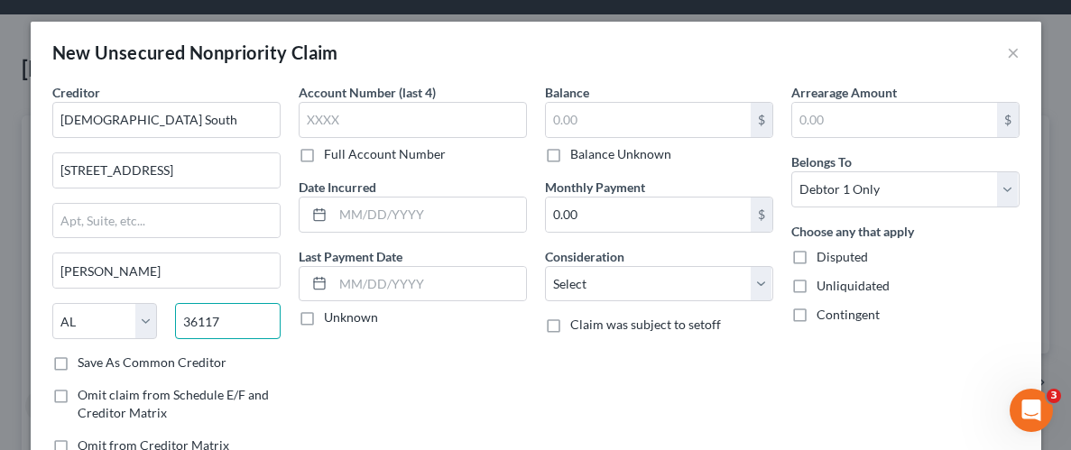
type input "36117"
click at [401, 360] on div "Account Number (last 4) Full Account Number Date Incurred Last Payment Date Unk…" at bounding box center [413, 276] width 246 height 386
click at [570, 159] on label "Balance Unknown" at bounding box center [620, 154] width 101 height 18
click at [577, 157] on input "Balance Unknown" at bounding box center [583, 151] width 12 height 12
checkbox input "true"
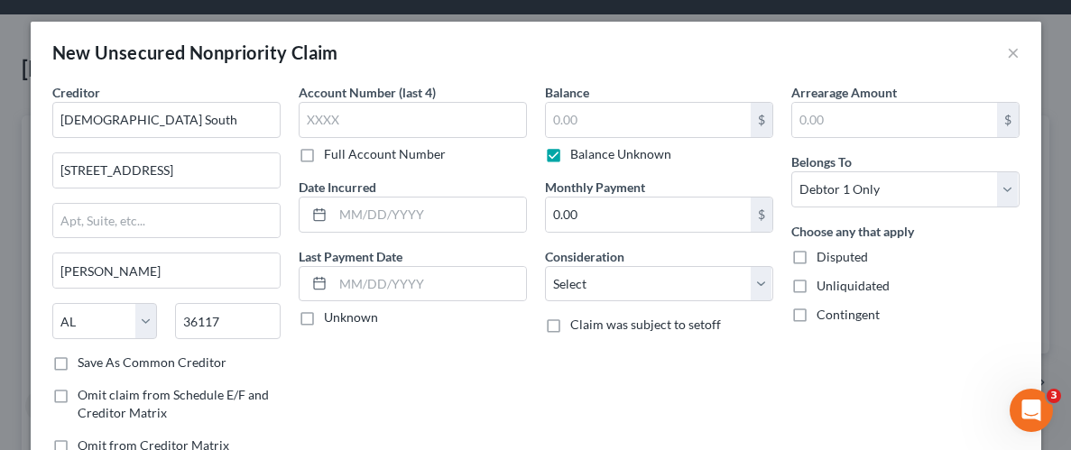
type input "0.00"
click at [818, 379] on div "Arrearage Amount $ Belongs To * Select Debtor 1 Only Debtor 2 Only Debtor 1 And…" at bounding box center [905, 276] width 246 height 386
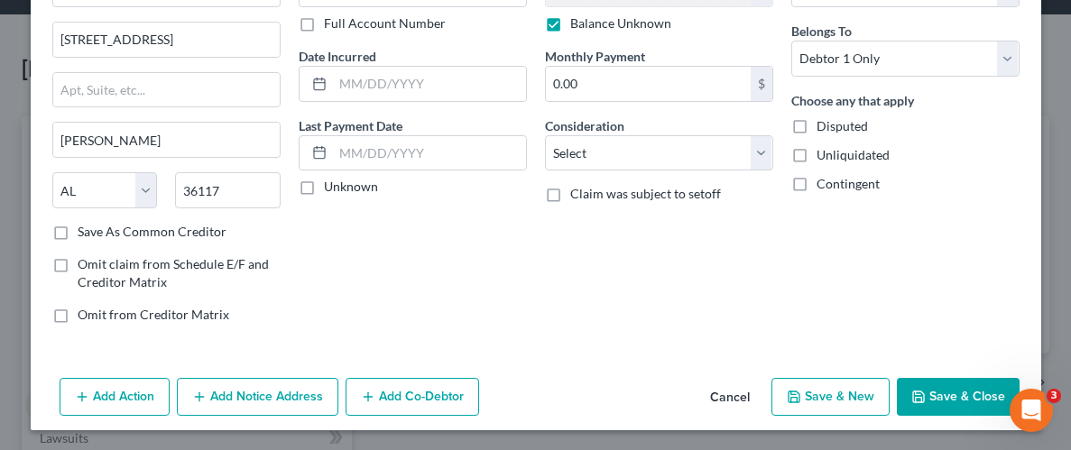
click at [959, 401] on button "Save & Close" at bounding box center [958, 397] width 123 height 38
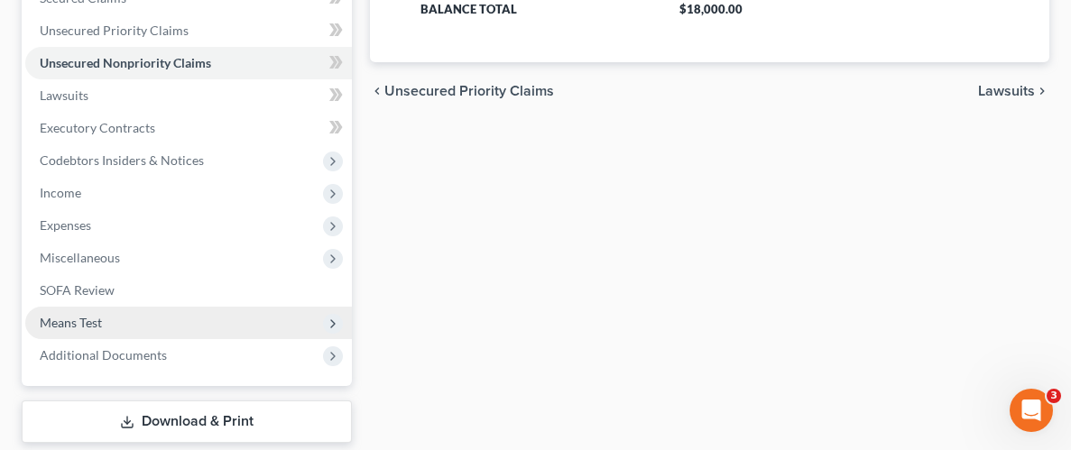
scroll to position [392, 0]
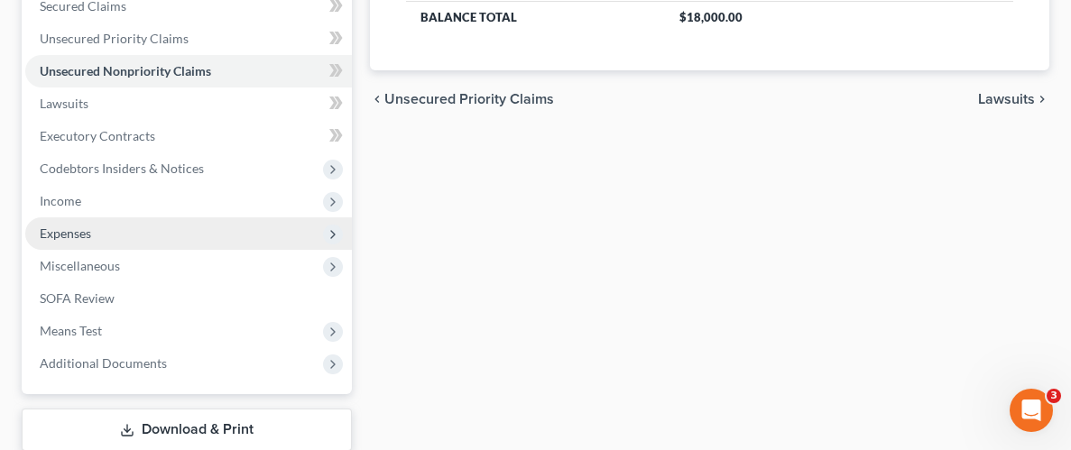
click at [91, 236] on span "Expenses" at bounding box center [65, 233] width 51 height 15
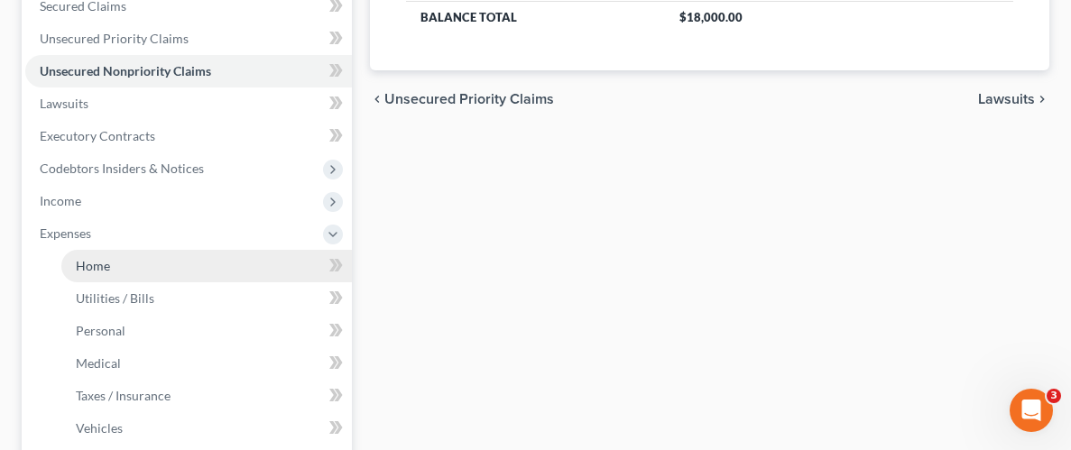
click at [97, 264] on span "Home" at bounding box center [93, 265] width 34 height 15
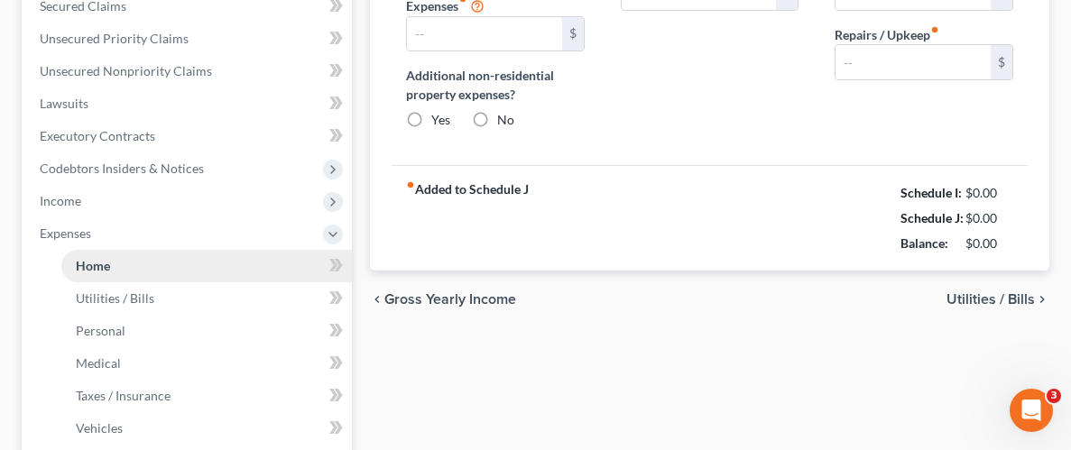
type input "0.00"
radio input "true"
type input "0.00"
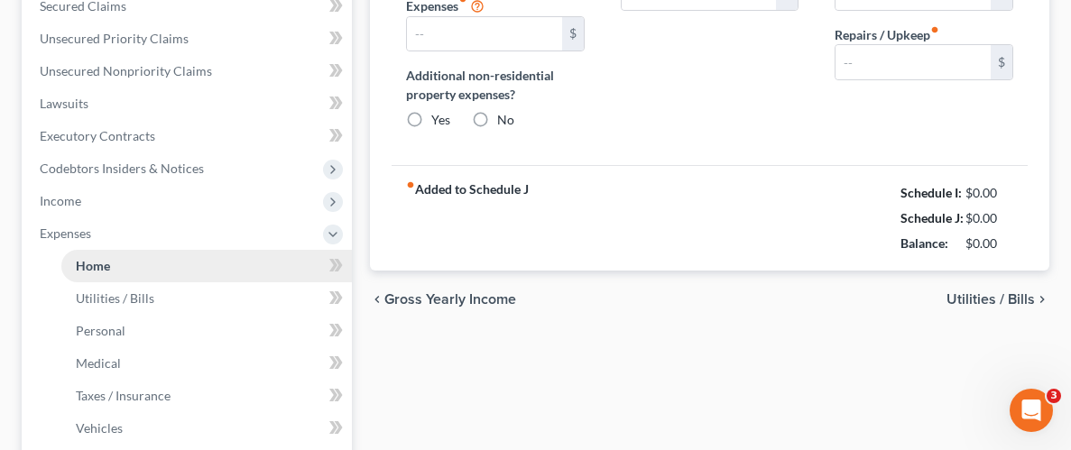
type input "0.00"
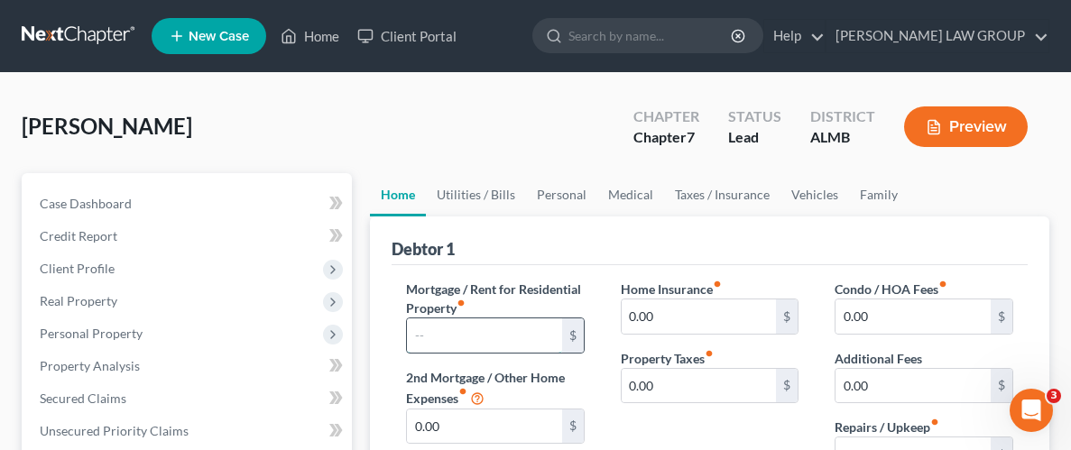
click at [533, 328] on input "text" at bounding box center [484, 336] width 155 height 34
type input "360.00"
click at [802, 425] on div "Home Insurance fiber_manual_record 0.00 $ Property Taxes fiber_manual_record 0.…" at bounding box center [710, 408] width 215 height 257
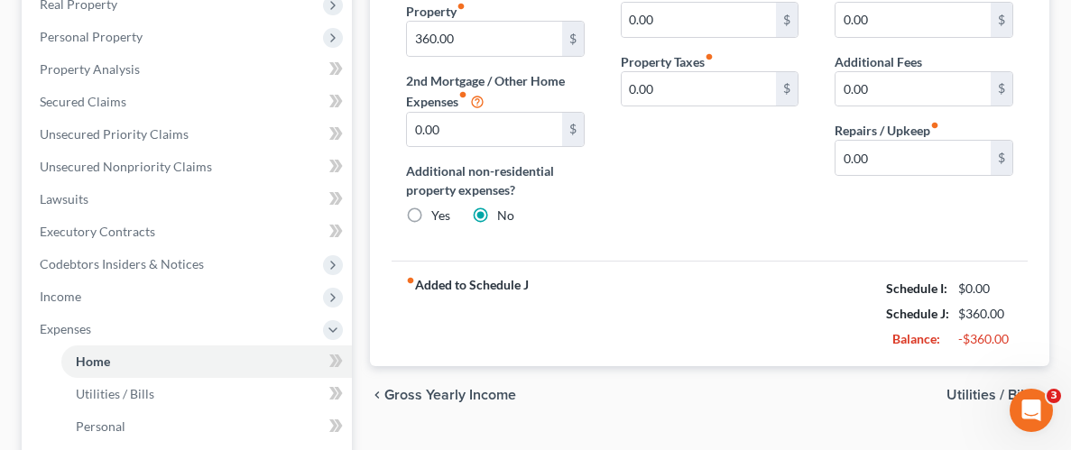
scroll to position [320, 0]
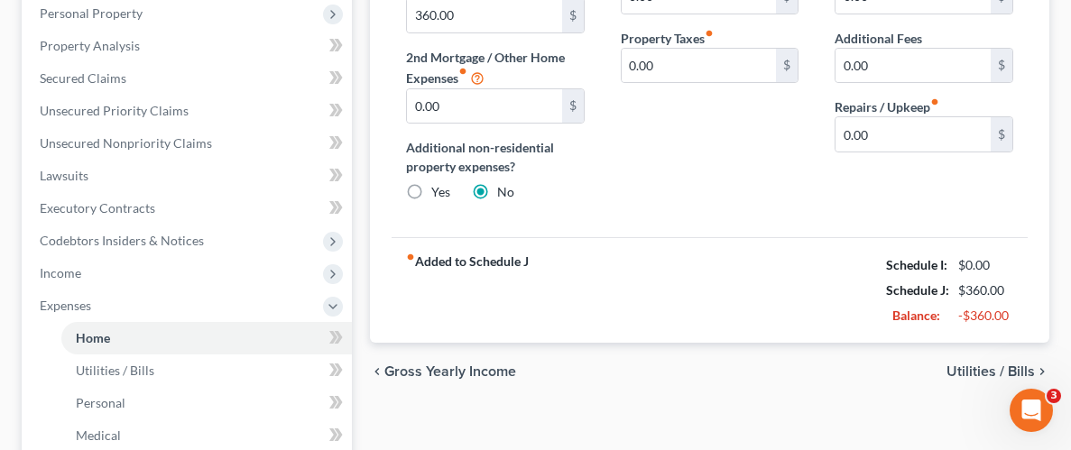
click at [972, 371] on span "Utilities / Bills" at bounding box center [990, 372] width 88 height 14
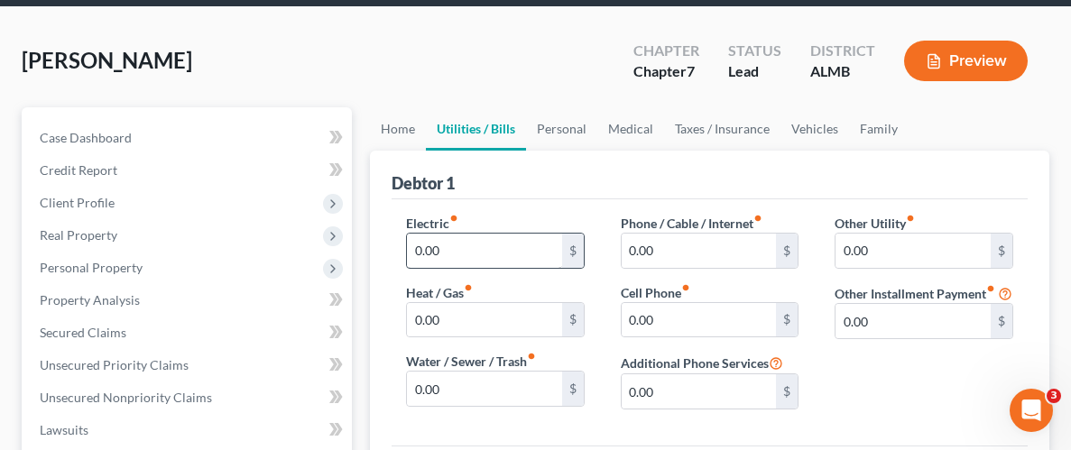
scroll to position [61, 0]
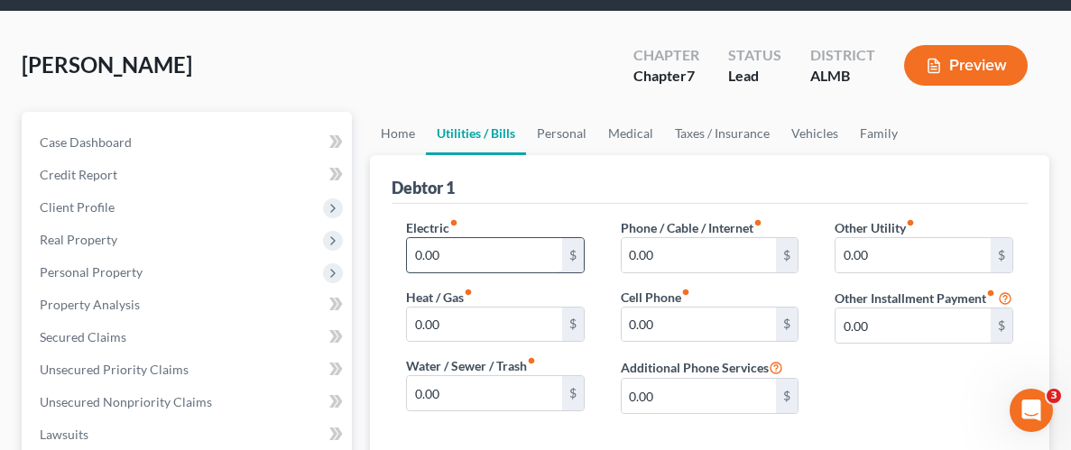
click at [540, 257] on input "0.00" at bounding box center [484, 255] width 155 height 34
type input "204.00"
click at [746, 255] on input "0.00" at bounding box center [699, 255] width 155 height 34
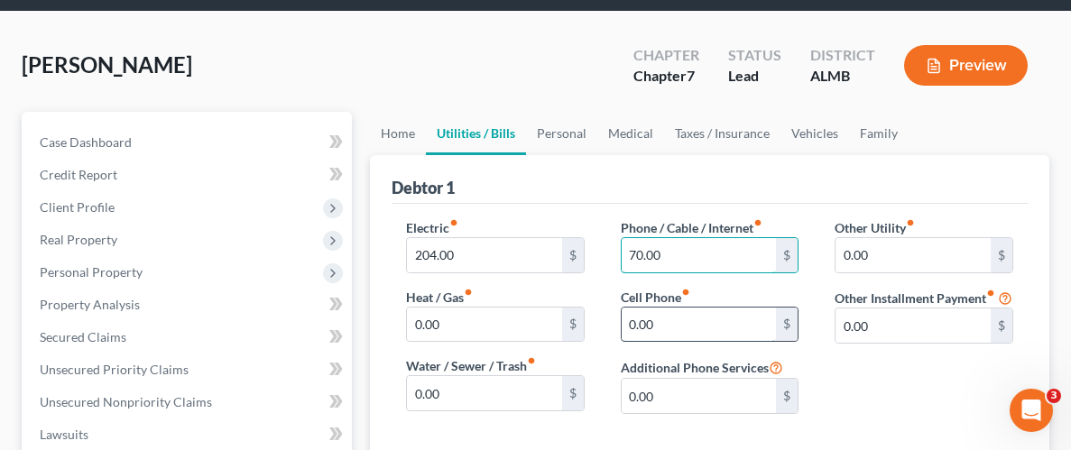
type input "70.00"
click at [752, 318] on input "0.00" at bounding box center [699, 325] width 155 height 34
type input "60.00"
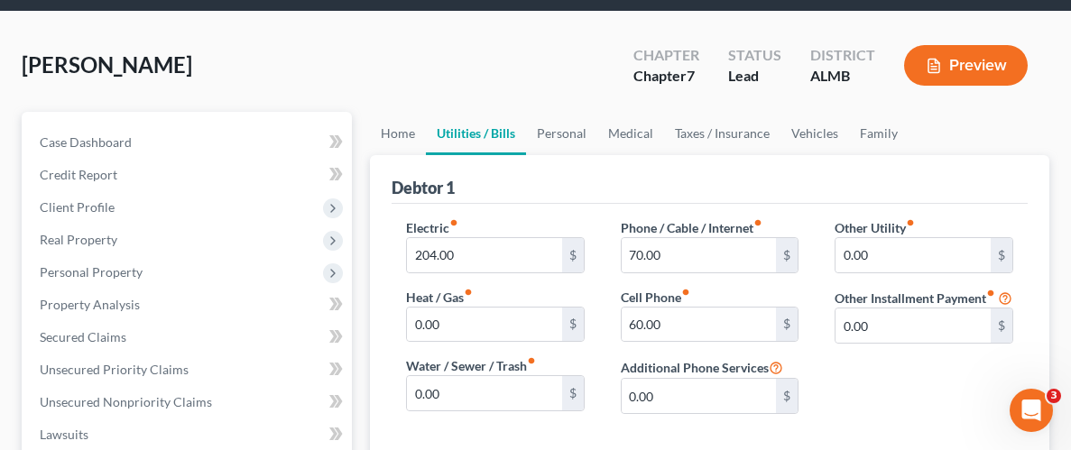
click at [916, 383] on div "Other Utility fiber_manual_record 0.00 $ Other Installment Payment fiber_manual…" at bounding box center [924, 323] width 215 height 210
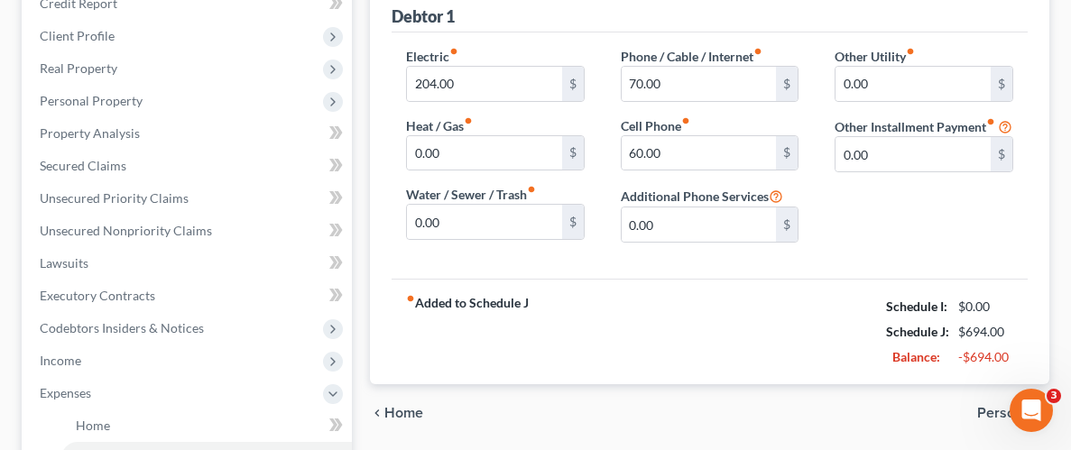
scroll to position [368, 0]
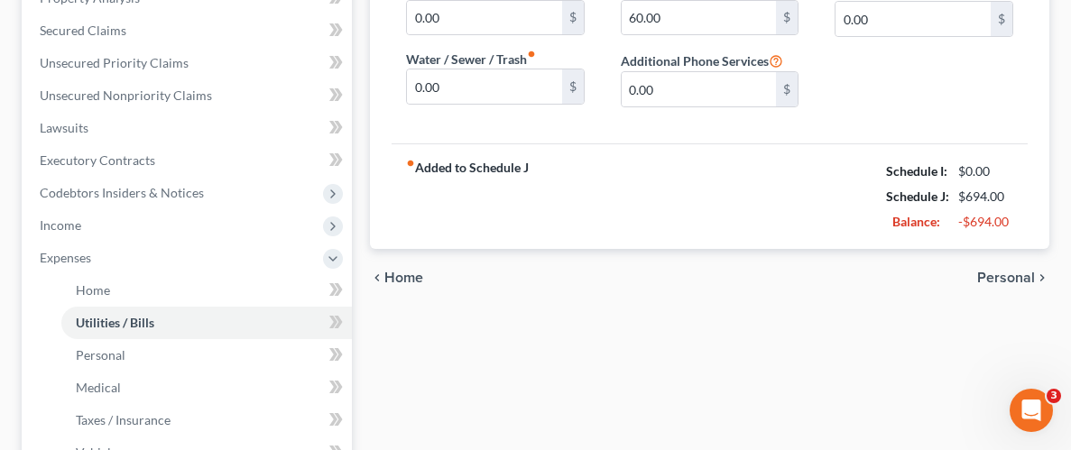
click at [1015, 271] on span "Personal" at bounding box center [1006, 278] width 58 height 14
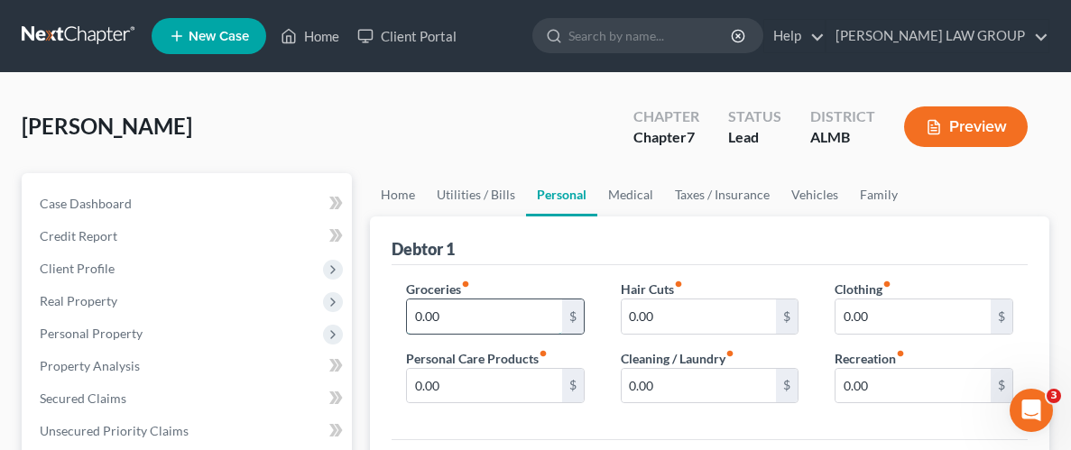
click at [491, 308] on input "0.00" at bounding box center [484, 317] width 155 height 34
type input "600.00"
click at [891, 423] on div "Groceries fiber_manual_record 600.00 $ Personal Care Products fiber_manual_reco…" at bounding box center [710, 352] width 636 height 175
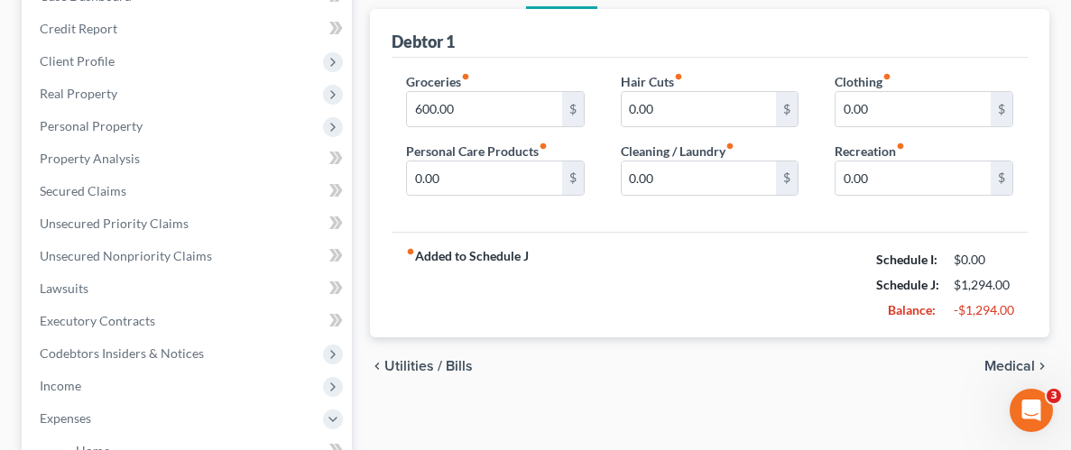
scroll to position [245, 0]
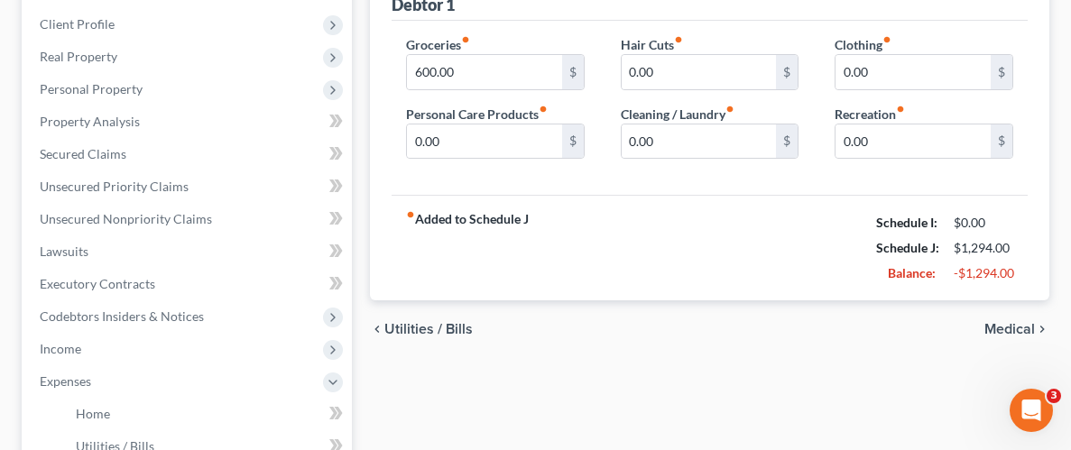
click at [1021, 315] on div "chevron_left Utilities / Bills Medical chevron_right" at bounding box center [709, 329] width 679 height 58
click at [1014, 324] on span "Medical" at bounding box center [1009, 329] width 51 height 14
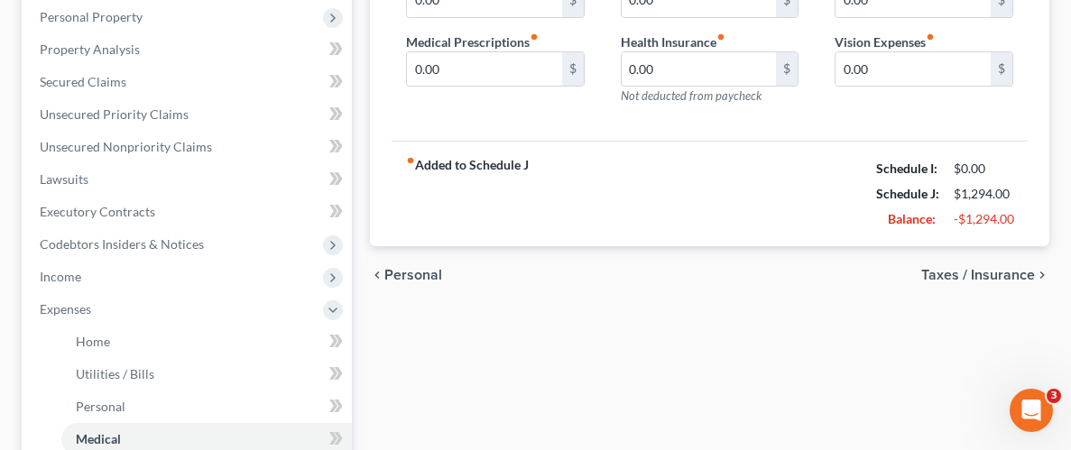
scroll to position [329, 0]
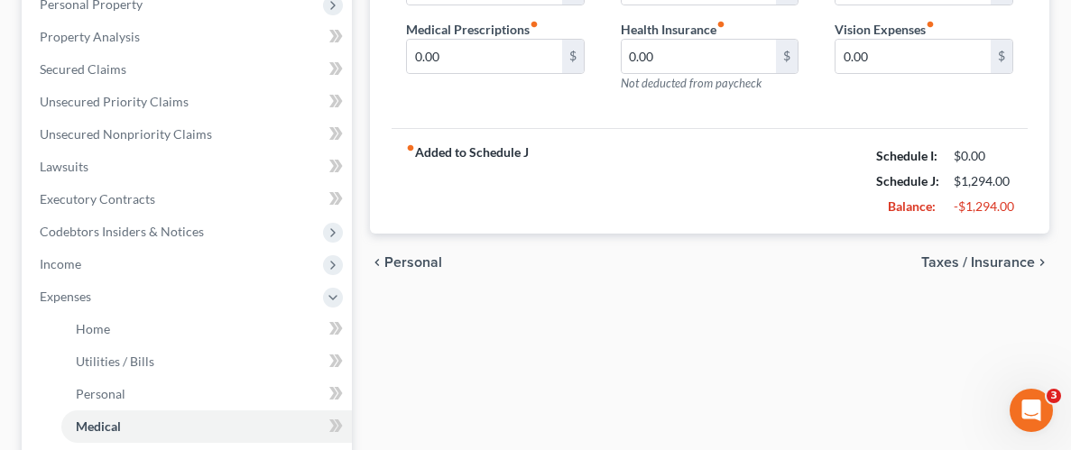
click at [993, 257] on span "Taxes / Insurance" at bounding box center [978, 262] width 114 height 14
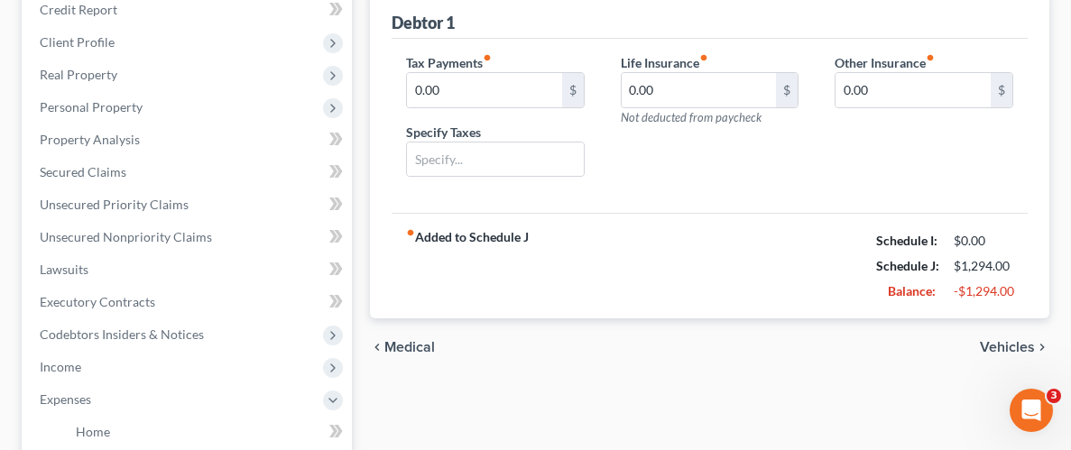
scroll to position [229, 0]
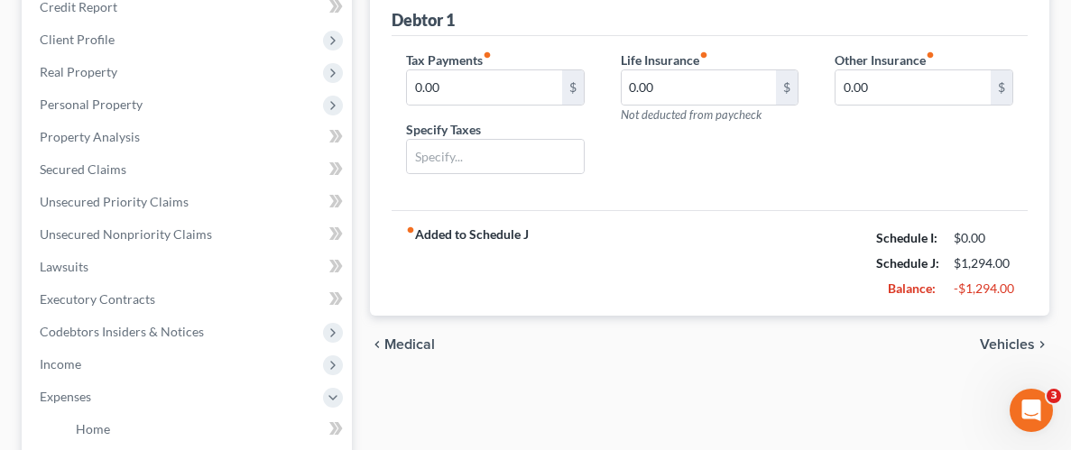
click at [1007, 338] on span "Vehicles" at bounding box center [1007, 344] width 55 height 14
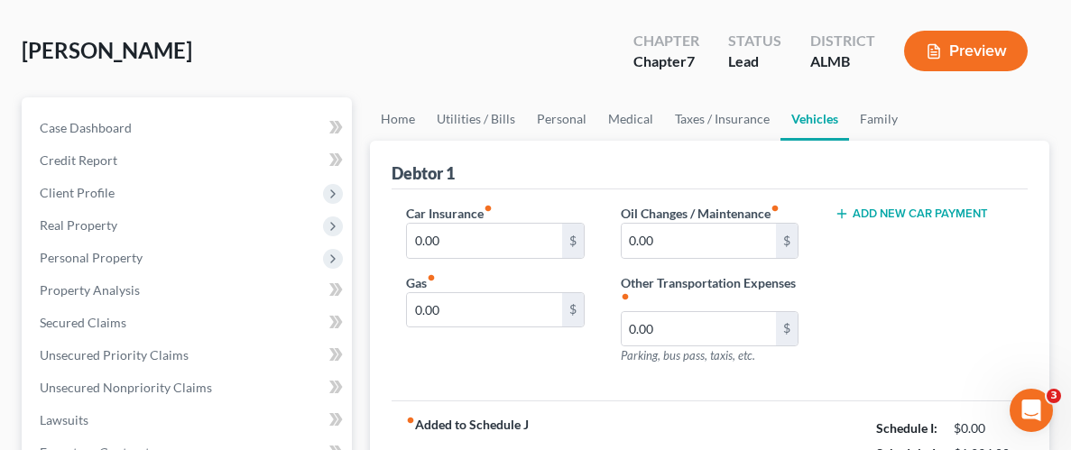
scroll to position [78, 0]
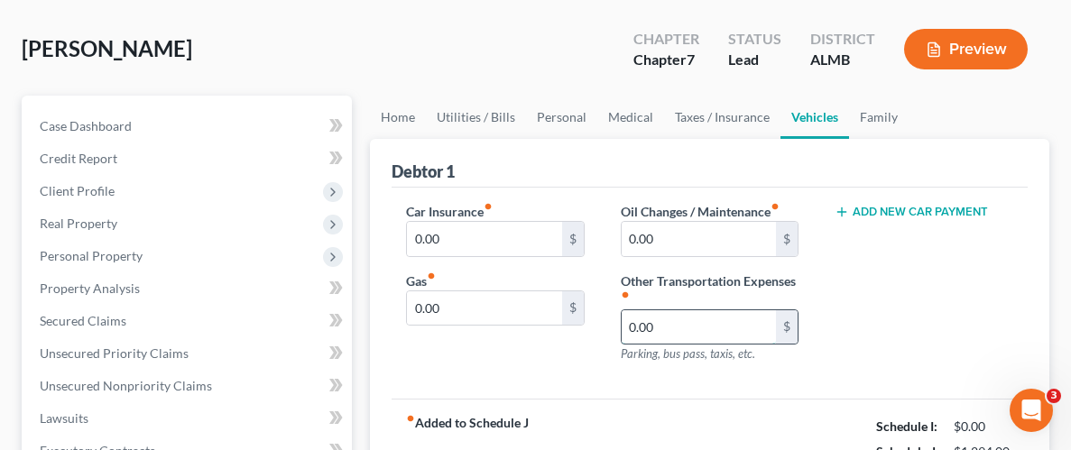
click at [746, 326] on input "0.00" at bounding box center [699, 327] width 155 height 34
type input "100.00"
click at [526, 235] on input "0.00" at bounding box center [484, 239] width 155 height 34
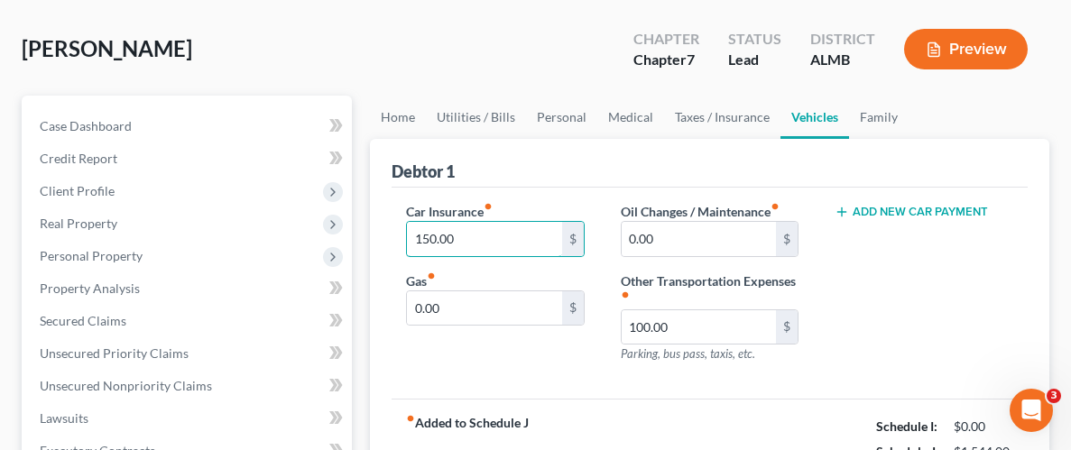
type input "150.00"
click at [965, 209] on button "Add New Car Payment" at bounding box center [911, 212] width 153 height 14
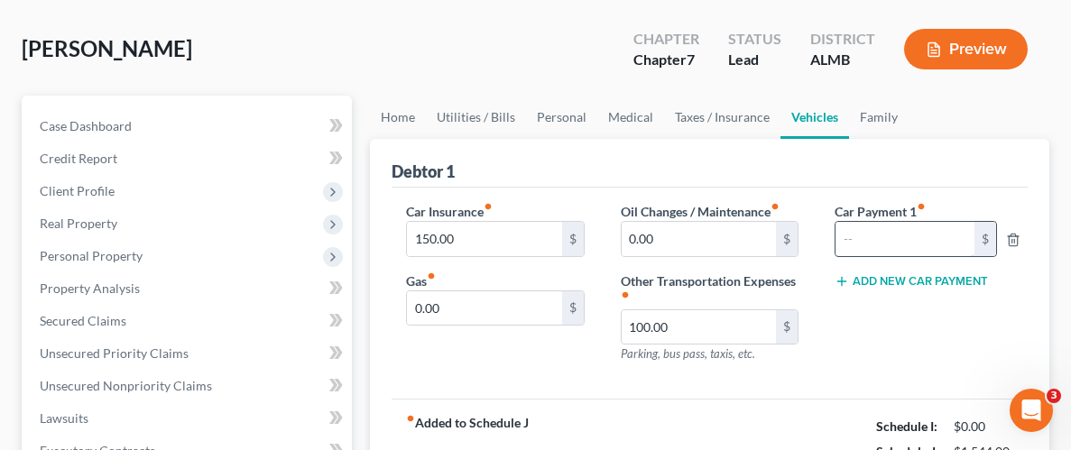
click at [954, 245] on input "text" at bounding box center [905, 239] width 138 height 34
type input "600.00"
click at [963, 337] on div "Car Payment 1 fiber_manual_record 600.00 $ Add New Car Payment" at bounding box center [924, 290] width 215 height 176
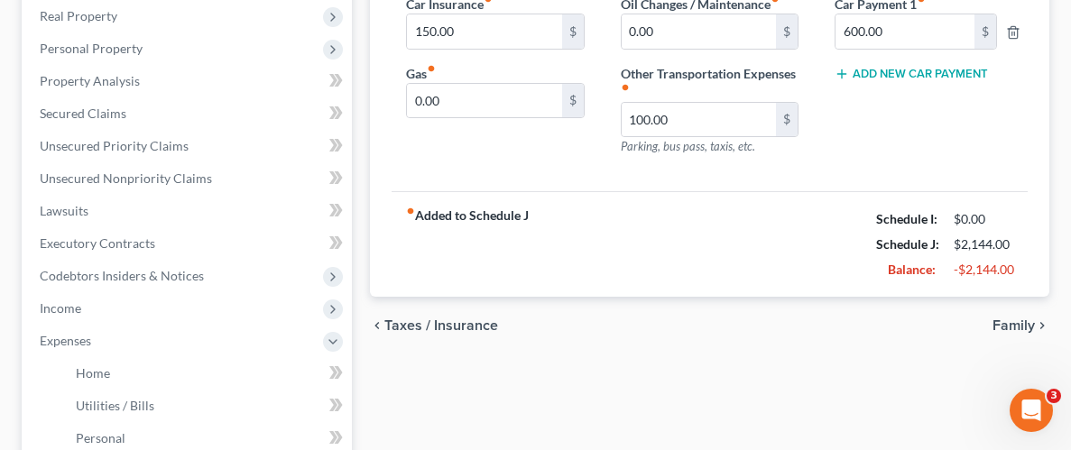
scroll to position [333, 0]
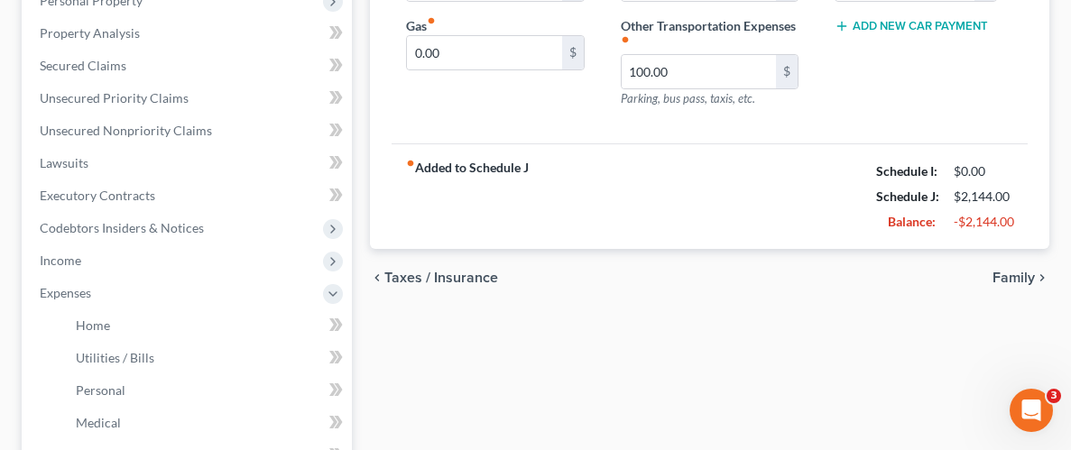
click at [1026, 277] on span "Family" at bounding box center [1014, 278] width 42 height 14
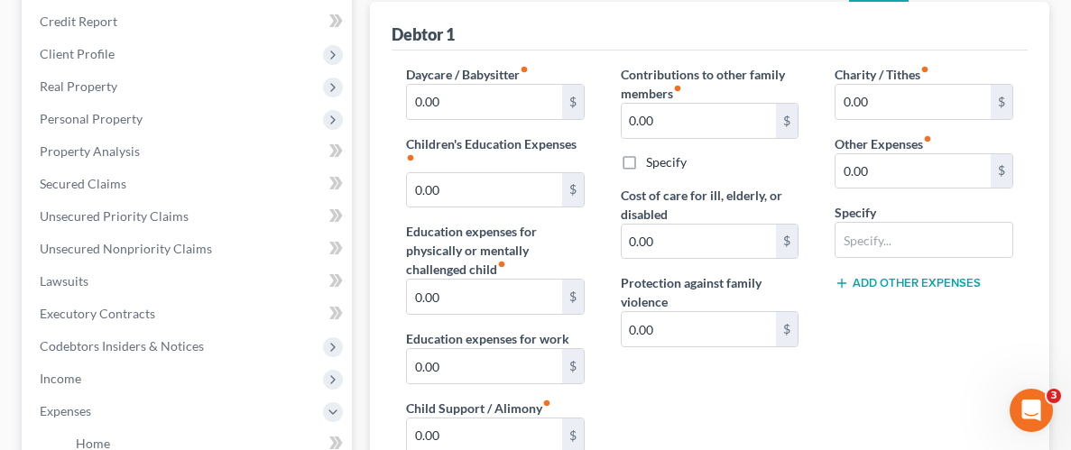
scroll to position [223, 0]
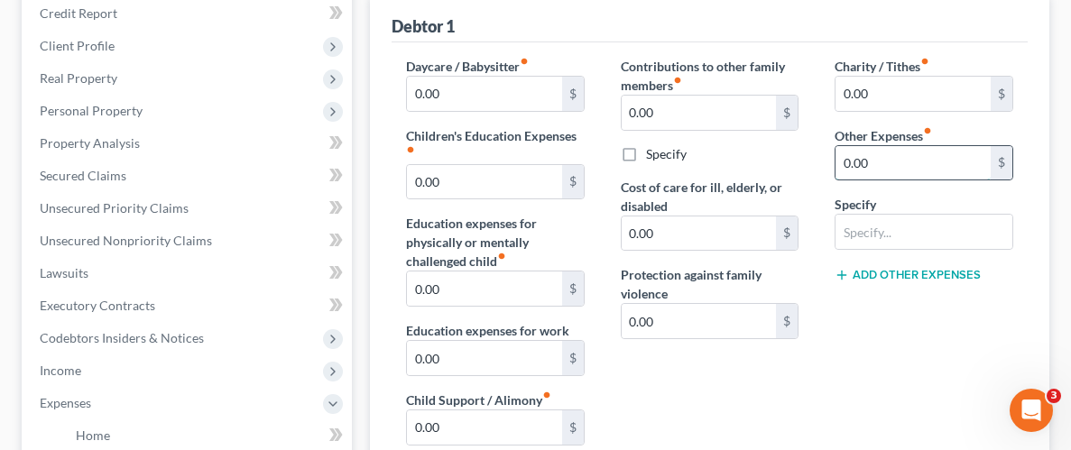
click at [979, 161] on input "0.00" at bounding box center [913, 163] width 155 height 34
type input "400.00"
click at [956, 244] on input "text" at bounding box center [924, 232] width 177 height 34
type input "Court Order"
click at [894, 160] on input "400.00" at bounding box center [913, 163] width 155 height 34
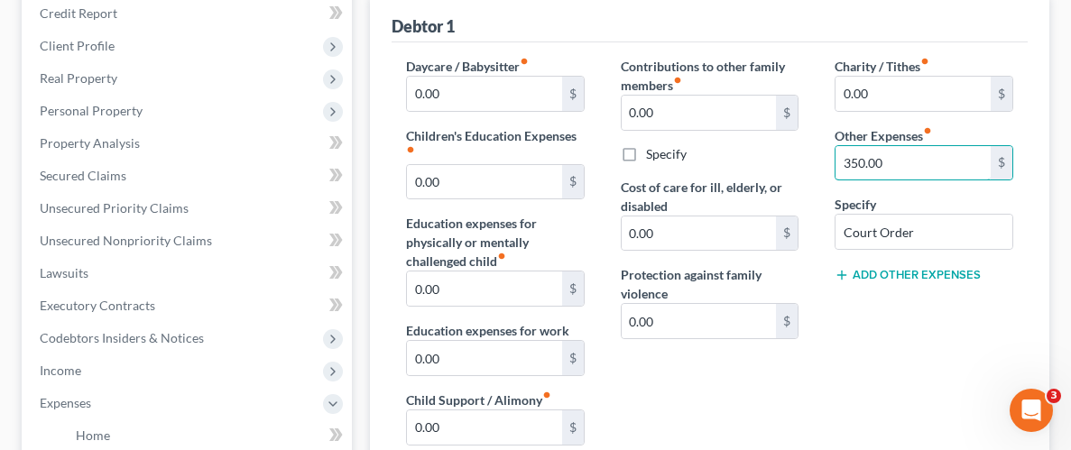
type input "350.00"
click at [876, 351] on div "Charity / Tithes fiber_manual_record 0.00 $ Other Expenses fiber_manual_record …" at bounding box center [924, 267] width 215 height 421
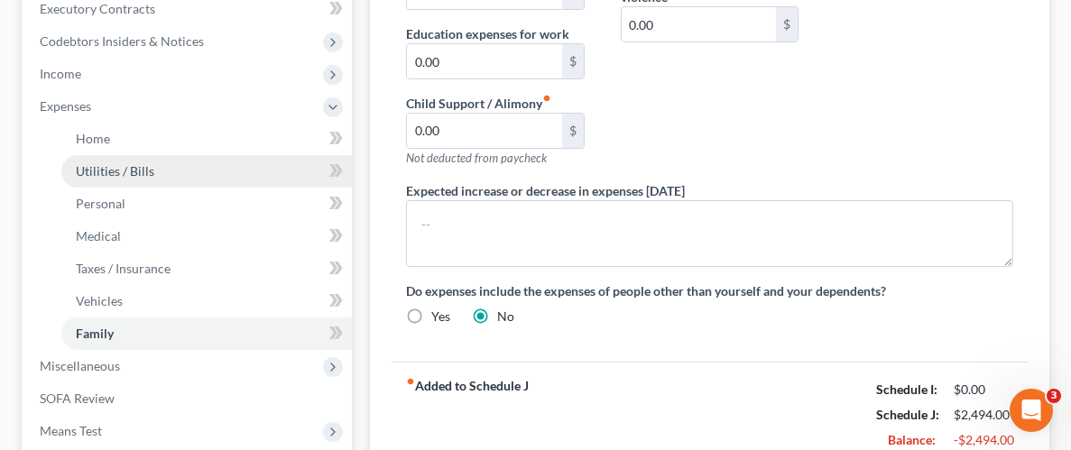
scroll to position [490, 0]
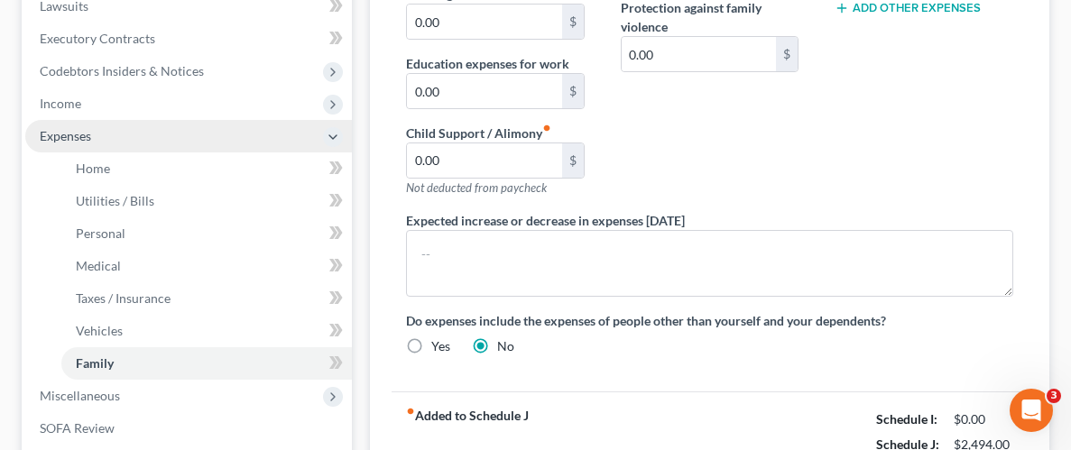
click at [61, 131] on span "Expenses" at bounding box center [65, 135] width 51 height 15
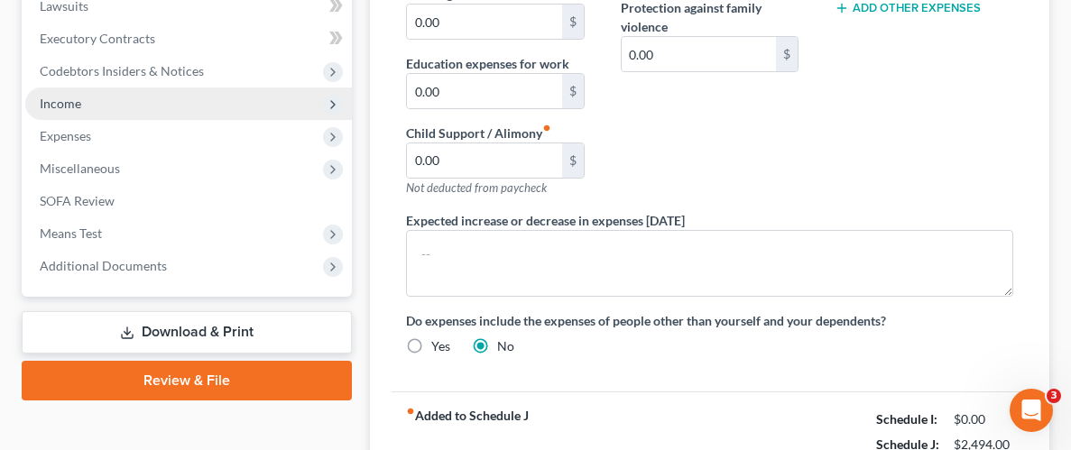
click at [62, 104] on span "Income" at bounding box center [61, 103] width 42 height 15
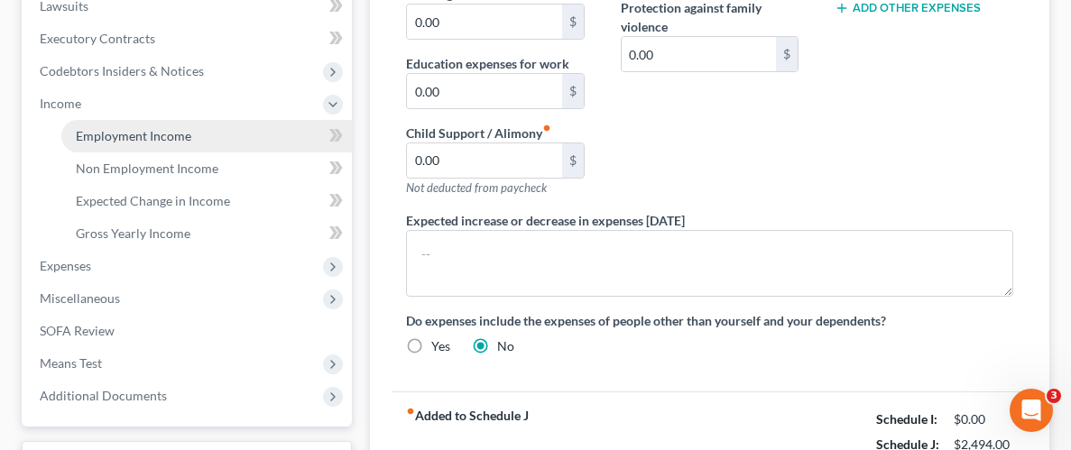
click at [138, 135] on span "Employment Income" at bounding box center [133, 135] width 115 height 15
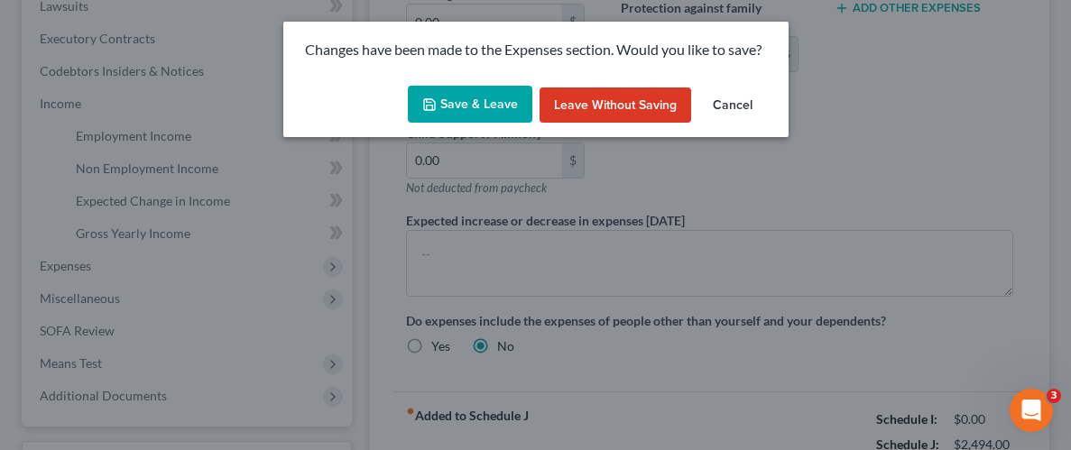
click at [482, 104] on button "Save & Leave" at bounding box center [470, 105] width 125 height 38
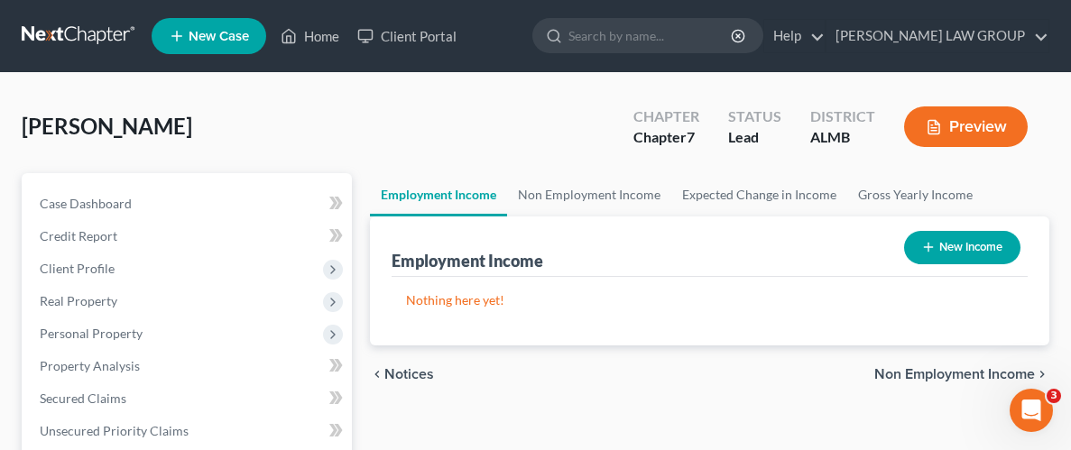
click at [956, 240] on button "New Income" at bounding box center [962, 247] width 116 height 33
select select "0"
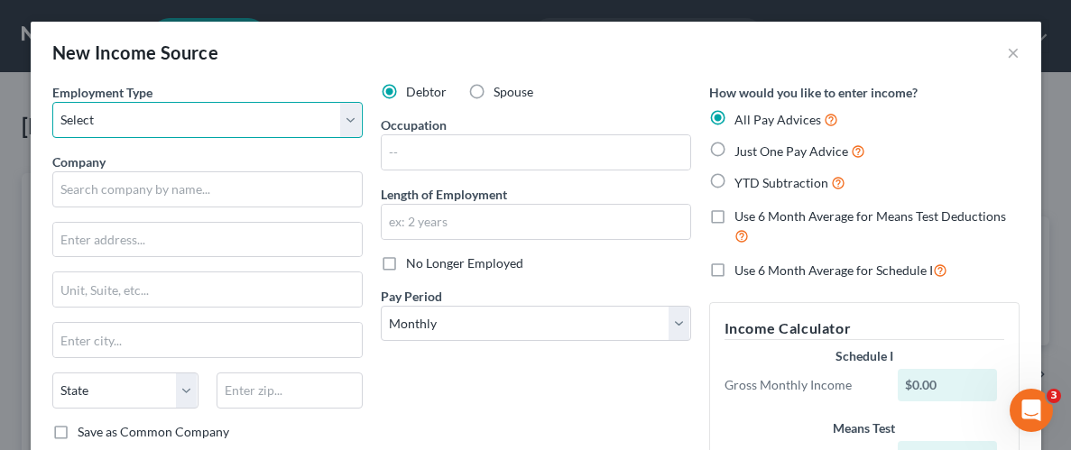
click at [359, 123] on select "Select Full or [DEMOGRAPHIC_DATA] Employment Self Employment" at bounding box center [207, 120] width 310 height 36
select select "0"
click at [52, 102] on select "Select Full or [DEMOGRAPHIC_DATA] Employment Self Employment" at bounding box center [207, 120] width 310 height 36
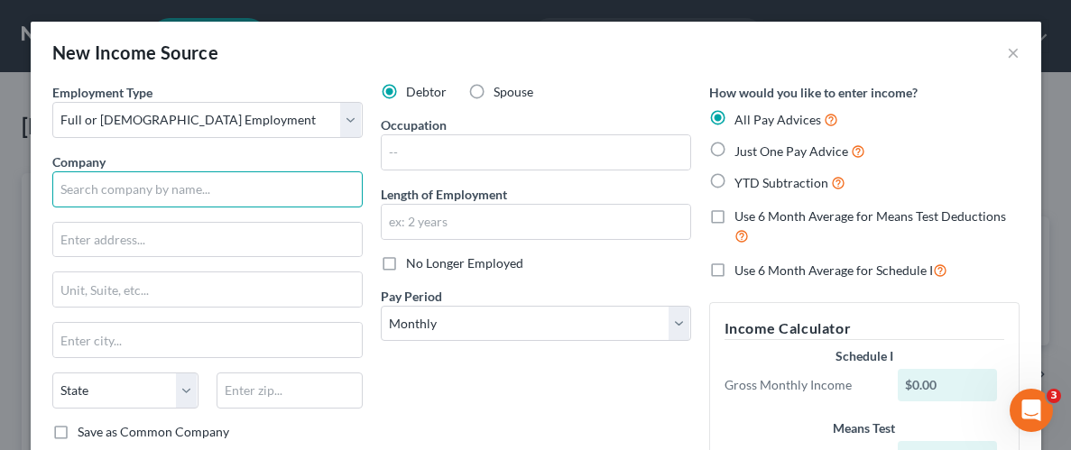
click at [180, 190] on input "text" at bounding box center [207, 189] width 310 height 36
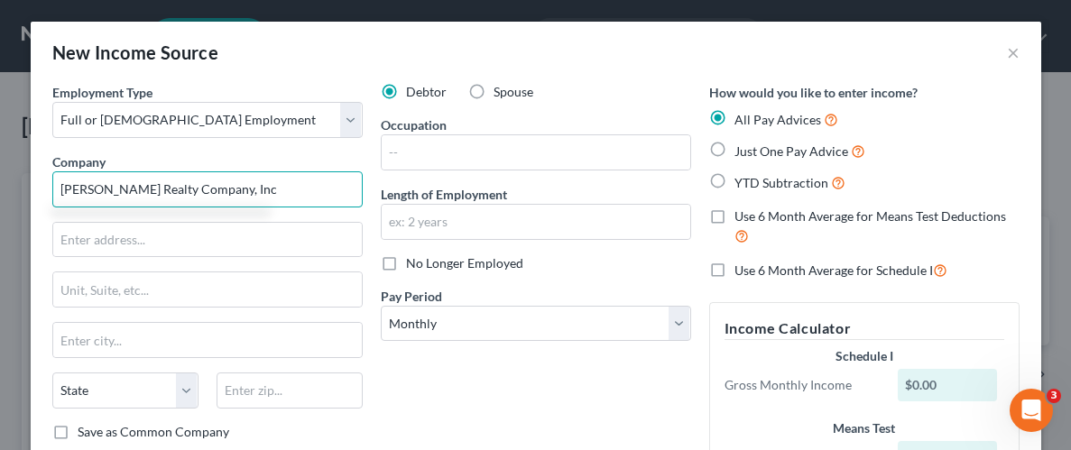
type input "[PERSON_NAME] Realty Company, Inc"
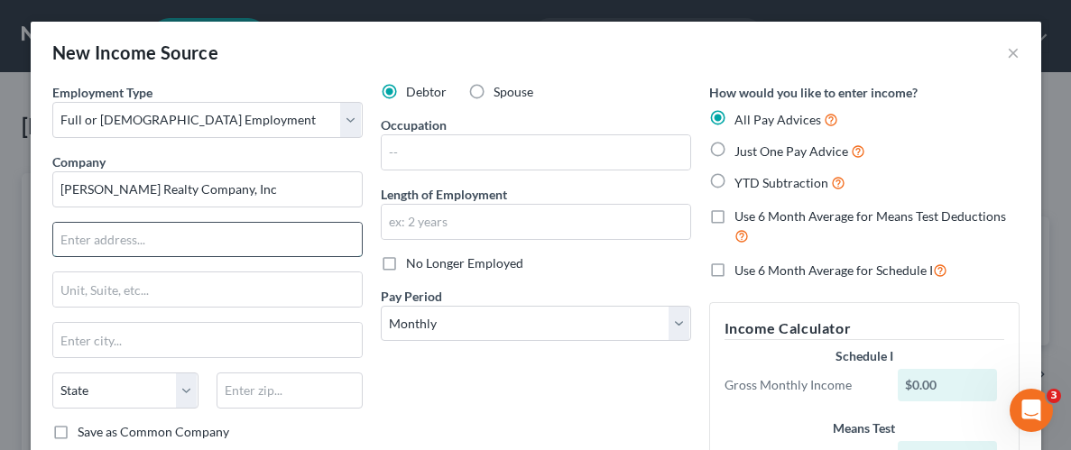
click at [178, 238] on input "text" at bounding box center [207, 240] width 309 height 34
type input "[STREET_ADDRESS]"
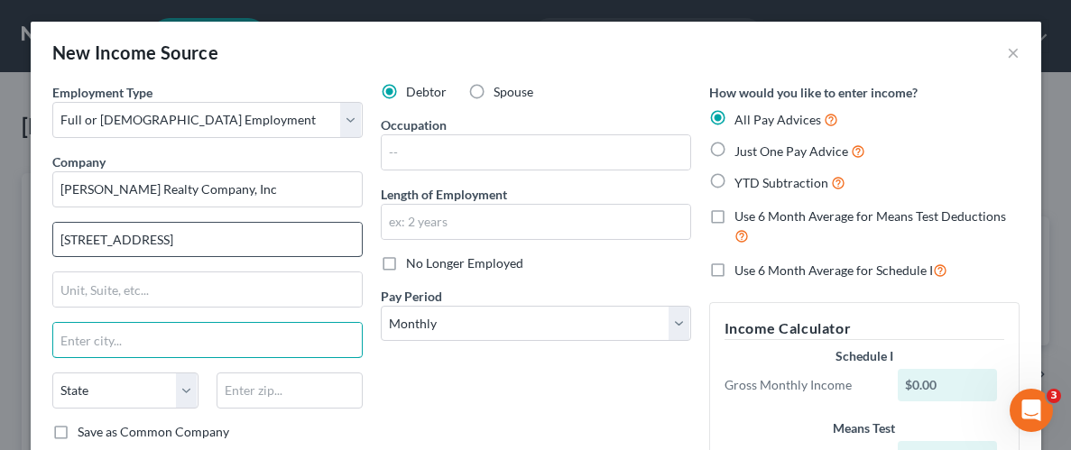
type input "B"
type input "Tuscaloosa"
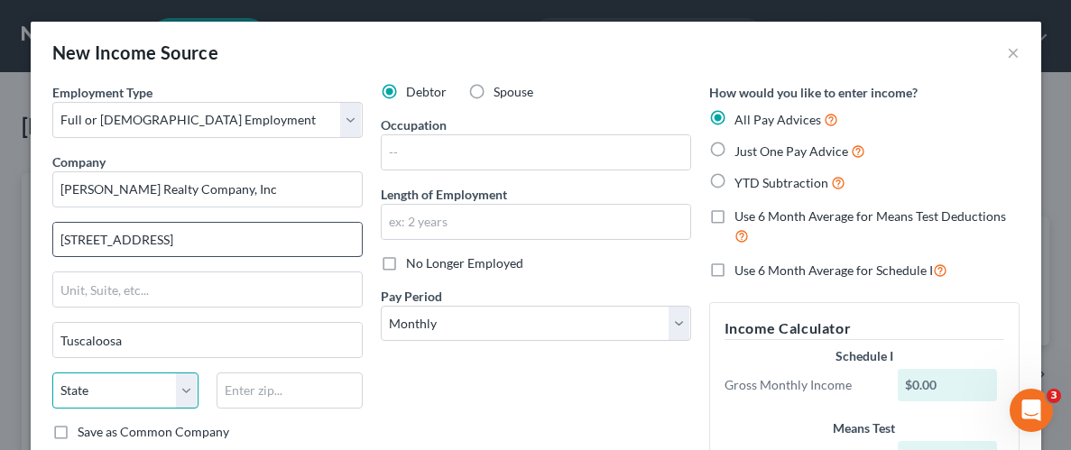
select select "0"
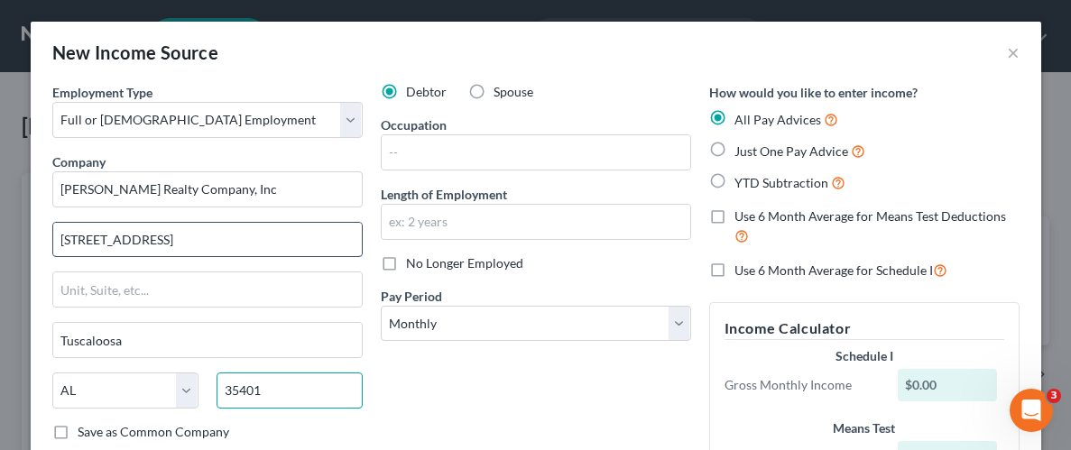
type input "35401"
click at [474, 374] on div "Debtor Spouse Occupation Length of Employment No Longer Employed Pay Period * S…" at bounding box center [536, 313] width 328 height 460
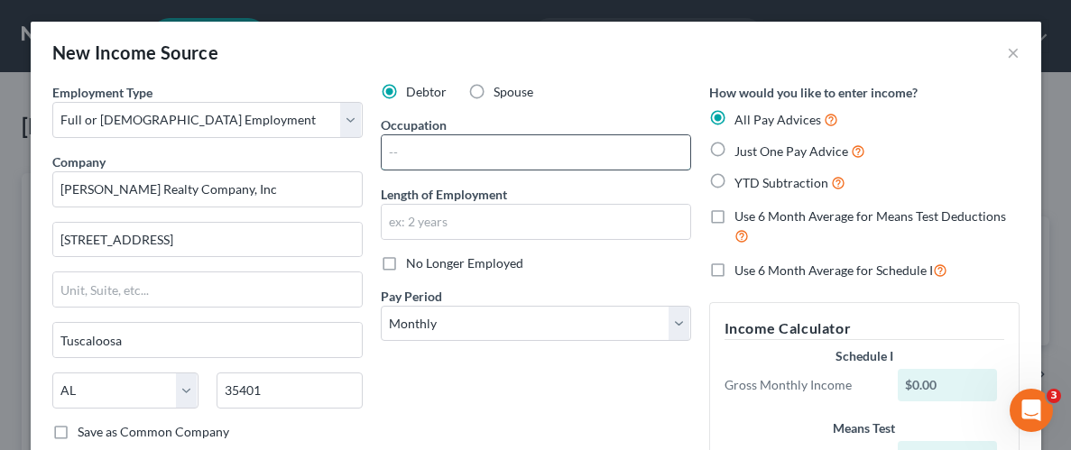
click at [498, 147] on input "text" at bounding box center [536, 152] width 309 height 34
type input "Maintenance"
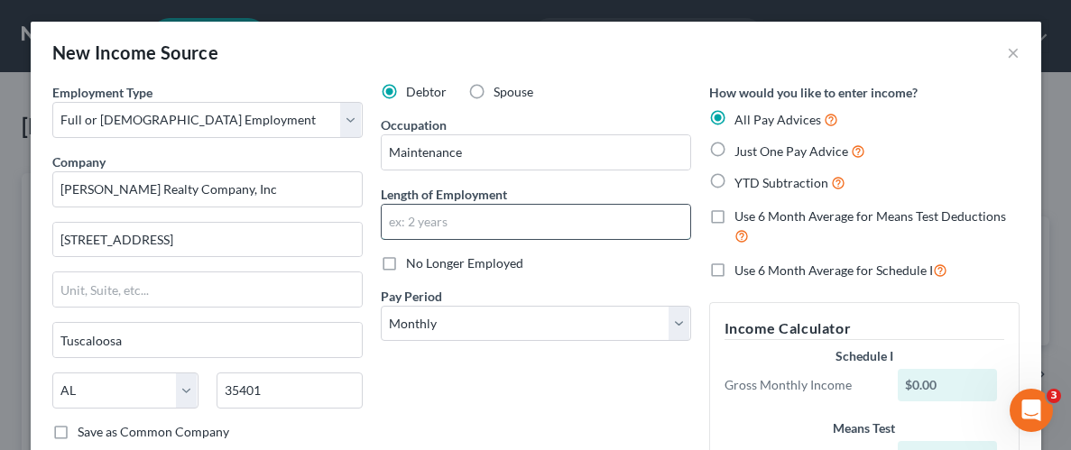
click at [512, 223] on input "text" at bounding box center [536, 222] width 309 height 34
type input "6 months"
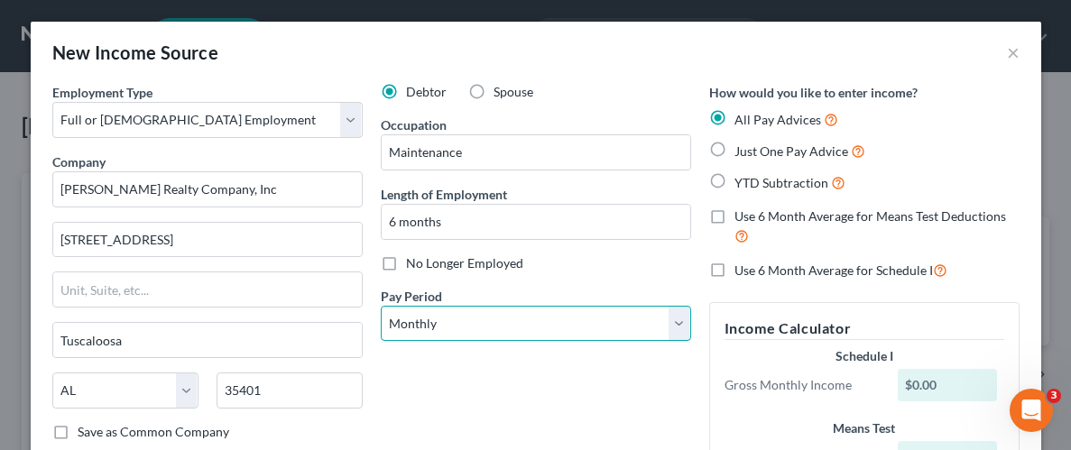
click at [673, 326] on select "Select Monthly Twice Monthly Every Other Week Weekly" at bounding box center [536, 324] width 310 height 36
select select "2"
click at [381, 306] on select "Select Monthly Twice Monthly Every Other Week Weekly" at bounding box center [536, 324] width 310 height 36
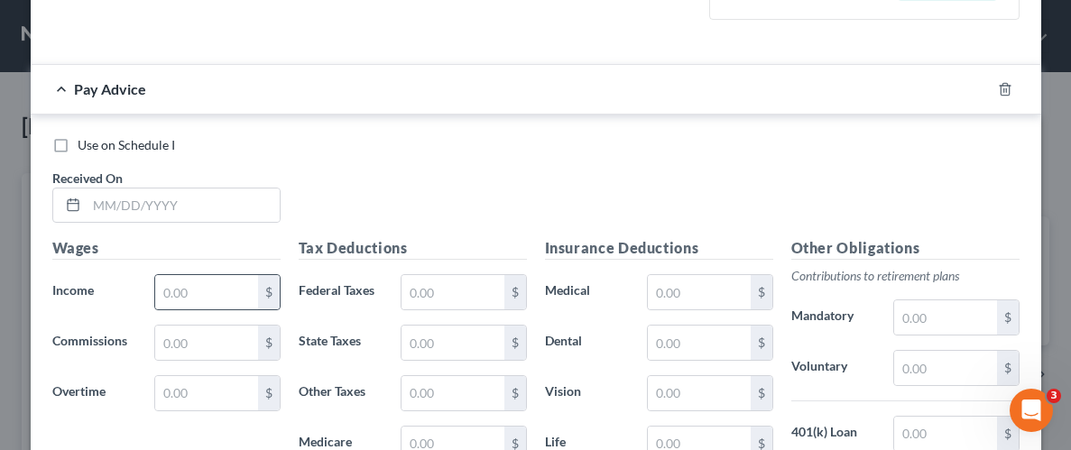
scroll to position [587, 0]
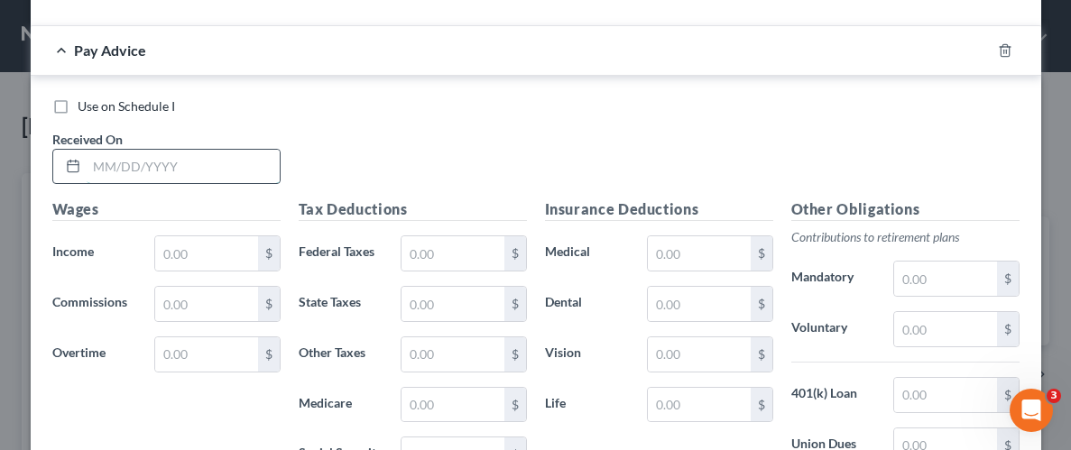
click at [179, 172] on input "text" at bounding box center [183, 167] width 193 height 34
type input "[DATE]"
click at [203, 241] on input "text" at bounding box center [206, 253] width 102 height 34
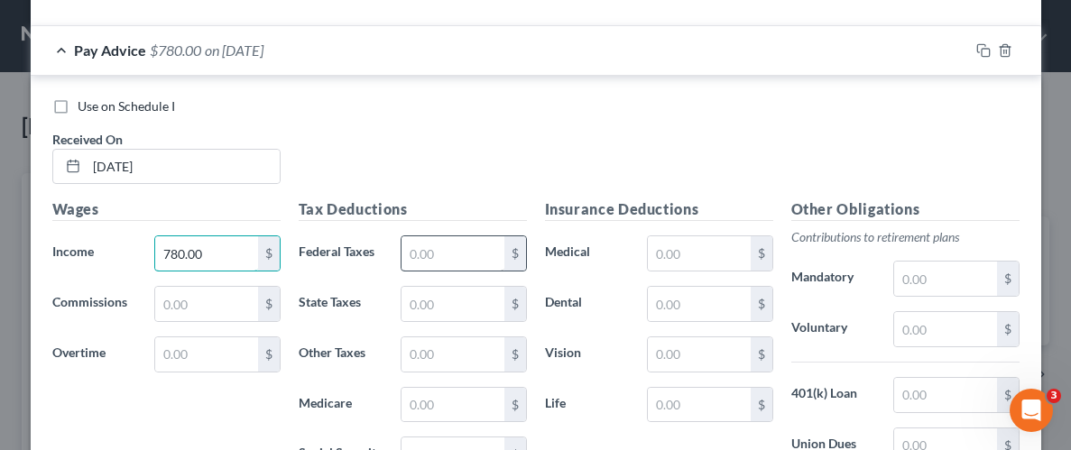
type input "780.00"
click at [434, 253] on input "text" at bounding box center [453, 253] width 102 height 34
click at [434, 296] on input "text" at bounding box center [453, 304] width 102 height 34
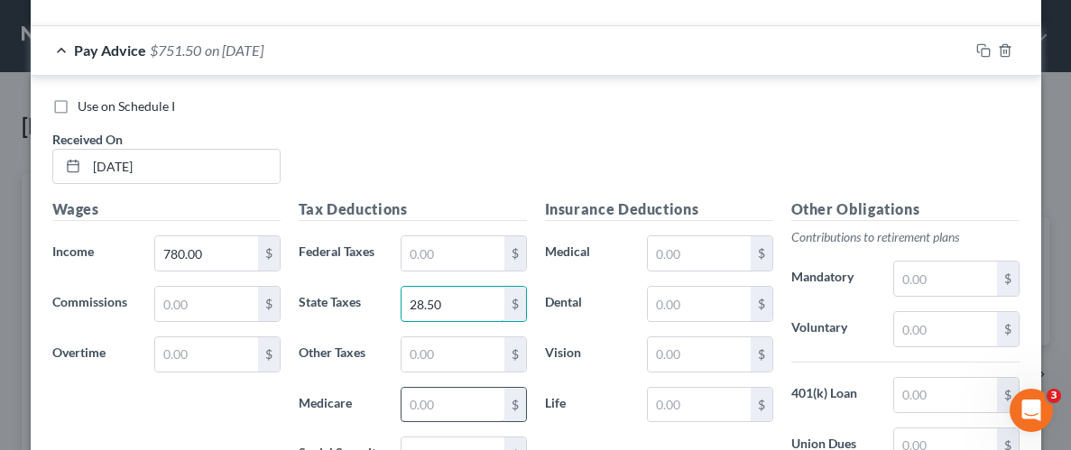
type input "28.50"
click at [450, 396] on input "text" at bounding box center [453, 405] width 102 height 34
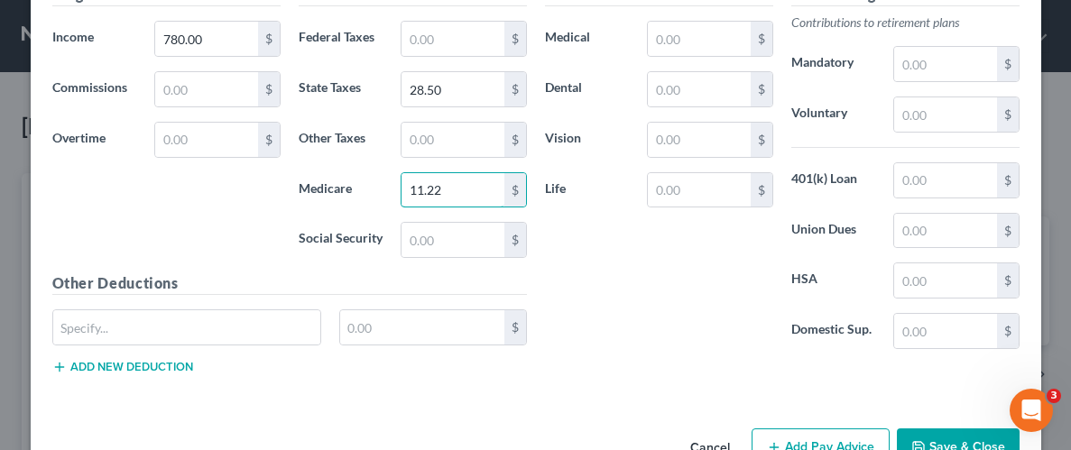
scroll to position [803, 0]
type input "11.22"
click at [465, 221] on div "$" at bounding box center [463, 239] width 125 height 36
click at [457, 229] on input "text" at bounding box center [453, 239] width 102 height 34
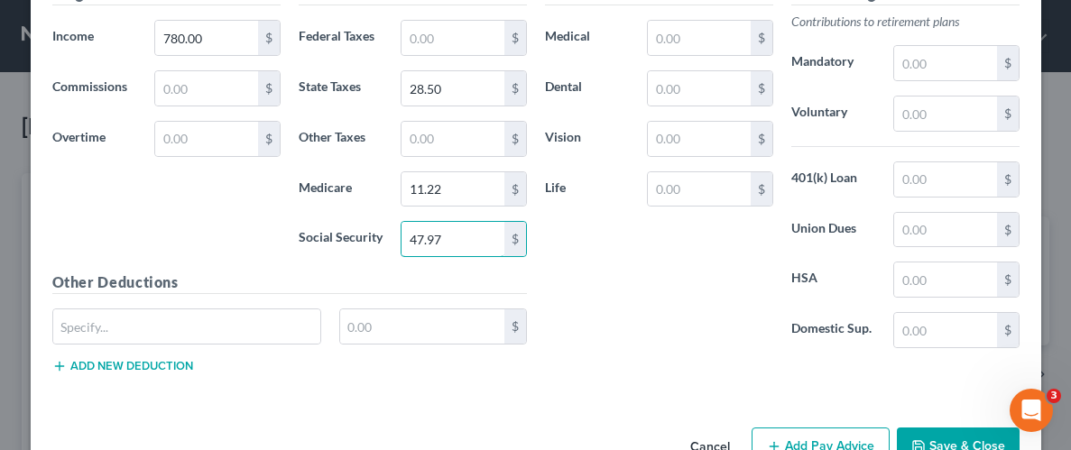
type input "47.97"
click at [607, 292] on div "Insurance Deductions Medical $ Dental $ Vision $ Life $" at bounding box center [659, 173] width 246 height 380
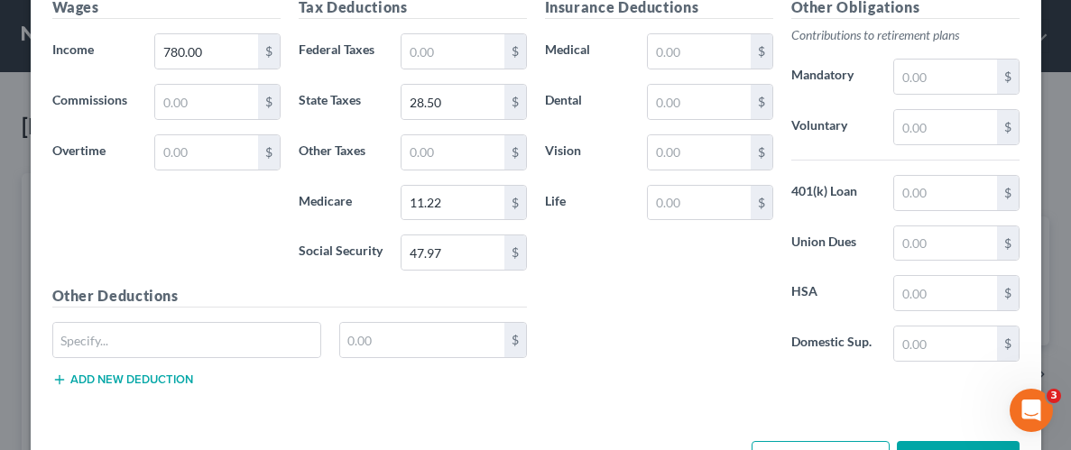
scroll to position [775, 0]
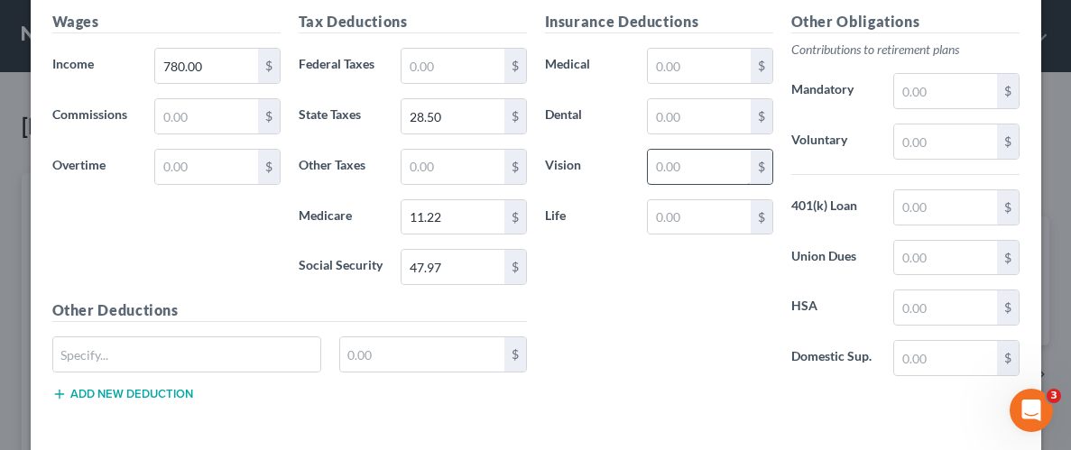
click at [718, 167] on input "text" at bounding box center [699, 167] width 102 height 34
type input "6.27"
click at [688, 345] on div "Insurance Deductions Medical $ Dental $ Vision 6.27 $ Life $" at bounding box center [659, 201] width 246 height 380
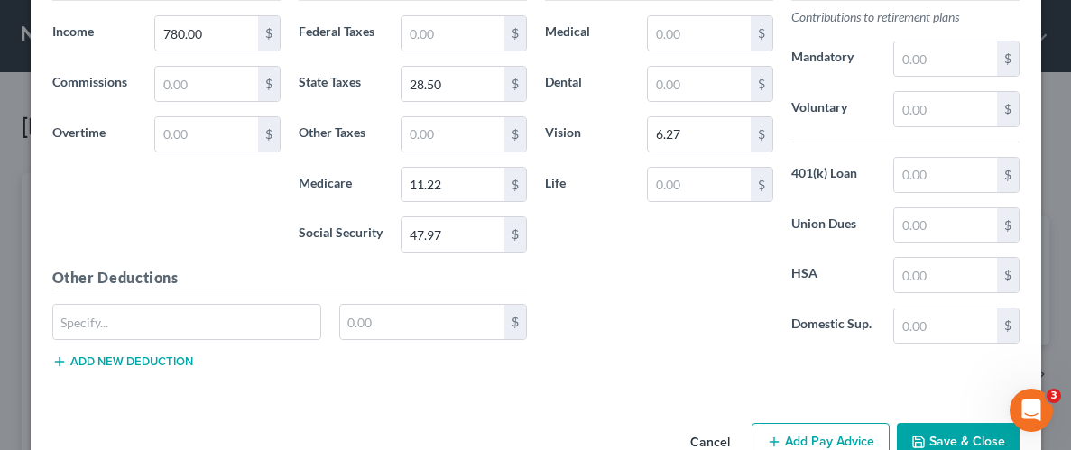
scroll to position [851, 0]
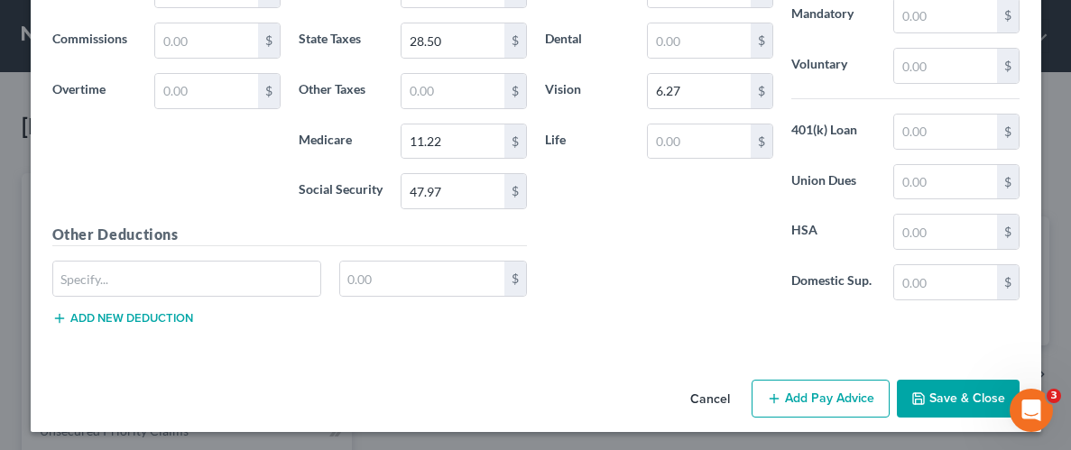
click at [951, 392] on button "Save & Close" at bounding box center [958, 399] width 123 height 38
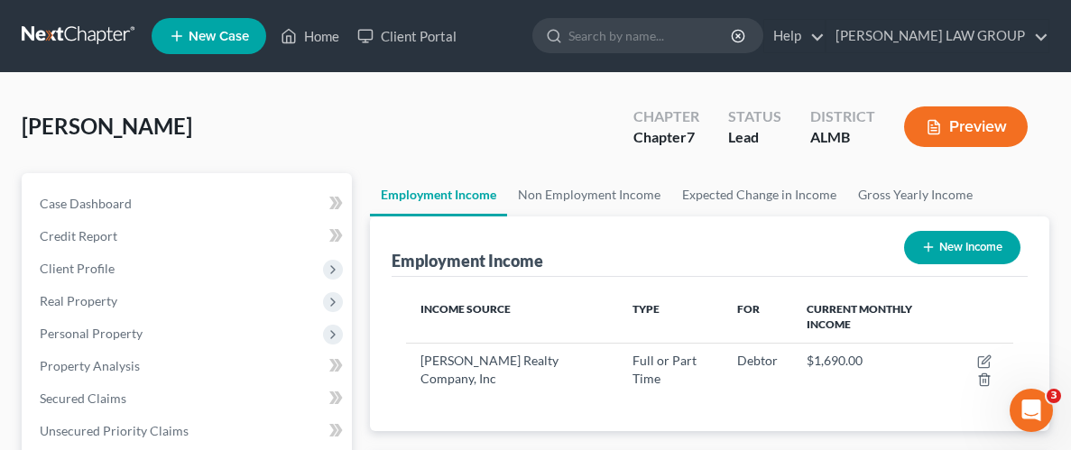
scroll to position [301, 642]
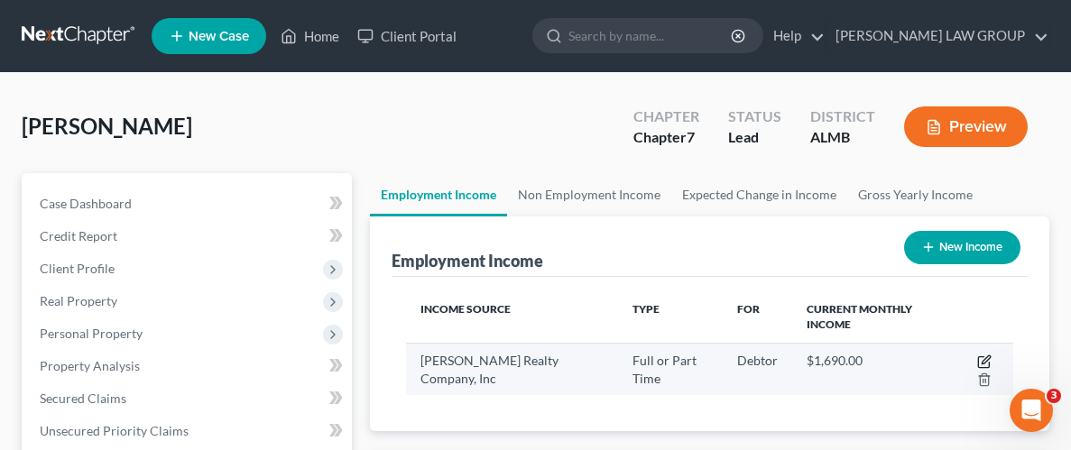
click at [978, 358] on icon "button" at bounding box center [983, 362] width 11 height 11
select select "0"
select select "2"
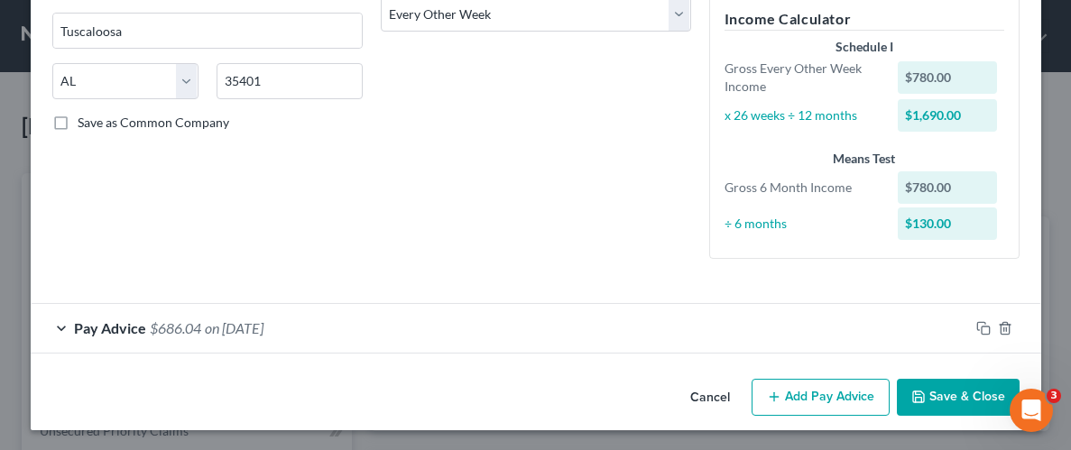
scroll to position [310, 0]
click at [838, 392] on button "Add Pay Advice" at bounding box center [821, 397] width 138 height 38
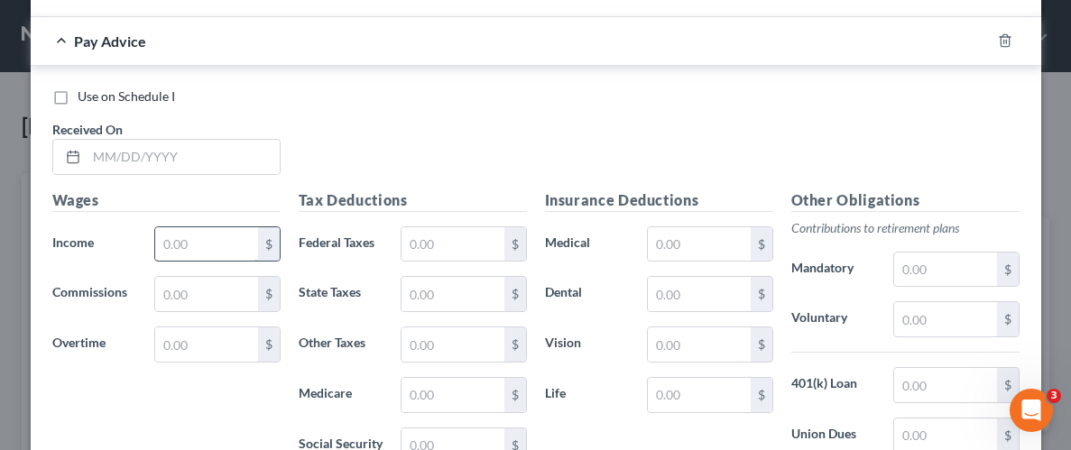
scroll to position [659, 0]
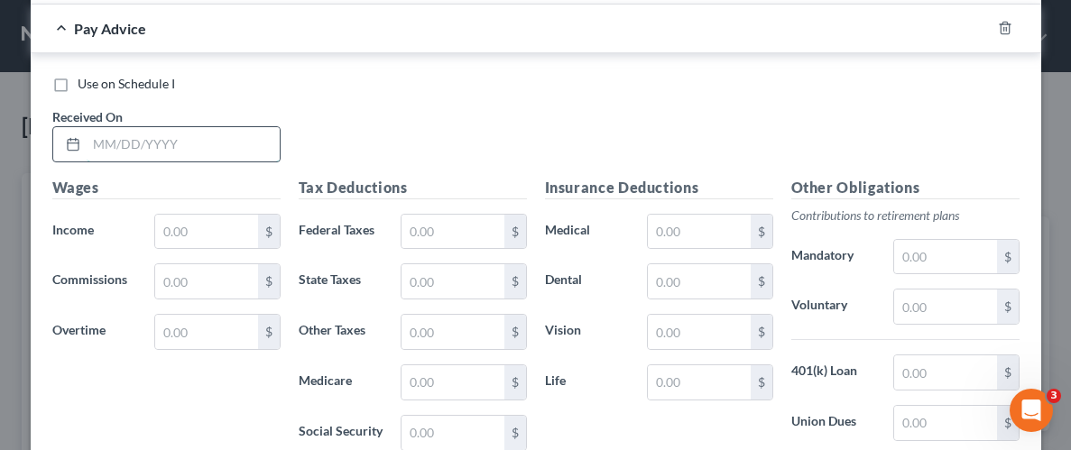
click at [143, 146] on input "text" at bounding box center [183, 144] width 193 height 34
type input "[DATE]"
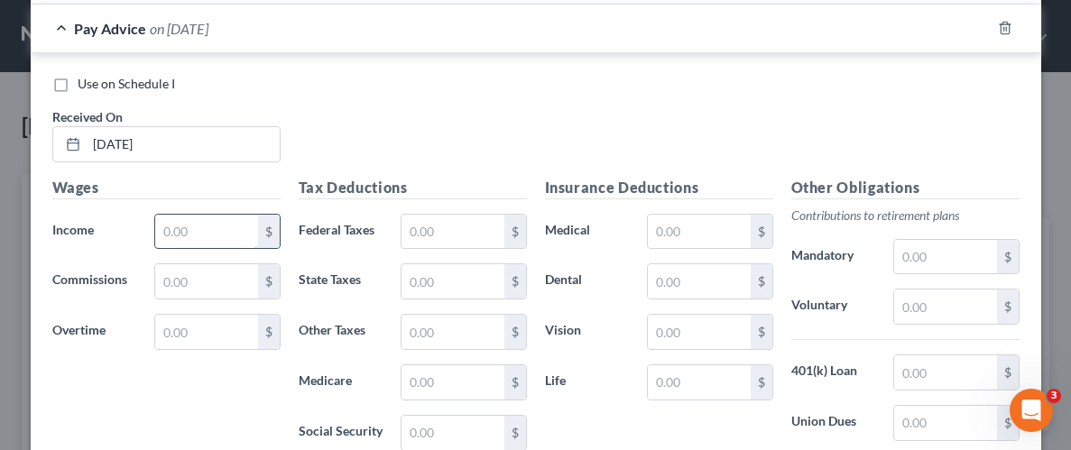
click at [203, 228] on input "text" at bounding box center [206, 232] width 102 height 34
type input "1,691.63"
click at [469, 220] on input "text" at bounding box center [453, 232] width 102 height 34
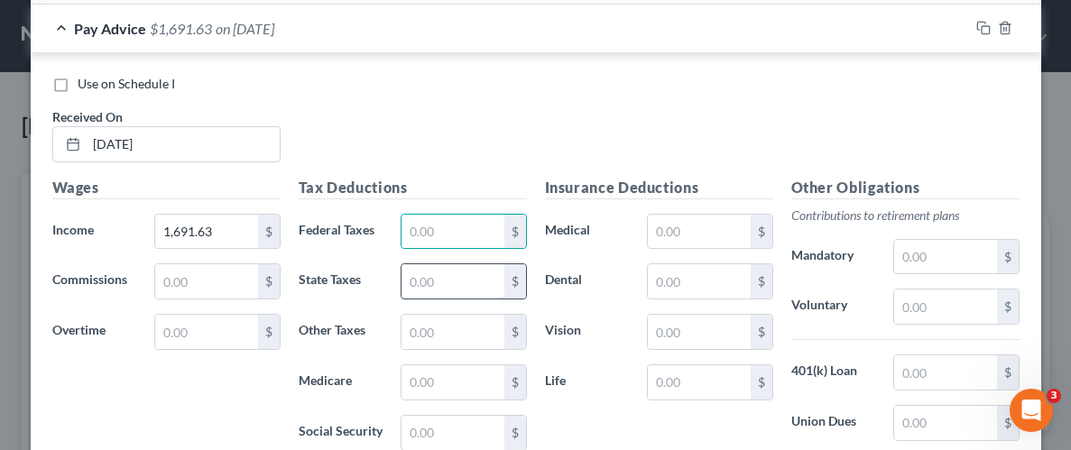
click at [449, 283] on input "text" at bounding box center [453, 281] width 102 height 34
type input "75.04"
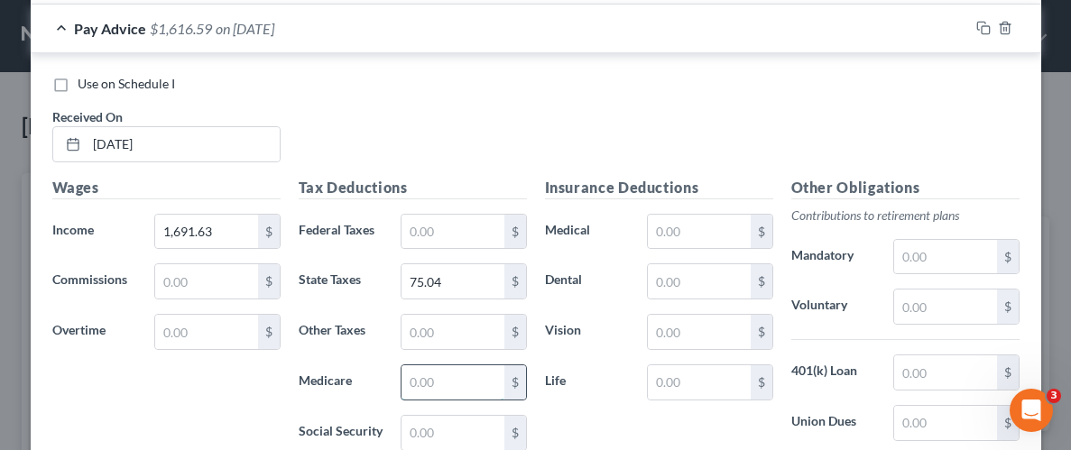
click at [468, 383] on input "text" at bounding box center [453, 382] width 102 height 34
type input "24.44"
click at [479, 427] on input "text" at bounding box center [453, 433] width 102 height 34
type input "104.49"
drag, startPoint x: 619, startPoint y: 416, endPoint x: 595, endPoint y: 384, distance: 39.9
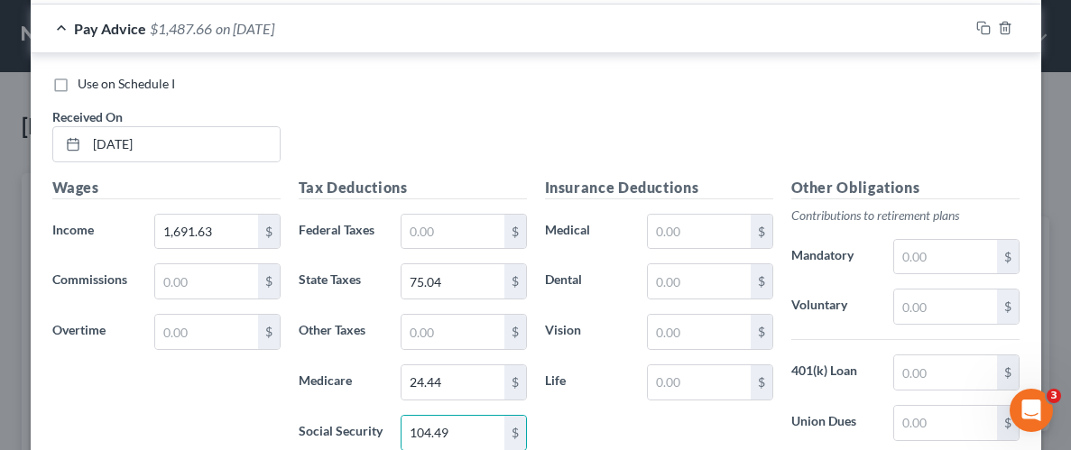
click at [619, 416] on div "Insurance Deductions Medical $ Dental $ Vision $ Life $" at bounding box center [659, 367] width 246 height 380
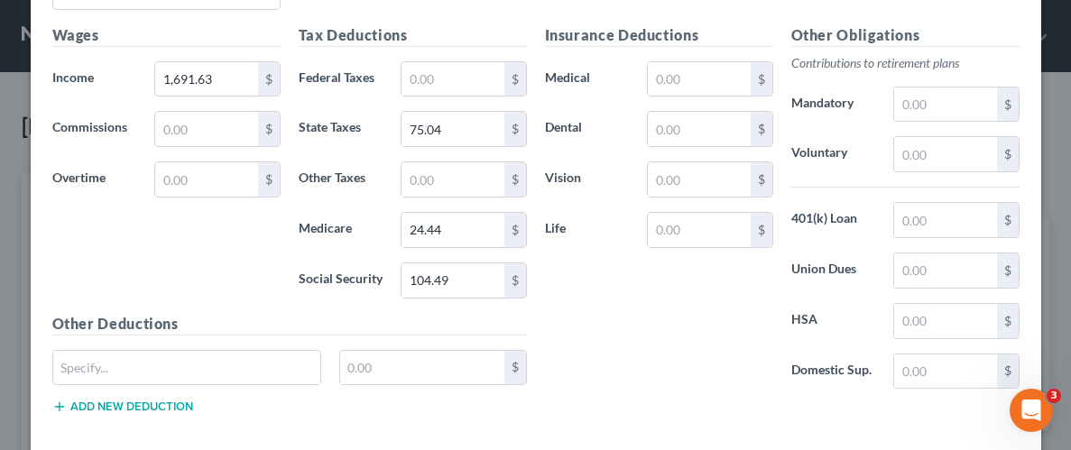
scroll to position [837, 0]
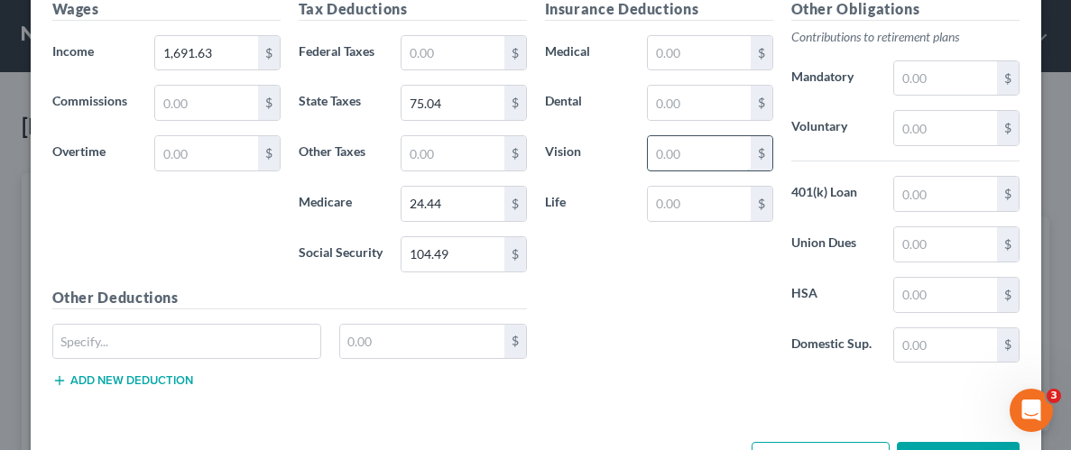
click at [682, 148] on input "text" at bounding box center [699, 153] width 102 height 34
type input "6.27"
click at [684, 285] on div "Insurance Deductions Medical $ Dental $ Vision 6.27 $ Life $" at bounding box center [659, 188] width 246 height 380
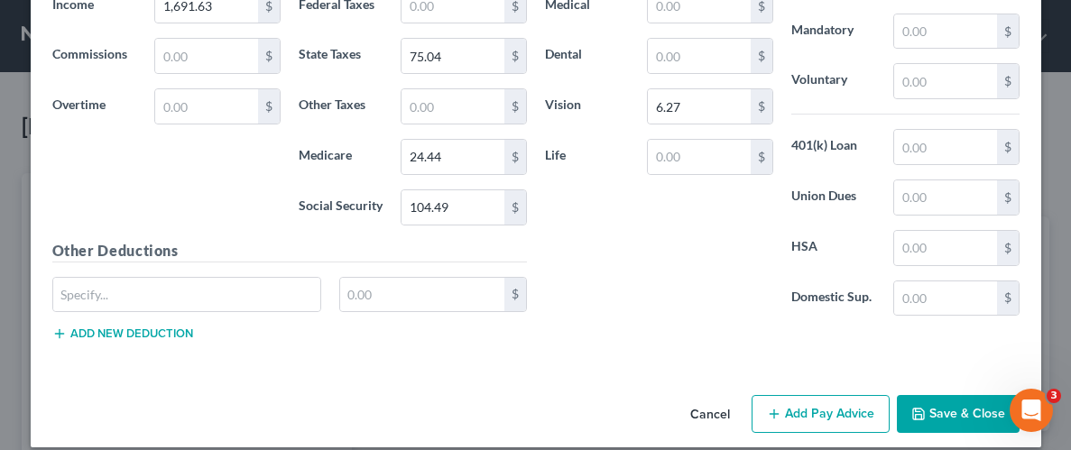
scroll to position [900, 0]
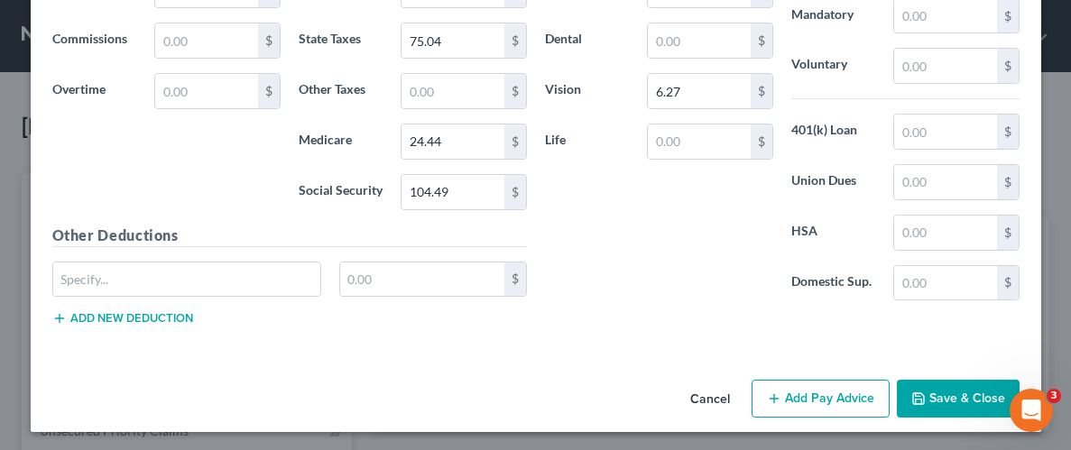
click at [943, 401] on button "Save & Close" at bounding box center [958, 399] width 123 height 38
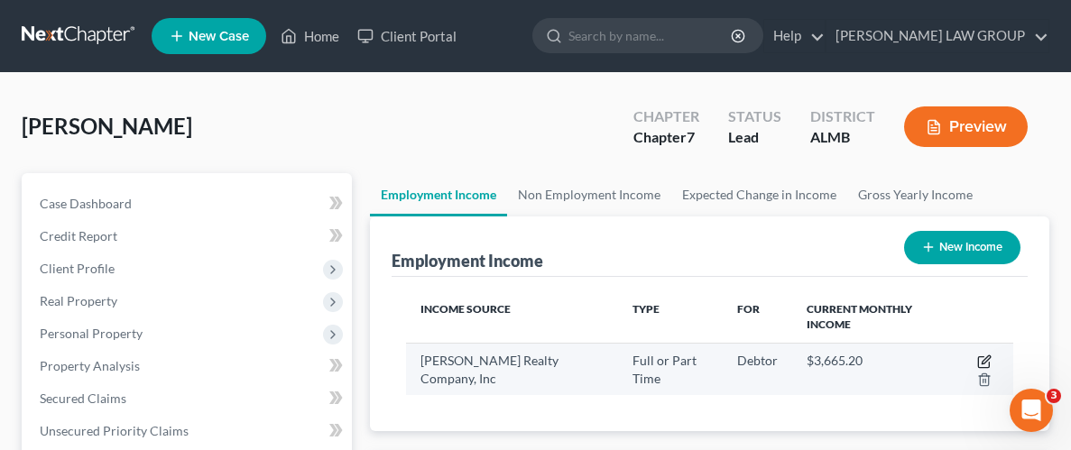
click at [983, 359] on icon "button" at bounding box center [986, 359] width 8 height 8
select select "0"
select select "2"
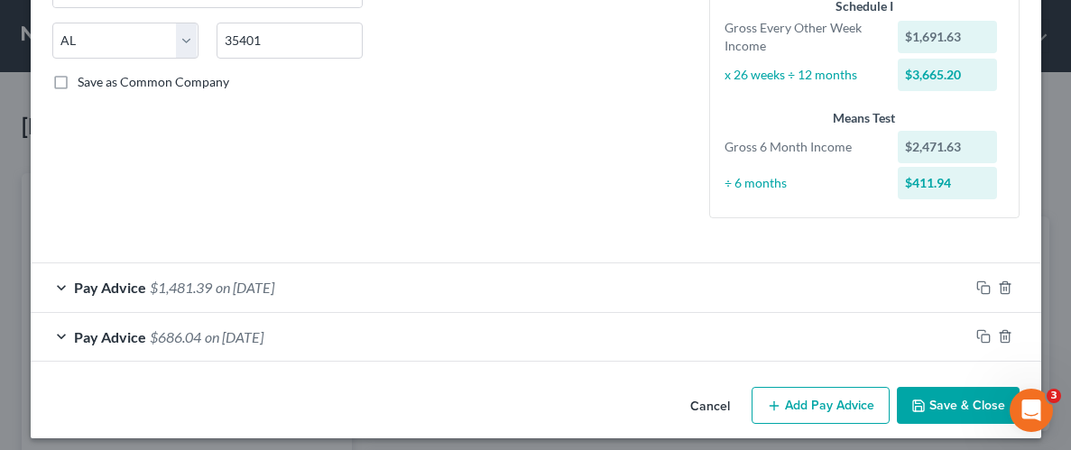
scroll to position [359, 0]
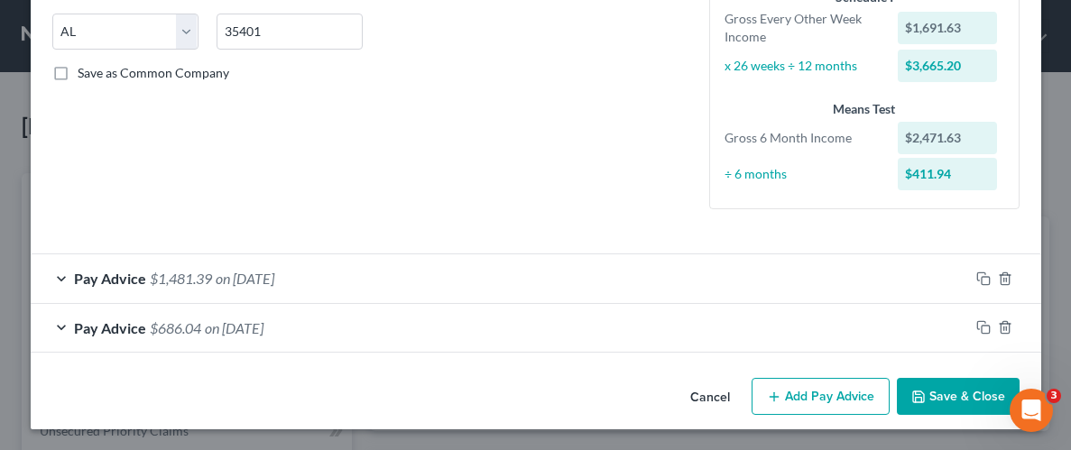
click at [838, 396] on button "Add Pay Advice" at bounding box center [821, 397] width 138 height 38
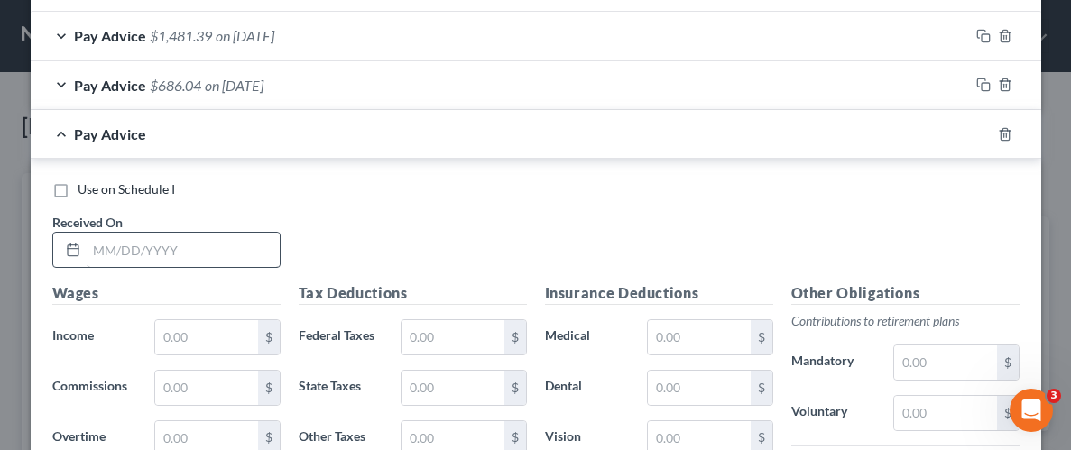
scroll to position [611, 0]
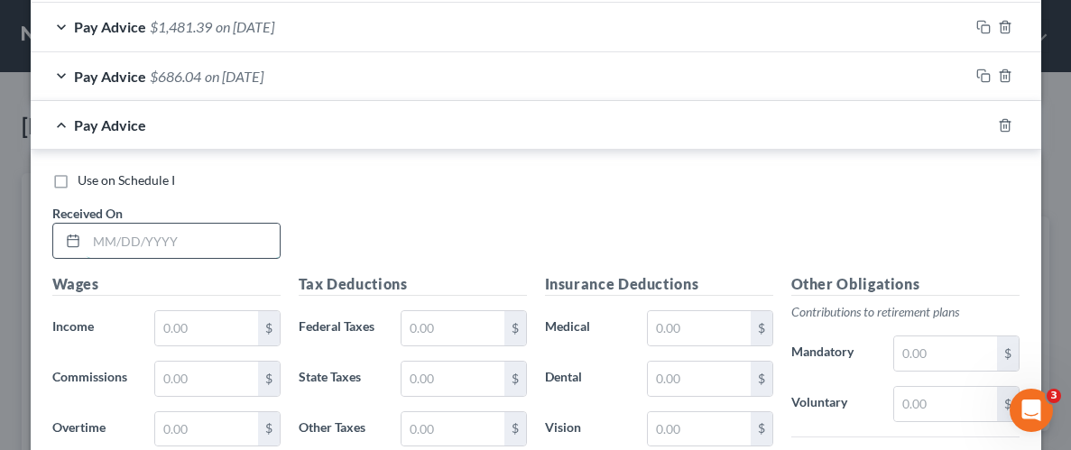
click at [182, 244] on input "text" at bounding box center [183, 241] width 193 height 34
type input "[DATE]"
drag, startPoint x: 425, startPoint y: 209, endPoint x: 434, endPoint y: 195, distance: 17.0
click at [426, 209] on div "Use on Schedule I Received On * [DATE]" at bounding box center [535, 222] width 985 height 102
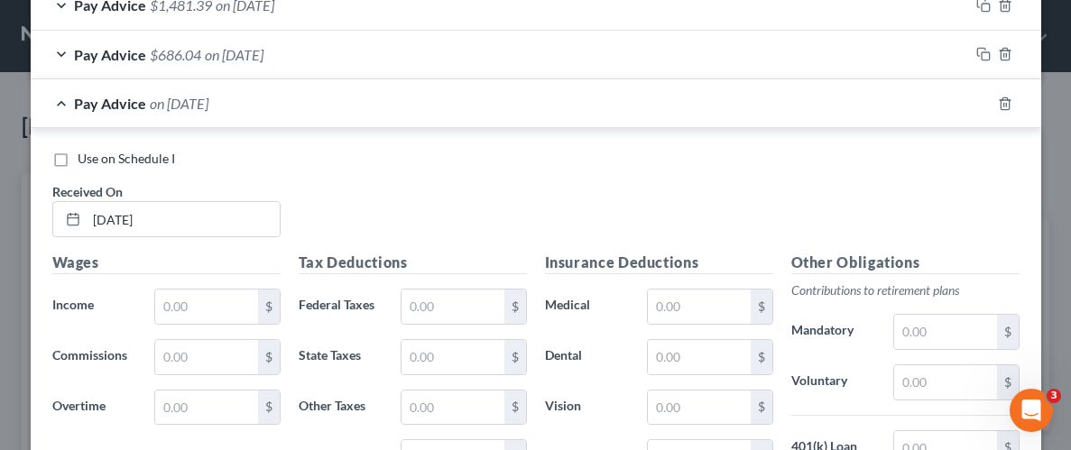
scroll to position [760, 0]
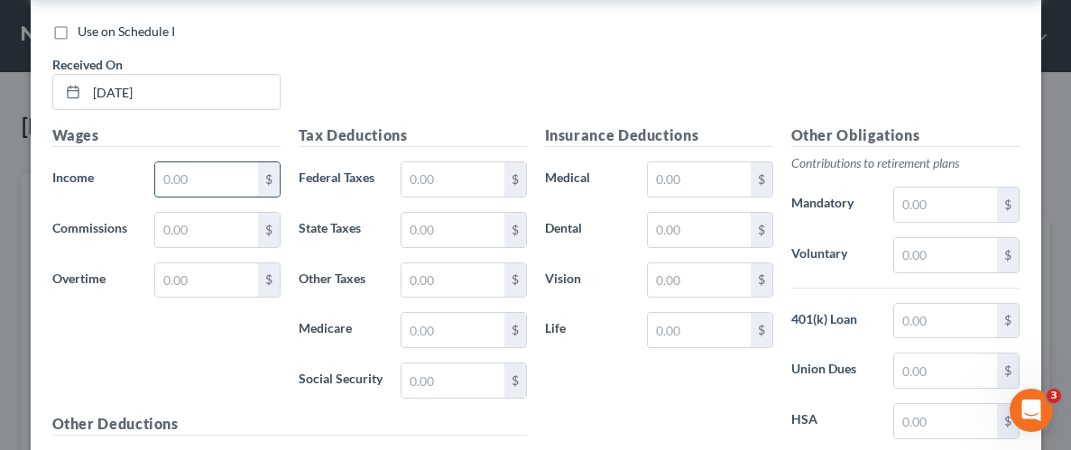
click at [243, 172] on input "text" at bounding box center [206, 179] width 102 height 34
type input "1,728.19"
click at [456, 180] on input "text" at bounding box center [453, 179] width 102 height 34
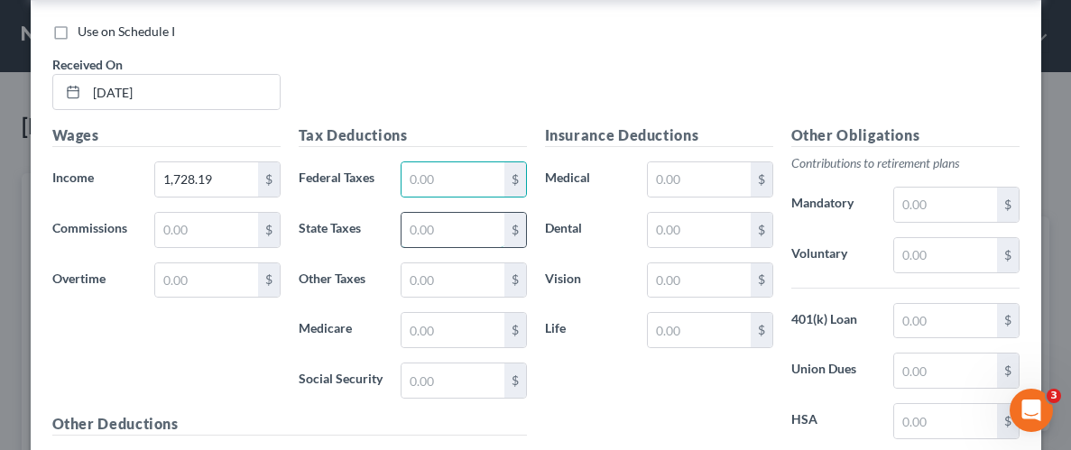
click at [416, 230] on input "text" at bounding box center [453, 230] width 102 height 34
type input "76.87"
click at [429, 326] on input "text" at bounding box center [453, 330] width 102 height 34
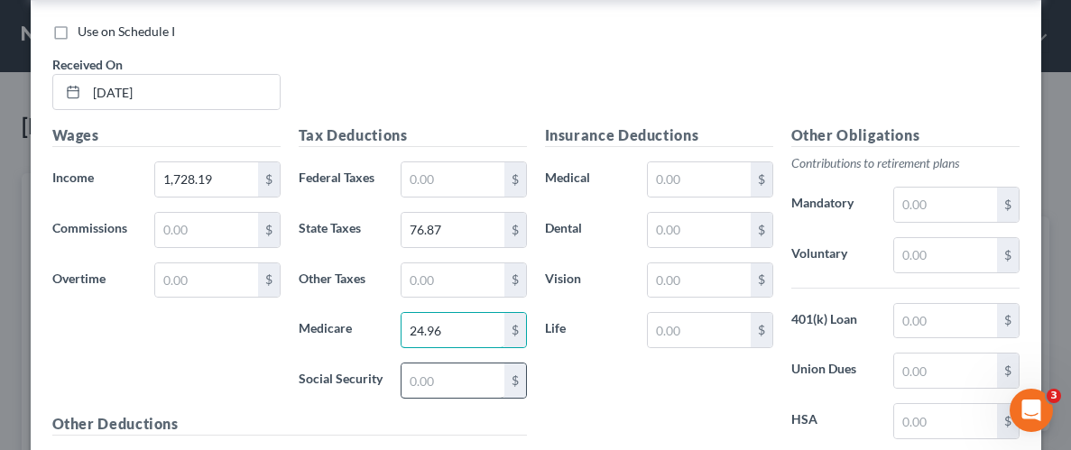
type input "24.96"
click at [453, 371] on input "text" at bounding box center [453, 381] width 102 height 34
type input "106.76"
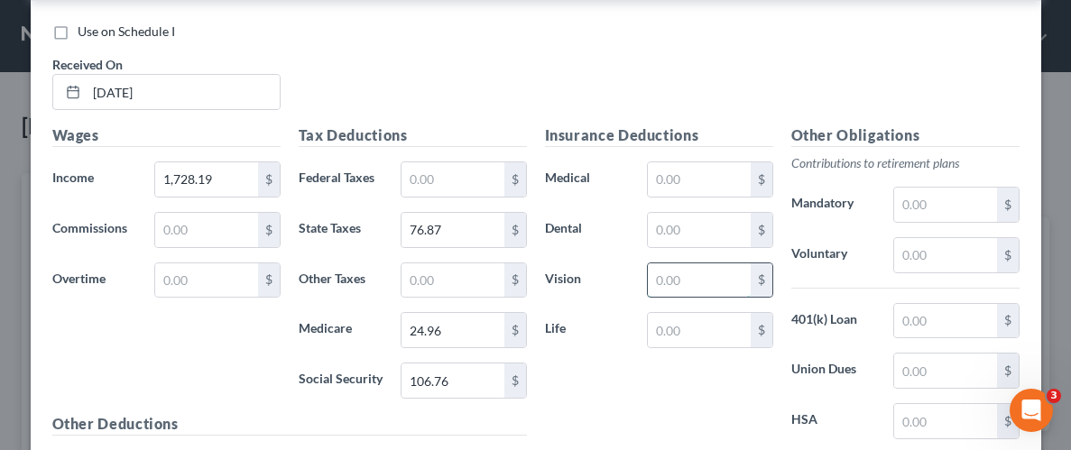
click at [687, 286] on input "text" at bounding box center [699, 280] width 102 height 34
type input "6.27"
click at [706, 402] on div "Insurance Deductions Medical $ Dental $ Vision 6.27 $ Life $" at bounding box center [659, 315] width 246 height 380
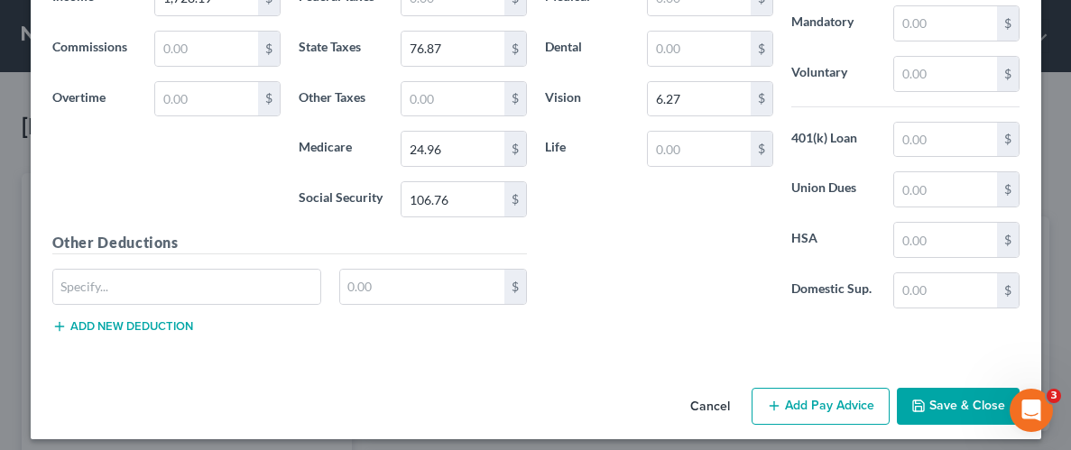
scroll to position [948, 0]
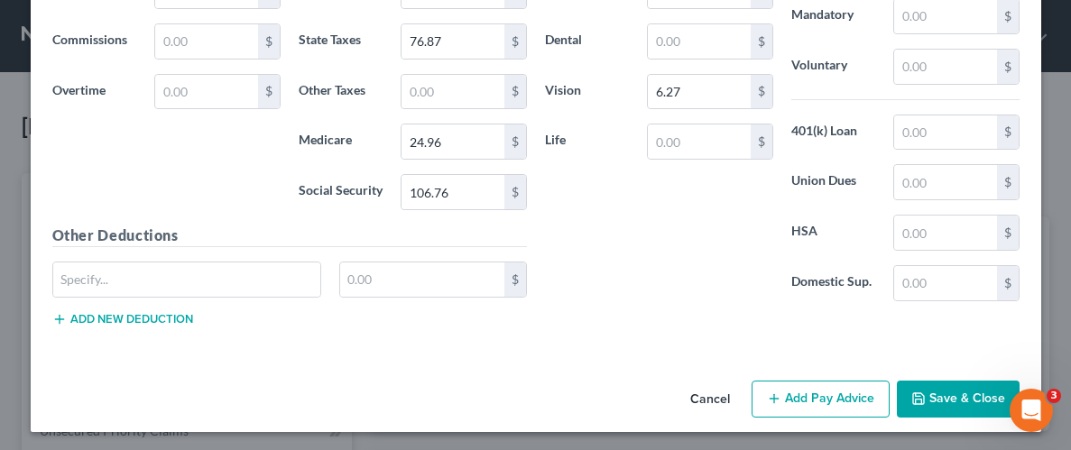
click at [948, 391] on button "Save & Close" at bounding box center [958, 400] width 123 height 38
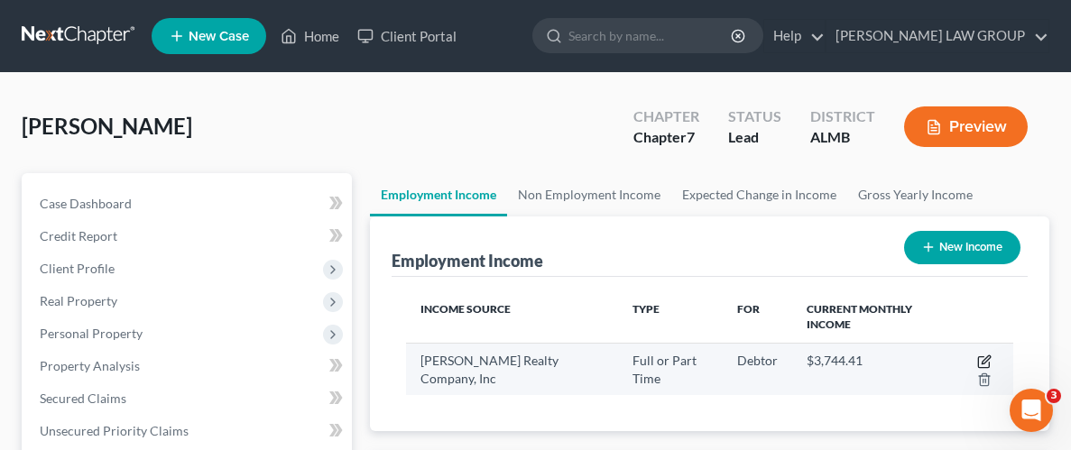
click at [983, 355] on icon "button" at bounding box center [984, 362] width 14 height 14
select select "0"
select select "2"
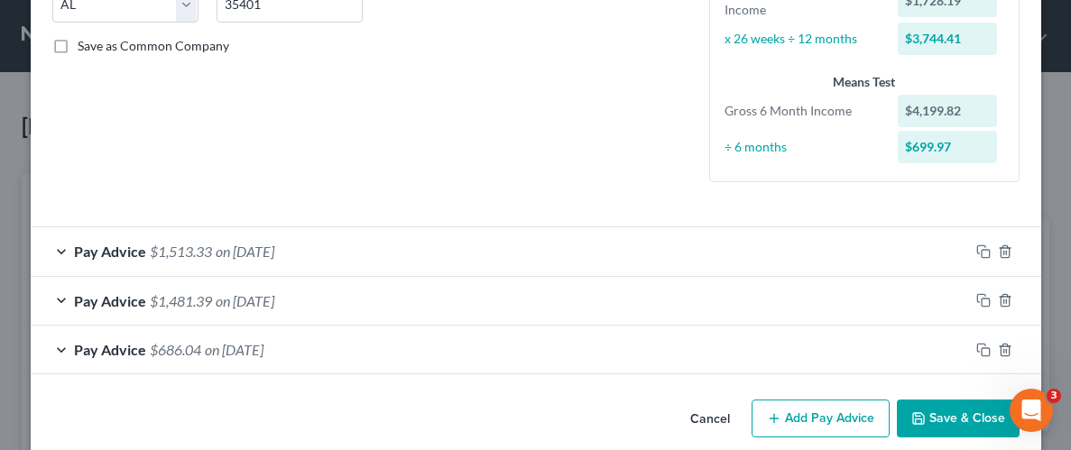
scroll to position [408, 0]
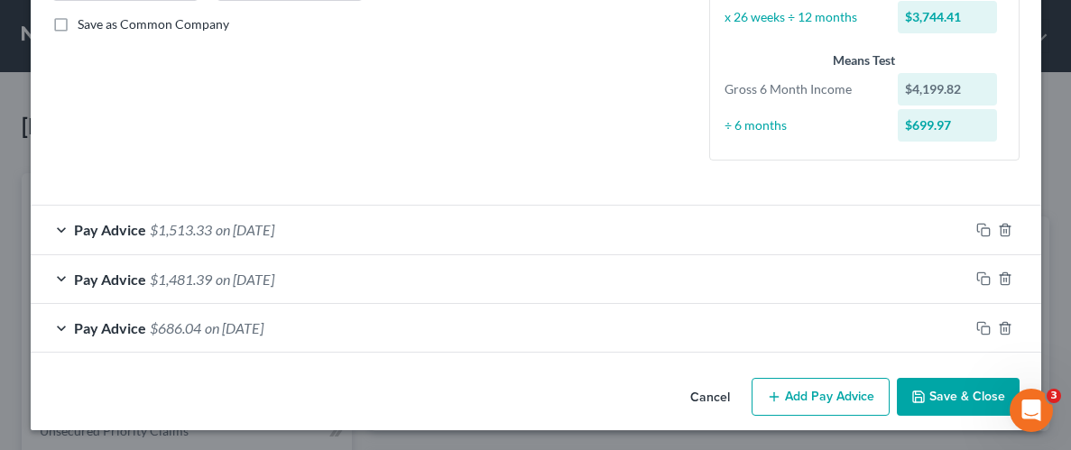
click at [825, 395] on button "Add Pay Advice" at bounding box center [821, 397] width 138 height 38
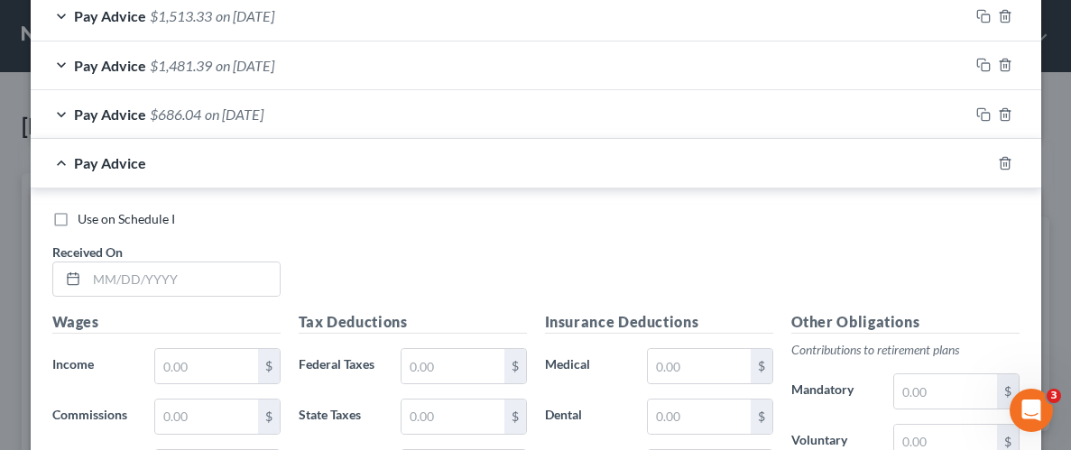
scroll to position [632, 0]
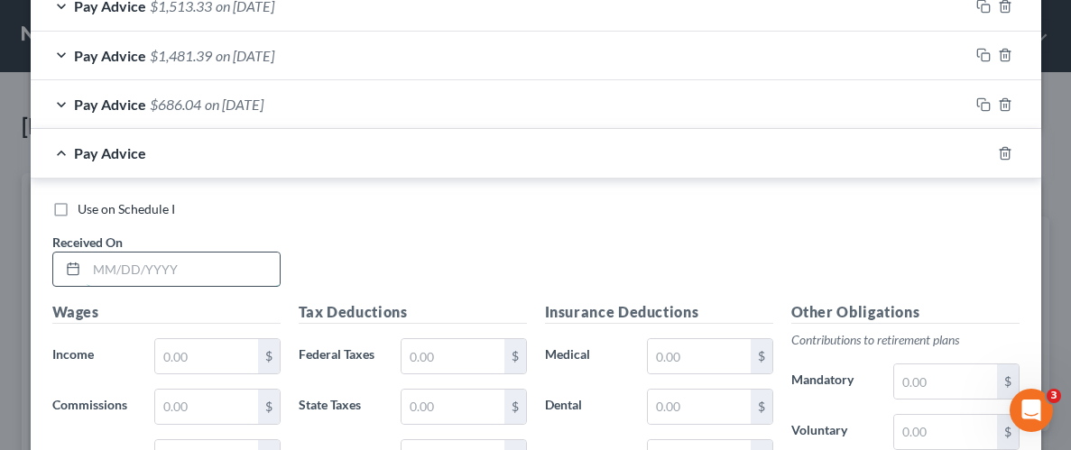
click at [204, 274] on input "text" at bounding box center [183, 270] width 193 height 34
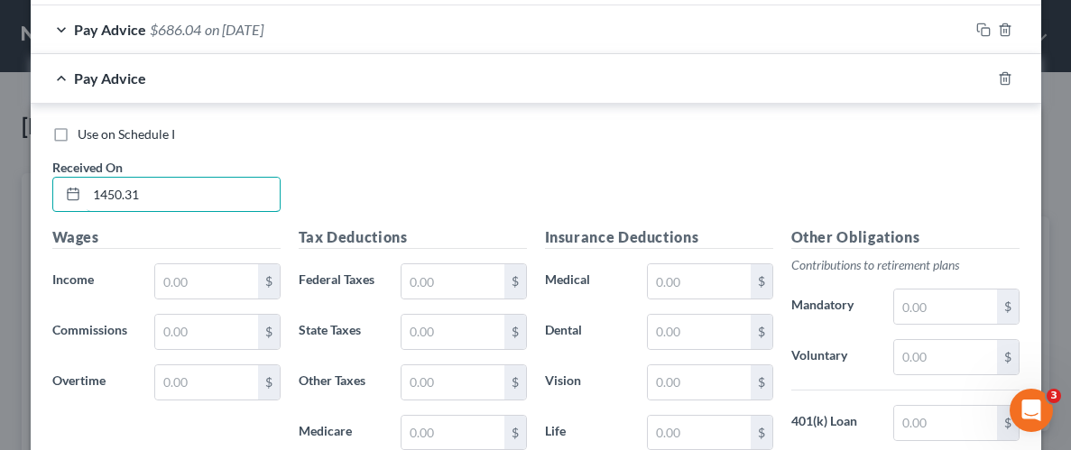
scroll to position [715, 0]
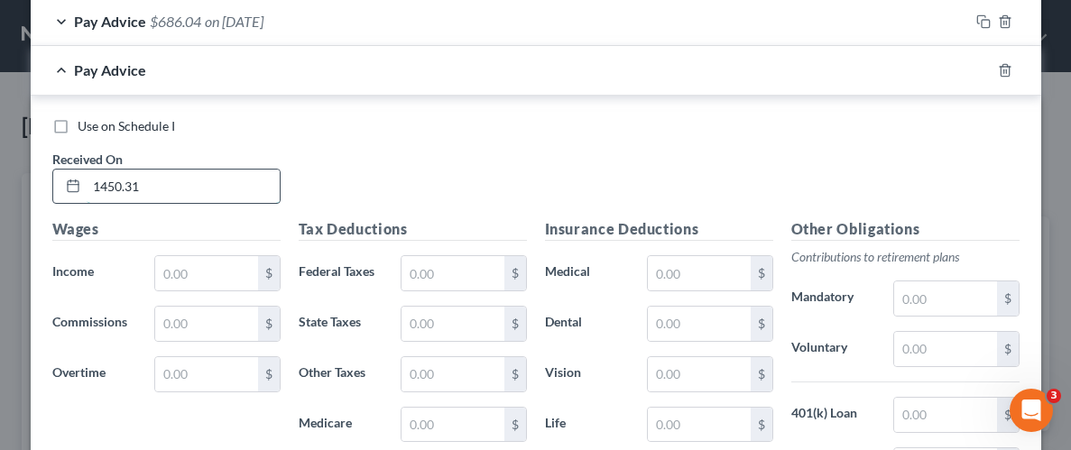
click at [176, 171] on input "1450.31" at bounding box center [183, 187] width 193 height 34
click at [176, 176] on input "1450.31" at bounding box center [183, 187] width 193 height 34
click at [172, 182] on input "1450.31" at bounding box center [183, 187] width 193 height 34
type input "1"
type input "[DATE]"
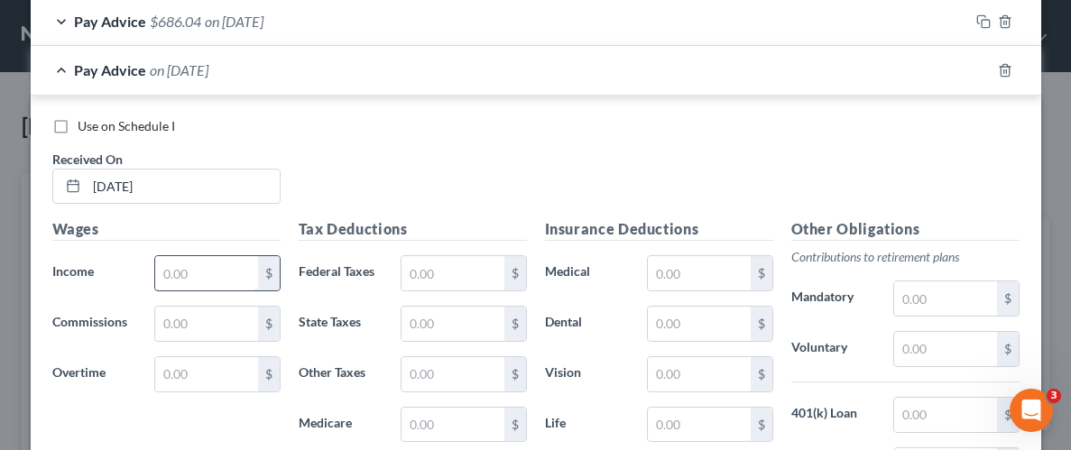
click at [199, 281] on input "text" at bounding box center [206, 273] width 102 height 34
type input "1,450.31"
click at [463, 328] on input "text" at bounding box center [453, 324] width 102 height 34
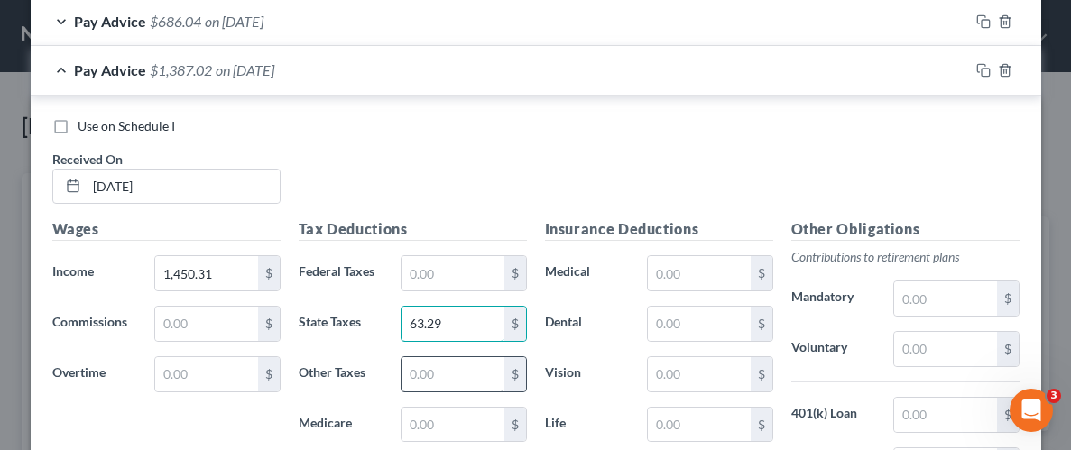
type input "63.29"
click at [477, 372] on input "text" at bounding box center [453, 374] width 102 height 34
click at [466, 415] on input "text" at bounding box center [453, 425] width 102 height 34
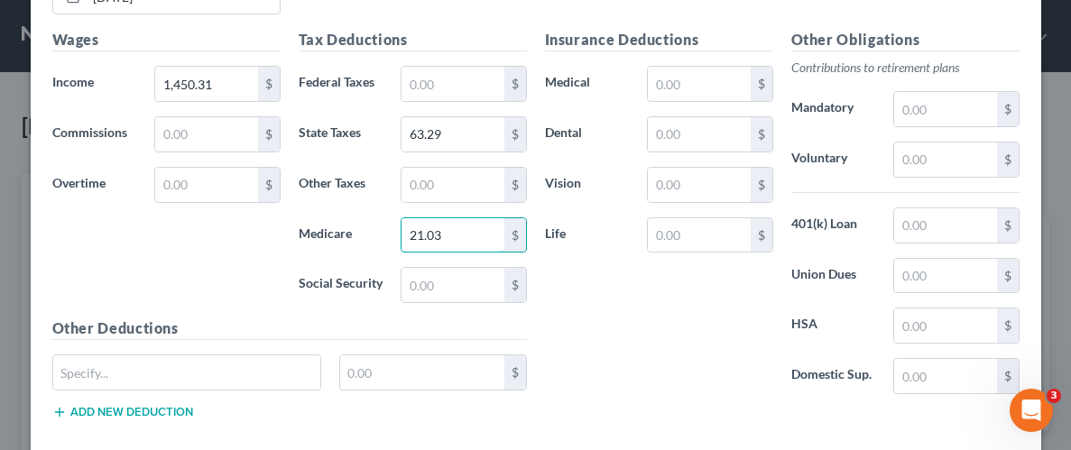
scroll to position [919, 0]
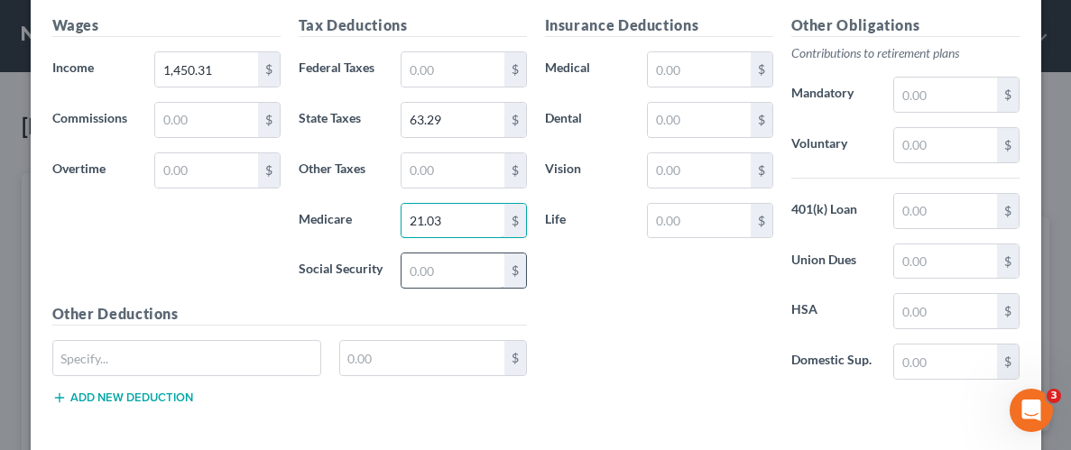
type input "21.03"
click at [440, 258] on input "text" at bounding box center [453, 271] width 102 height 34
type input "89.92"
click at [606, 300] on div "Insurance Deductions Medical $ Dental $ Vision $ Life $" at bounding box center [659, 204] width 246 height 380
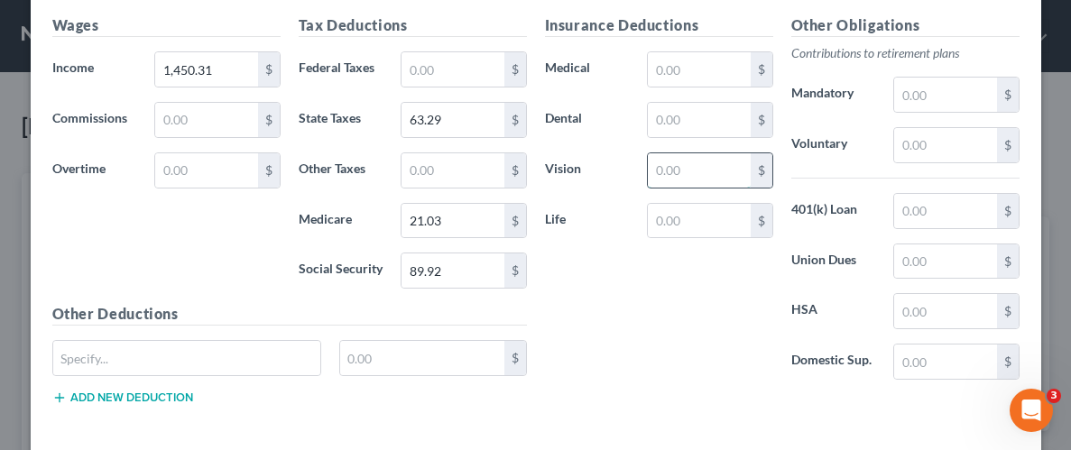
click at [677, 171] on input "text" at bounding box center [699, 170] width 102 height 34
click at [570, 317] on div "Insurance Deductions Medical $ Dental $ Vision $ Life $" at bounding box center [659, 204] width 246 height 380
click at [193, 357] on input "text" at bounding box center [187, 358] width 268 height 34
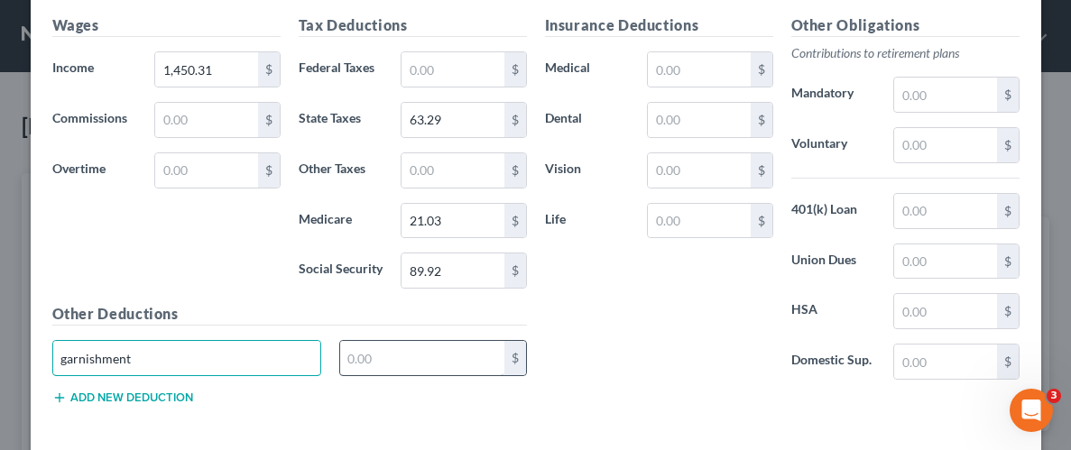
type input "garnishment"
click at [443, 355] on input "text" at bounding box center [422, 358] width 164 height 34
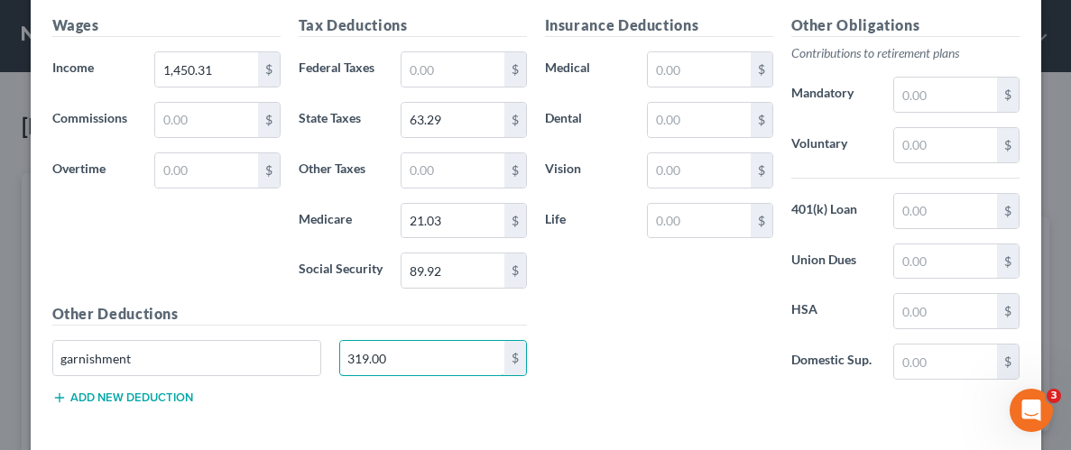
type input "319.00"
drag, startPoint x: 660, startPoint y: 380, endPoint x: 661, endPoint y: 362, distance: 18.1
click at [660, 379] on div "Insurance Deductions Medical $ Dental $ Vision $ Life $" at bounding box center [659, 204] width 246 height 380
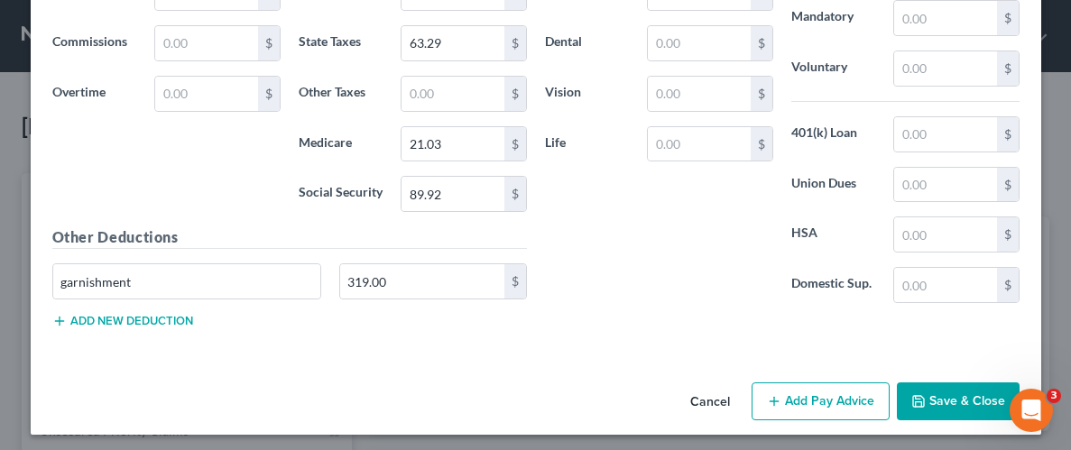
scroll to position [998, 0]
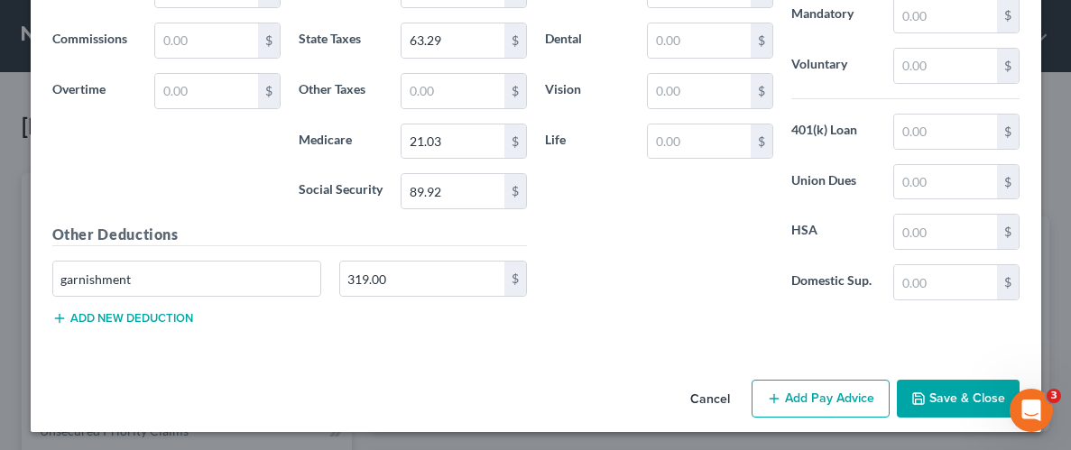
click at [967, 396] on button "Save & Close" at bounding box center [958, 399] width 123 height 38
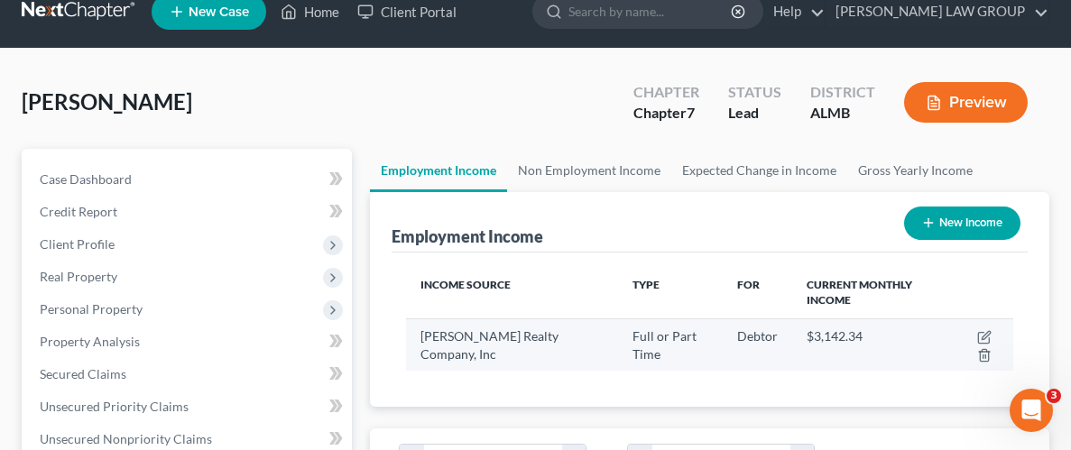
scroll to position [38, 0]
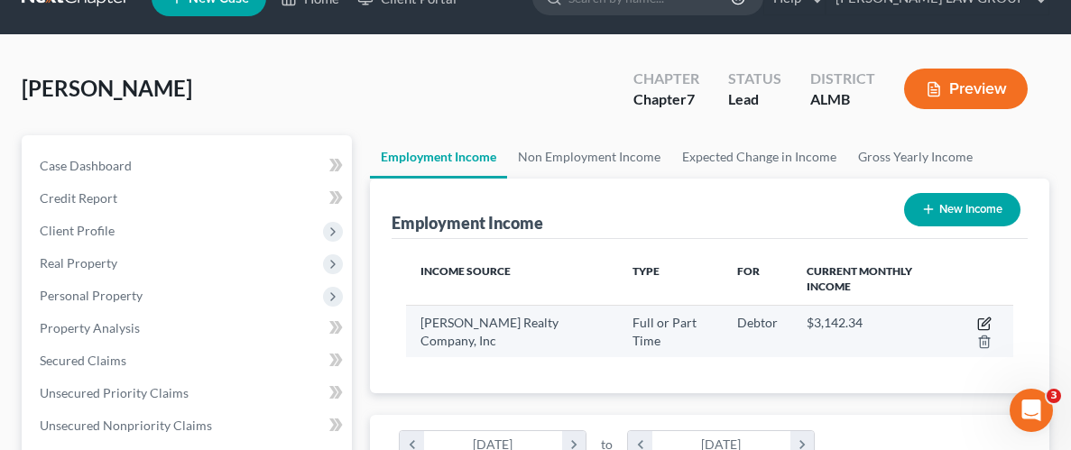
click at [982, 318] on icon "button" at bounding box center [984, 324] width 14 height 14
select select "0"
select select "2"
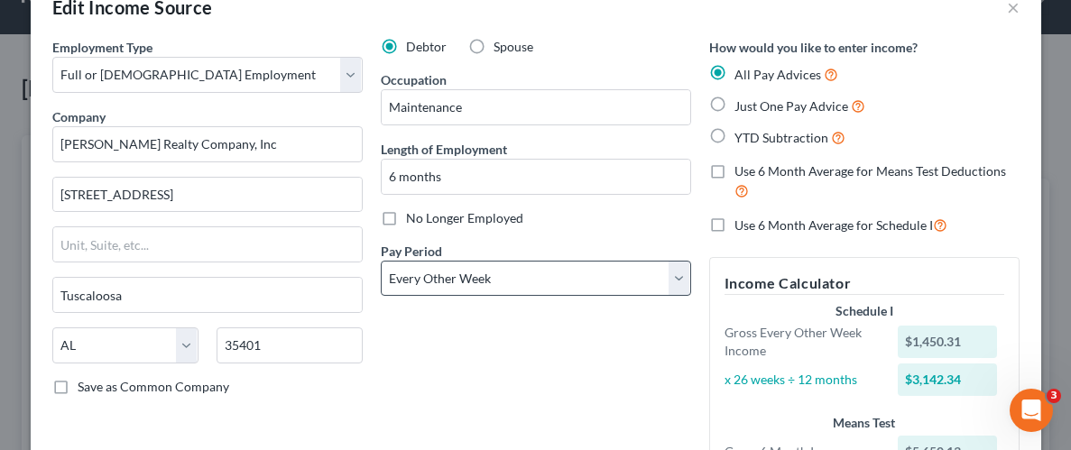
scroll to position [0, 0]
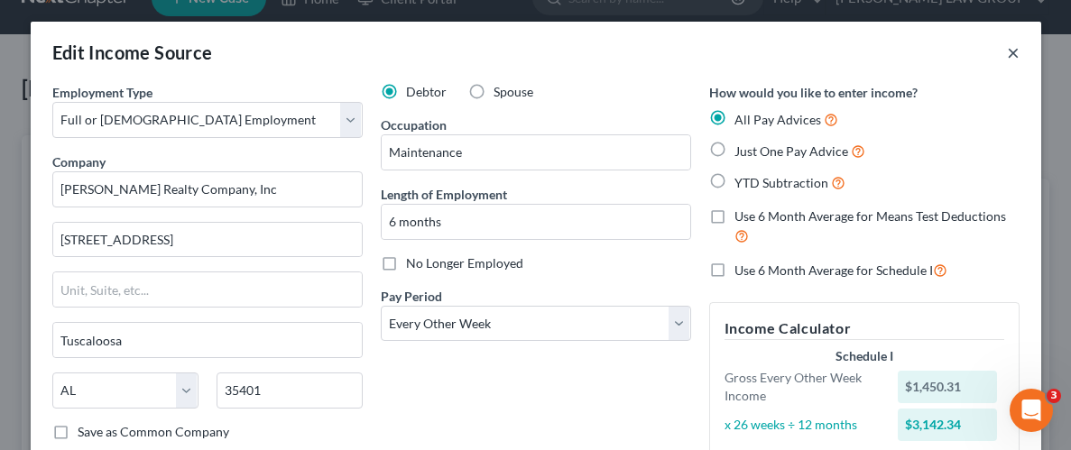
click at [1015, 50] on button "×" at bounding box center [1013, 53] width 13 height 22
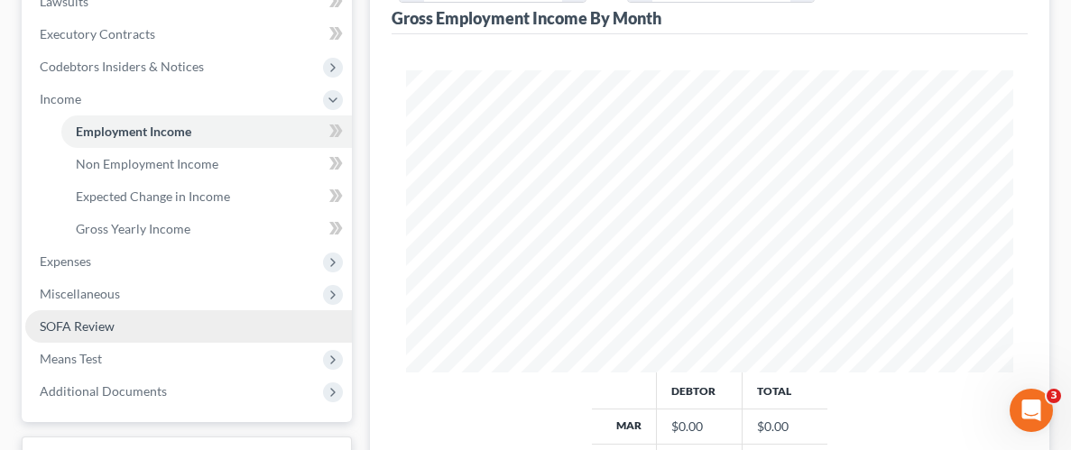
scroll to position [454, 0]
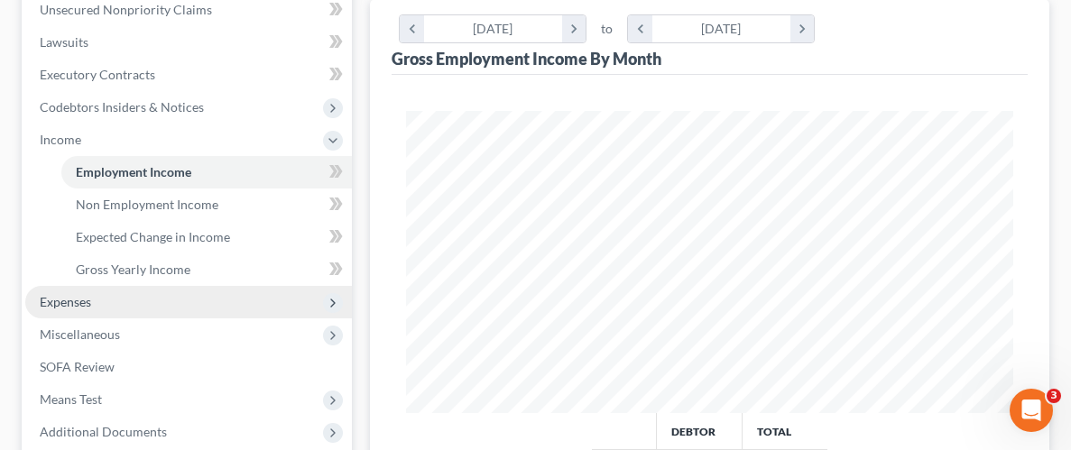
click at [58, 309] on span "Expenses" at bounding box center [188, 302] width 327 height 32
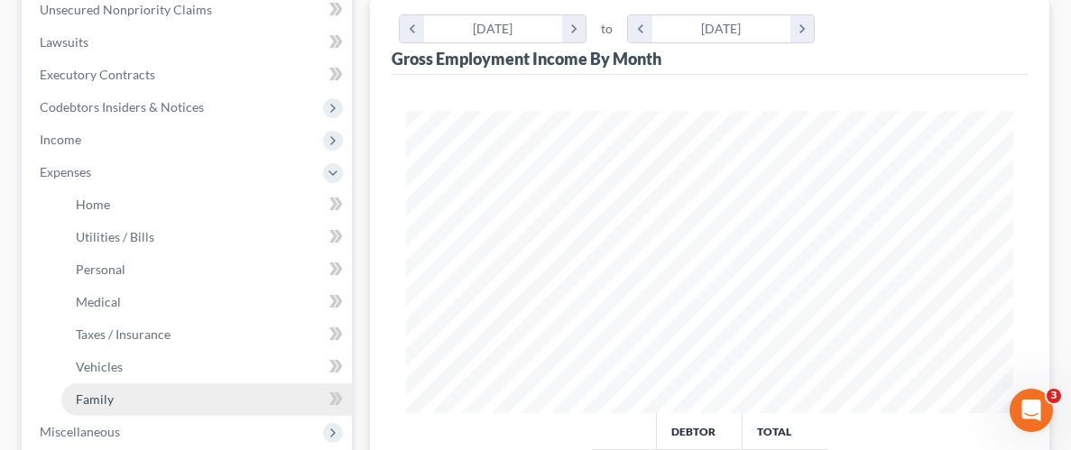
click at [101, 397] on span "Family" at bounding box center [95, 399] width 38 height 15
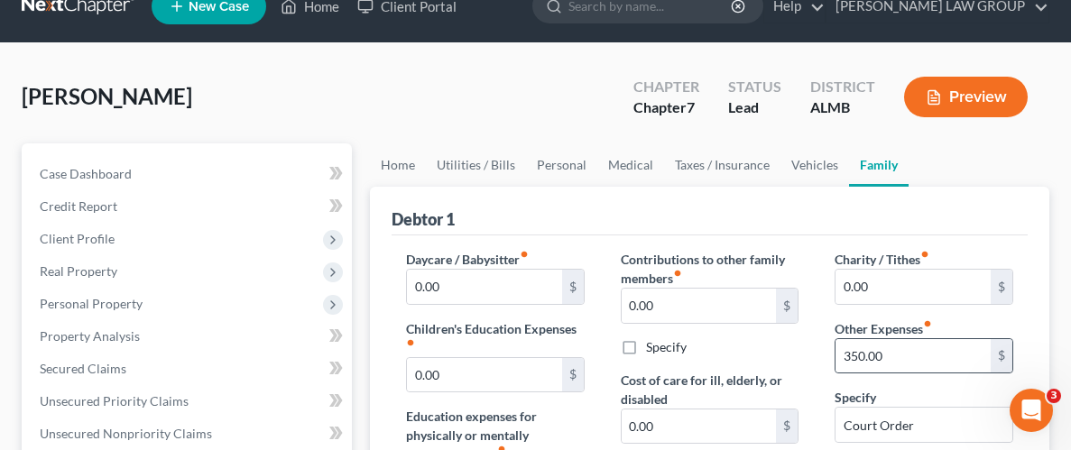
scroll to position [36, 0]
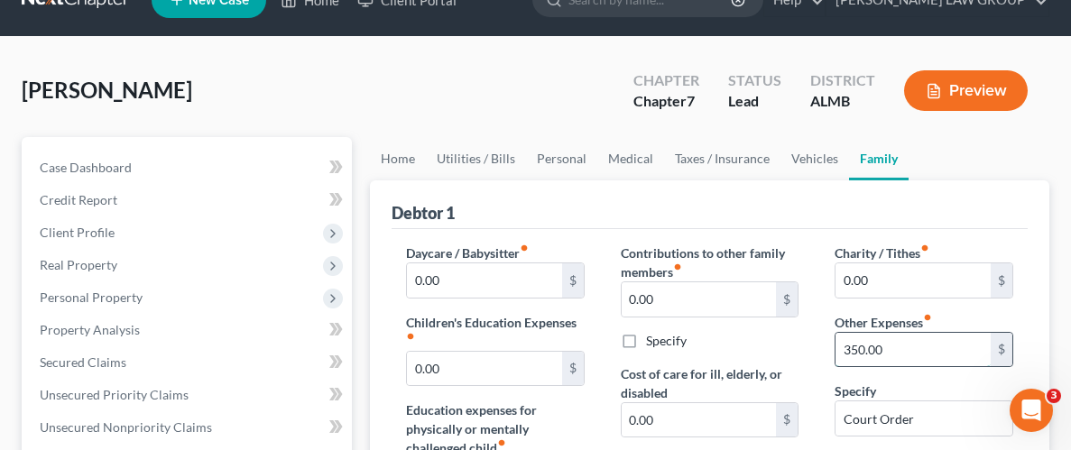
click at [866, 346] on input "350.00" at bounding box center [913, 350] width 155 height 34
click at [866, 348] on input "350.00" at bounding box center [913, 350] width 155 height 34
type input "319.00"
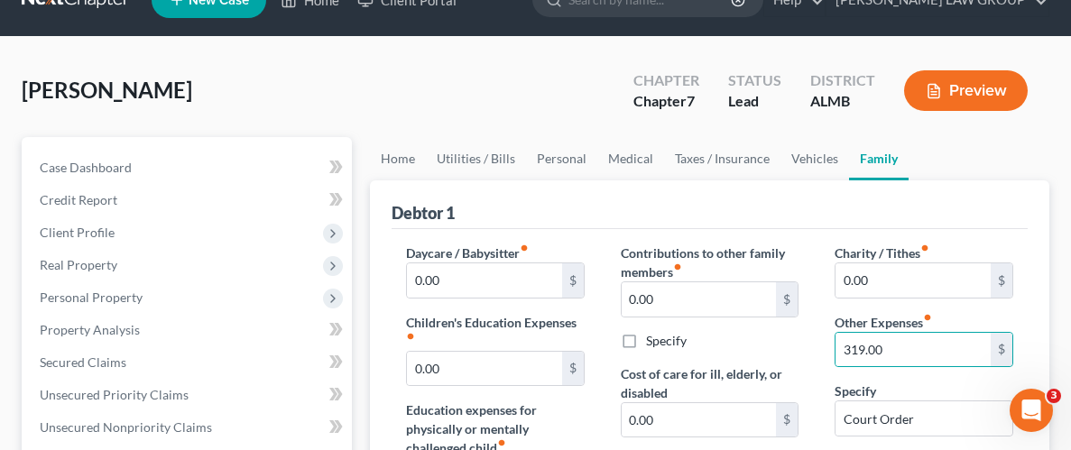
click at [1029, 254] on div "Charity / Tithes fiber_manual_record 0.00 $ Other Expenses fiber_manual_record …" at bounding box center [924, 454] width 215 height 421
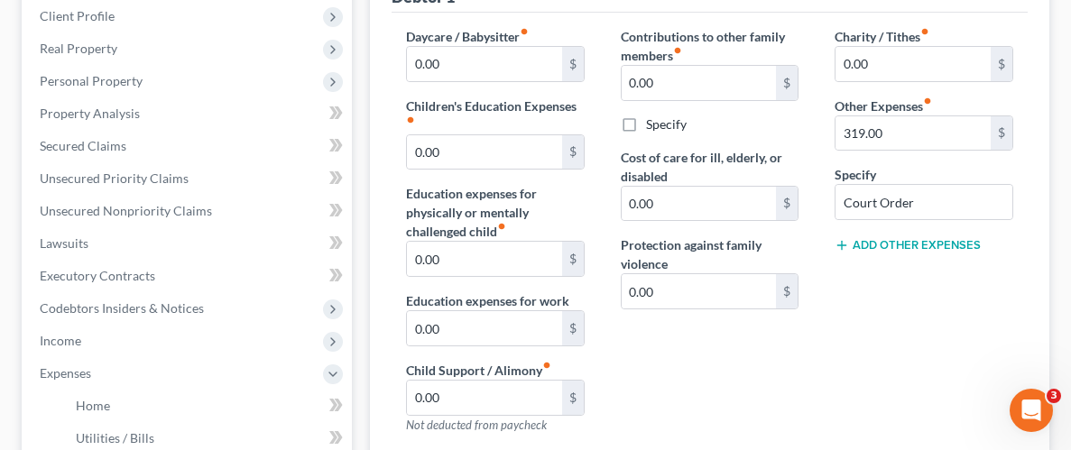
scroll to position [264, 0]
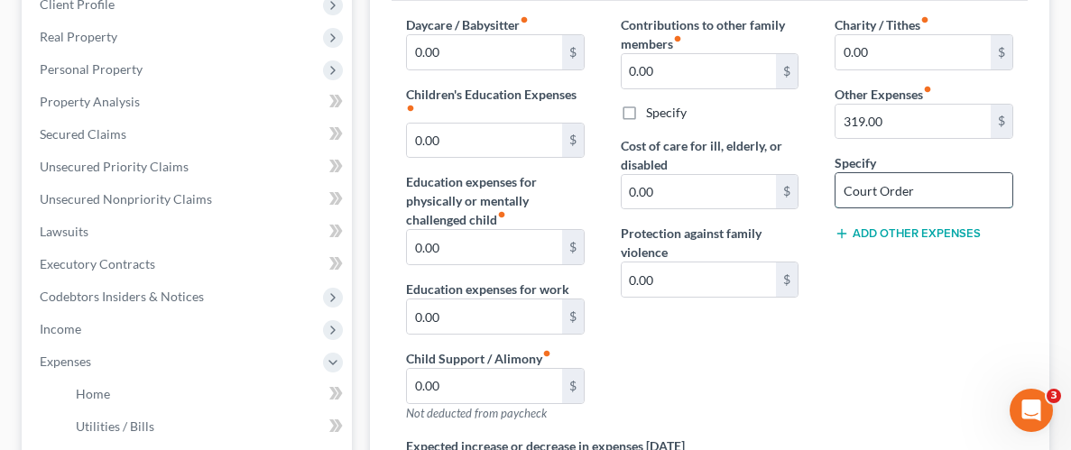
click at [952, 186] on input "Court Order" at bounding box center [924, 190] width 177 height 34
type input "Court Order Garnishment"
click at [946, 337] on div "Charity / Tithes fiber_manual_record 0.00 $ Other Expenses fiber_manual_record …" at bounding box center [924, 225] width 215 height 421
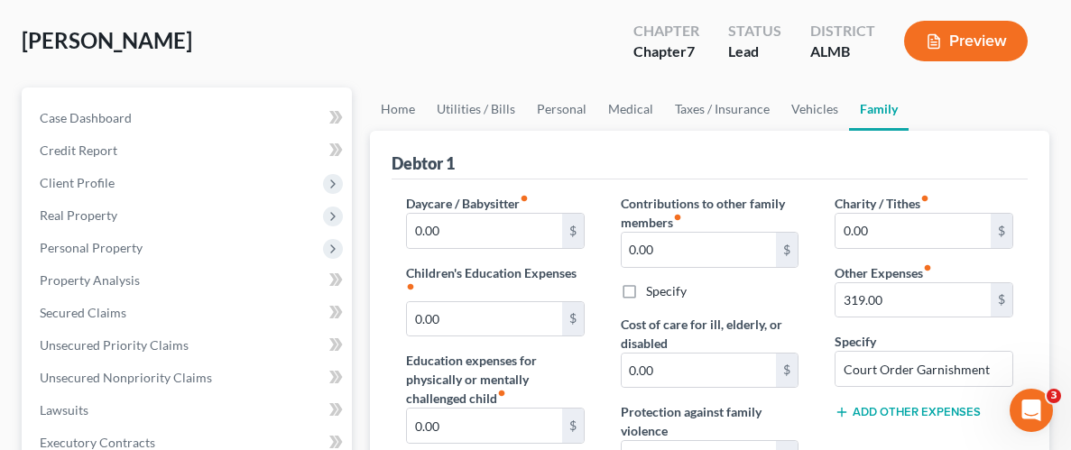
scroll to position [0, 0]
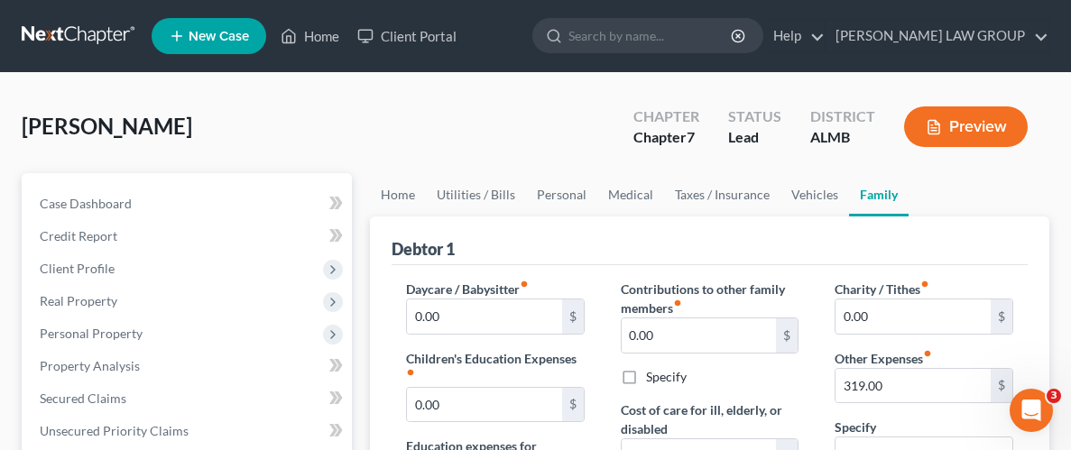
click at [382, 134] on div "[PERSON_NAME] Upgraded Chapter Chapter 7 Status Lead District ALMB Preview" at bounding box center [536, 134] width 1028 height 78
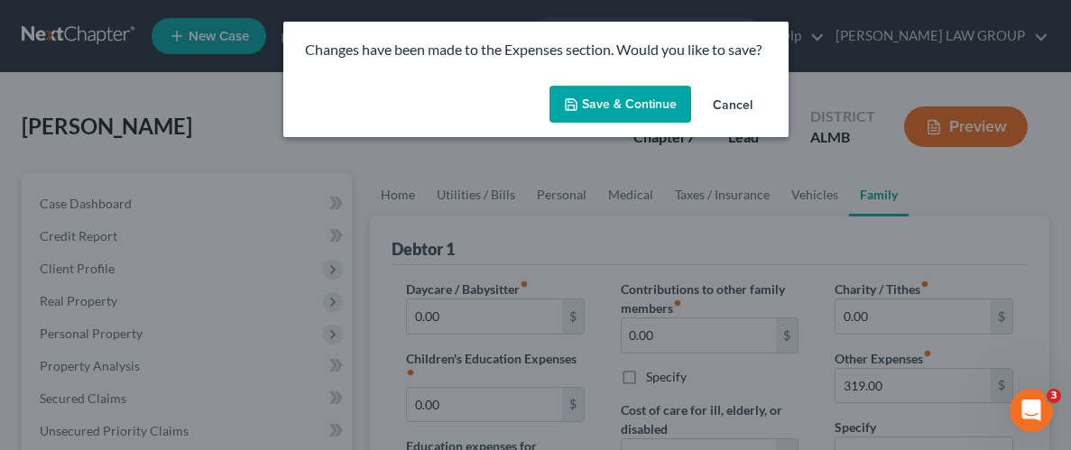
click at [649, 107] on button "Save & Continue" at bounding box center [620, 105] width 142 height 38
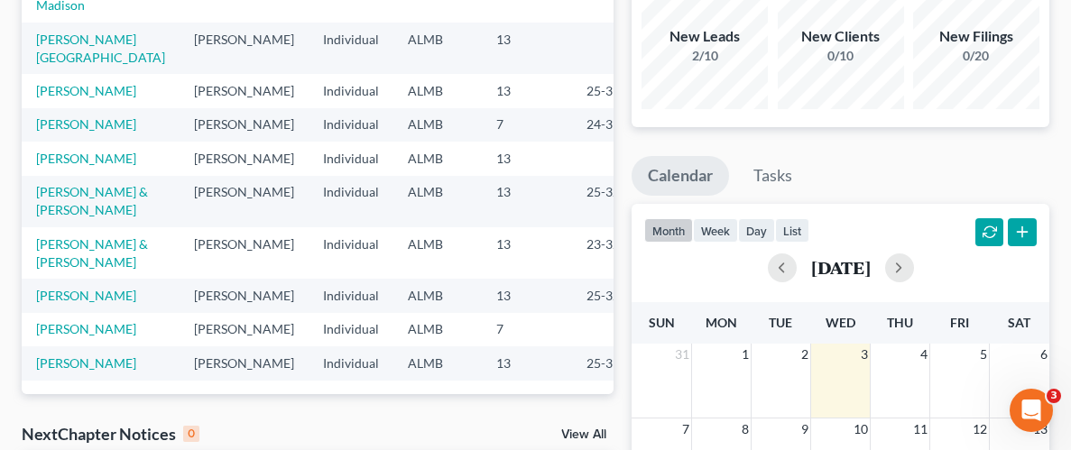
scroll to position [180, 0]
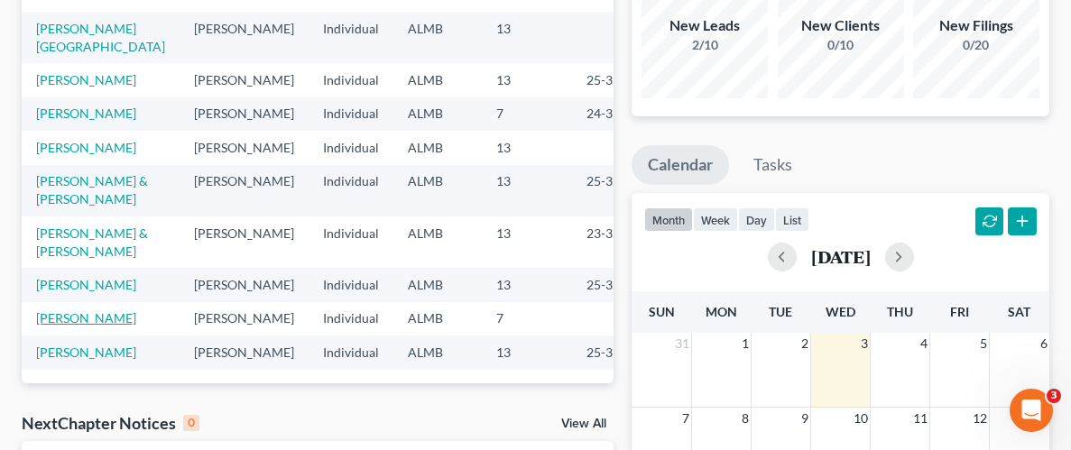
click at [88, 314] on link "[PERSON_NAME]" at bounding box center [86, 317] width 100 height 15
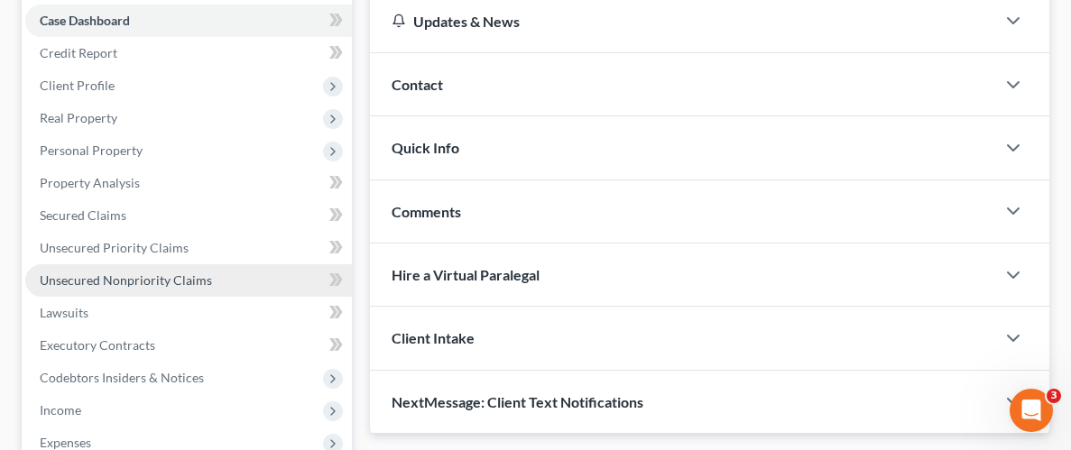
click at [106, 280] on span "Unsecured Nonpriority Claims" at bounding box center [126, 279] width 172 height 15
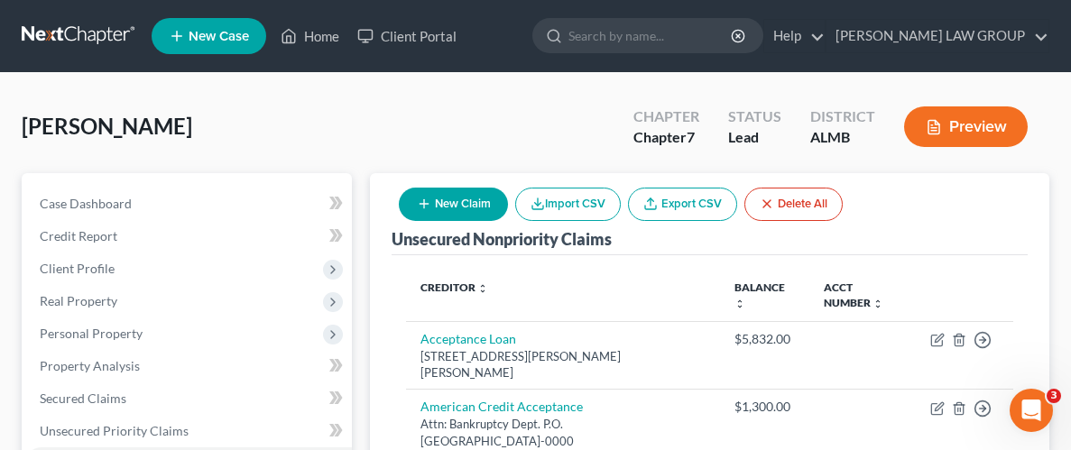
click at [458, 195] on button "New Claim" at bounding box center [453, 204] width 109 height 33
select select "0"
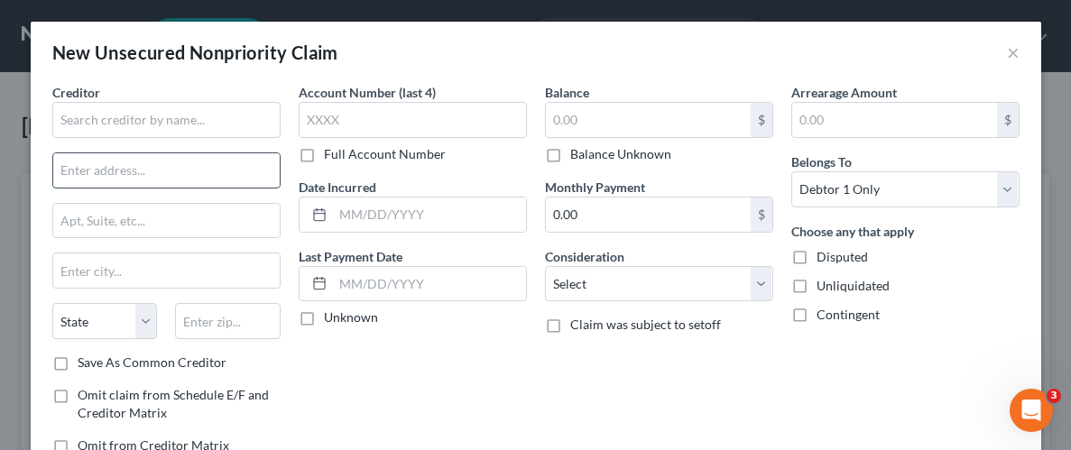
click at [200, 160] on input "text" at bounding box center [166, 170] width 226 height 34
paste input "6200 Rime Village Dr NW"
type input "6200 Rime Village Dr NW"
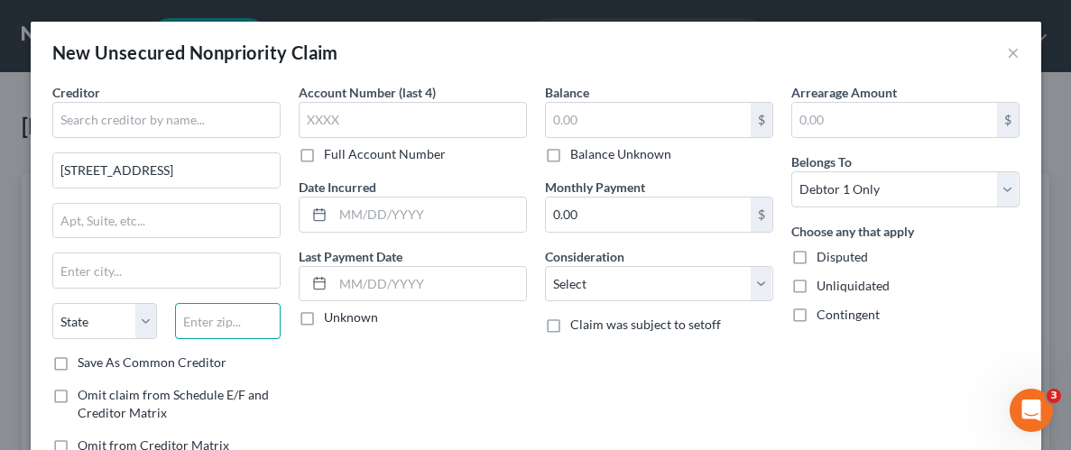
click at [217, 317] on input "text" at bounding box center [228, 321] width 106 height 36
paste input "35806"
type input "35806"
click at [296, 366] on div "Account Number (last 4) Full Account Number Date Incurred Last Payment Date Unk…" at bounding box center [413, 276] width 246 height 386
type input "Huntsville"
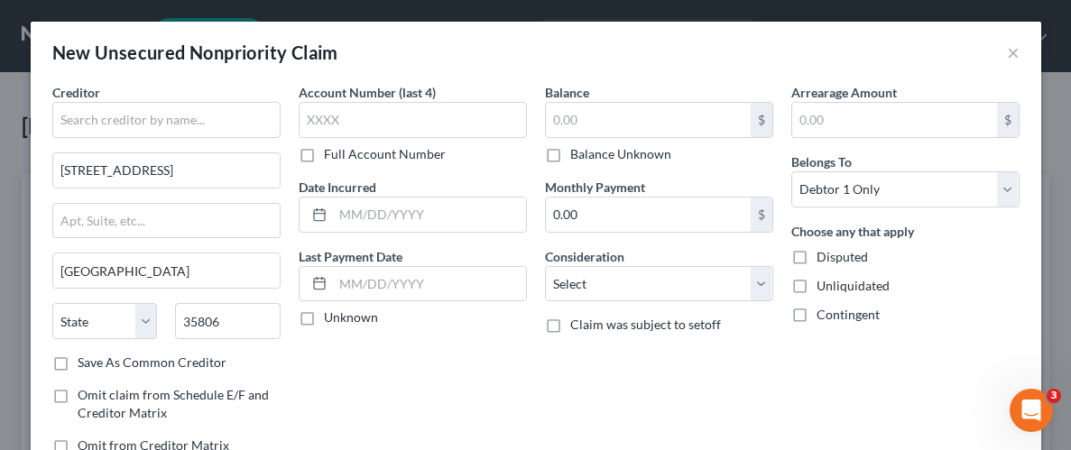
select select "0"
click at [166, 128] on input "text" at bounding box center [166, 120] width 228 height 36
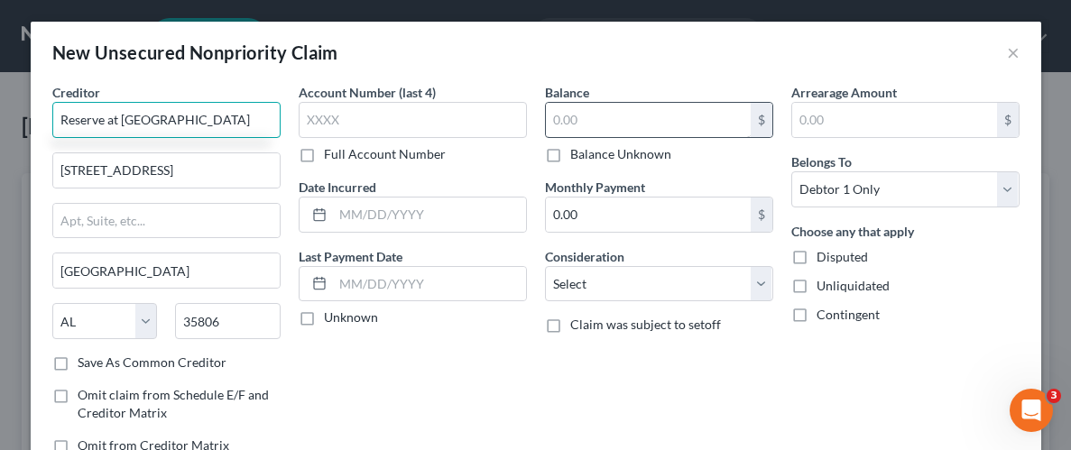
type input "Reserve at Research Park"
click at [623, 113] on input "text" at bounding box center [648, 120] width 205 height 34
type input "2,000"
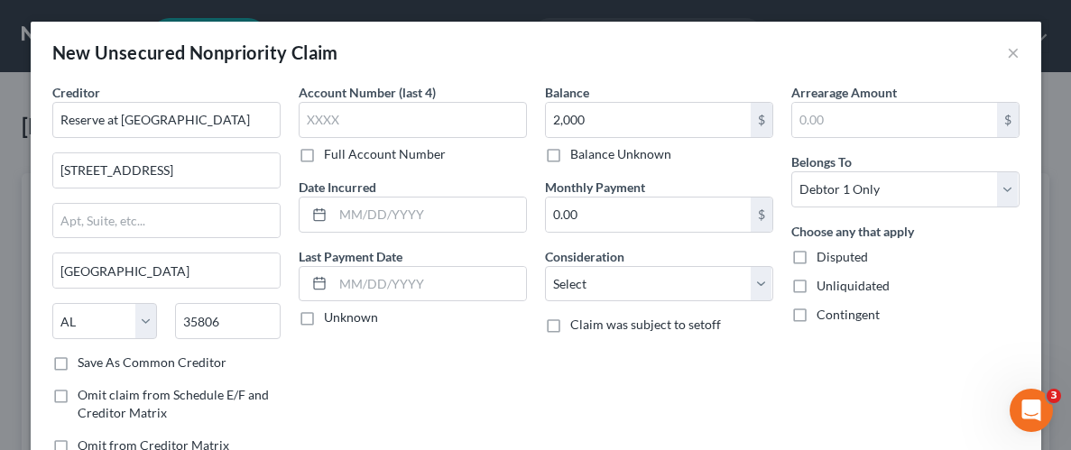
click at [817, 282] on label "Unliquidated" at bounding box center [853, 286] width 73 height 18
click at [824, 282] on input "Unliquidated" at bounding box center [830, 283] width 12 height 12
checkbox input "true"
click at [761, 283] on select "Select Cable / Satellite Services Collection Agency Credit Card Debt Debt Couns…" at bounding box center [659, 284] width 228 height 36
select select "4"
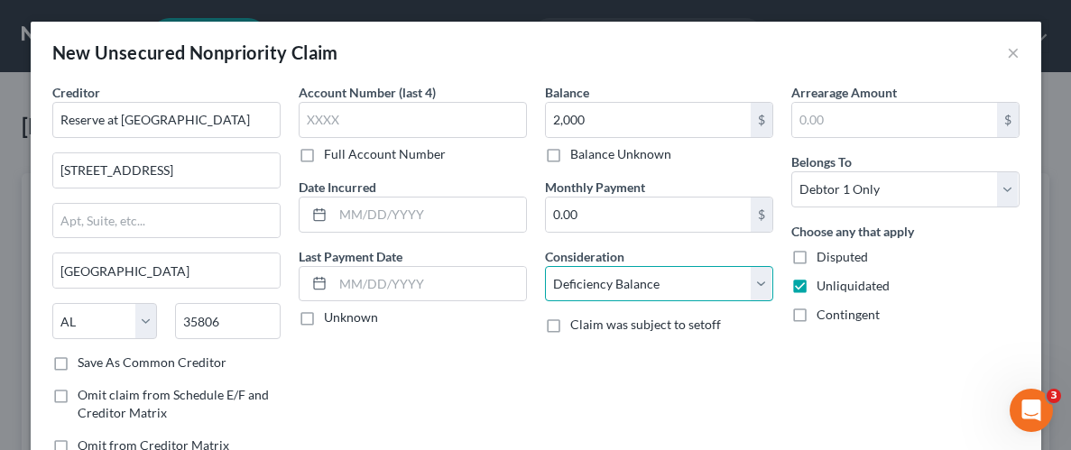
click at [545, 266] on select "Select Cable / Satellite Services Collection Agency Credit Card Debt Debt Couns…" at bounding box center [659, 284] width 228 height 36
click at [773, 347] on div "Balance 2,000.00 $ Balance Unknown Balance Undetermined 2,000 $ Balance Unknown…" at bounding box center [659, 276] width 246 height 386
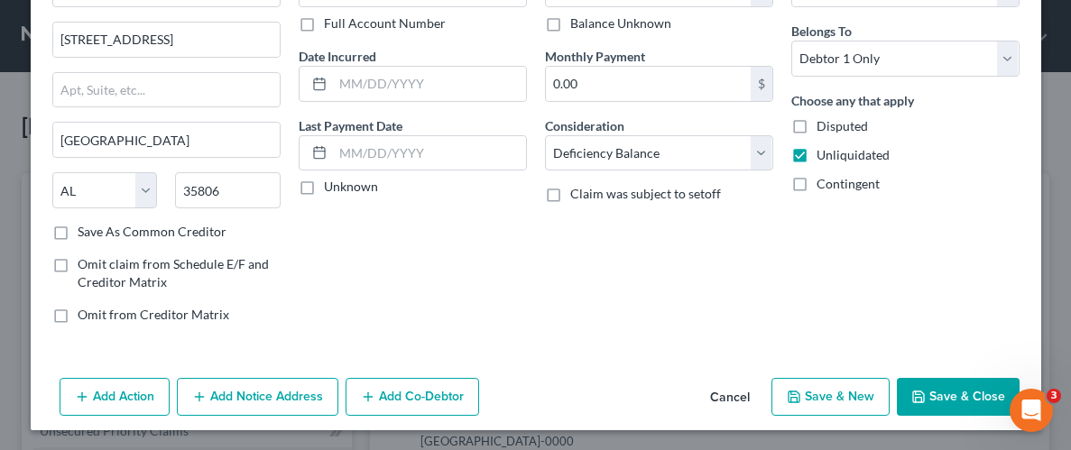
click at [963, 380] on button "Save & Close" at bounding box center [958, 397] width 123 height 38
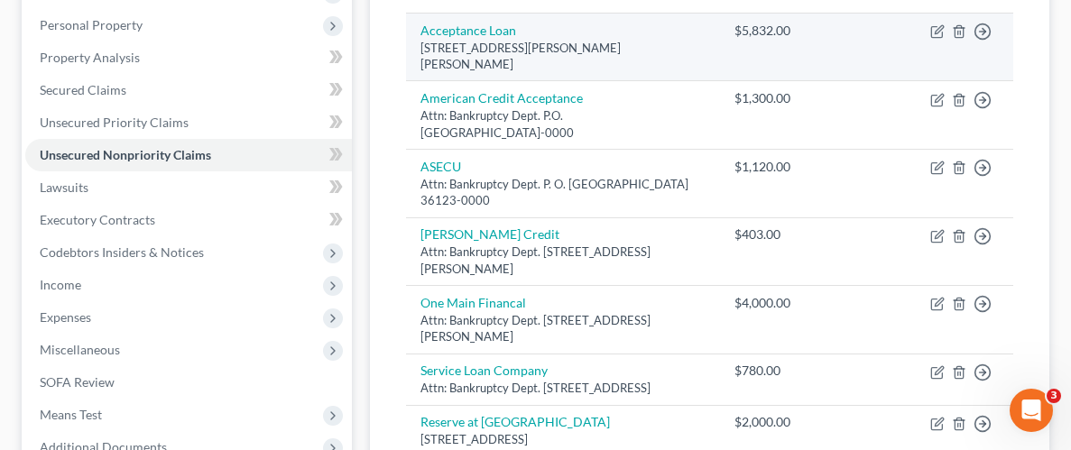
scroll to position [0, 0]
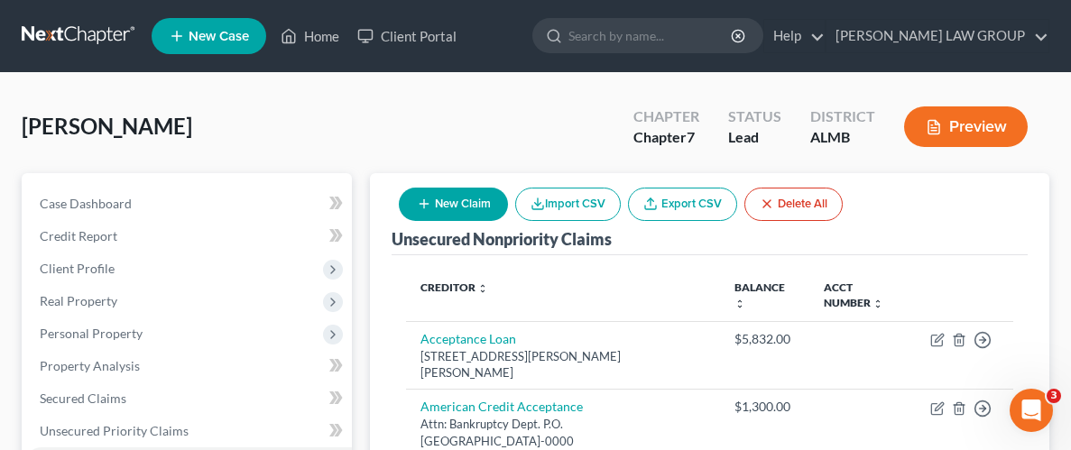
click at [457, 134] on div "Goodwin, Darius Upgraded Chapter Chapter 7 Status Lead District ALMB Preview" at bounding box center [536, 134] width 1028 height 78
